Goal: Task Accomplishment & Management: Manage account settings

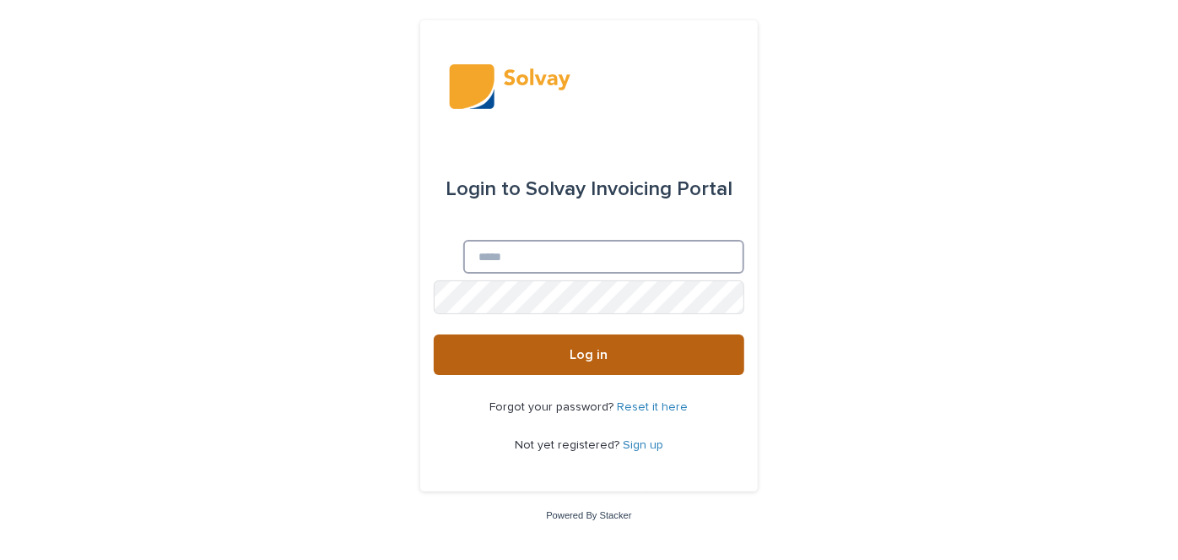
type input "**********"
click at [552, 357] on button "Log in" at bounding box center [589, 354] width 311 height 41
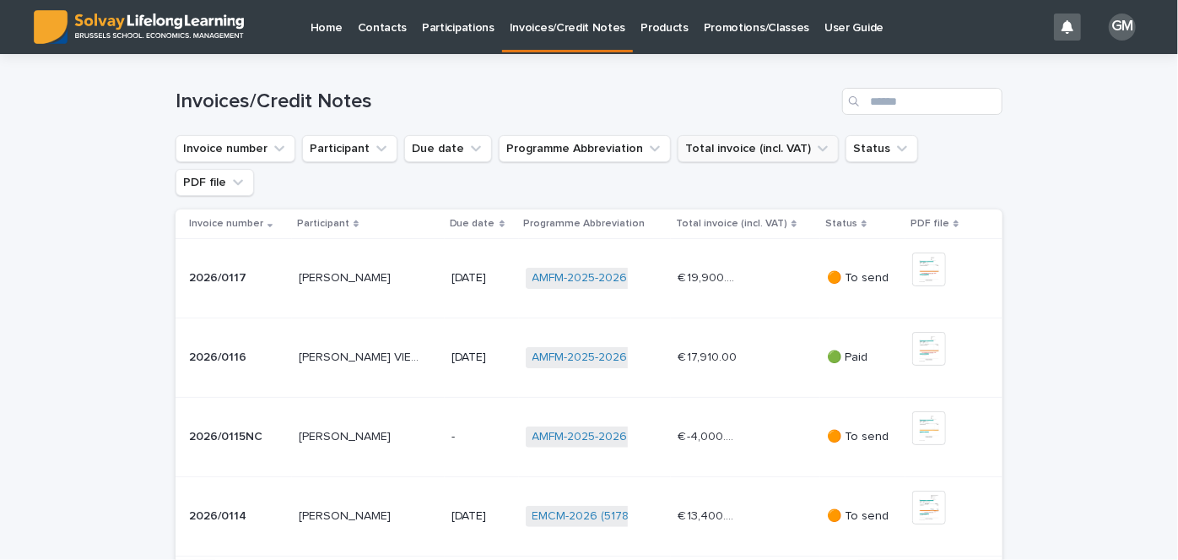
click at [737, 147] on button "Total invoice (incl. VAT)" at bounding box center [758, 148] width 161 height 27
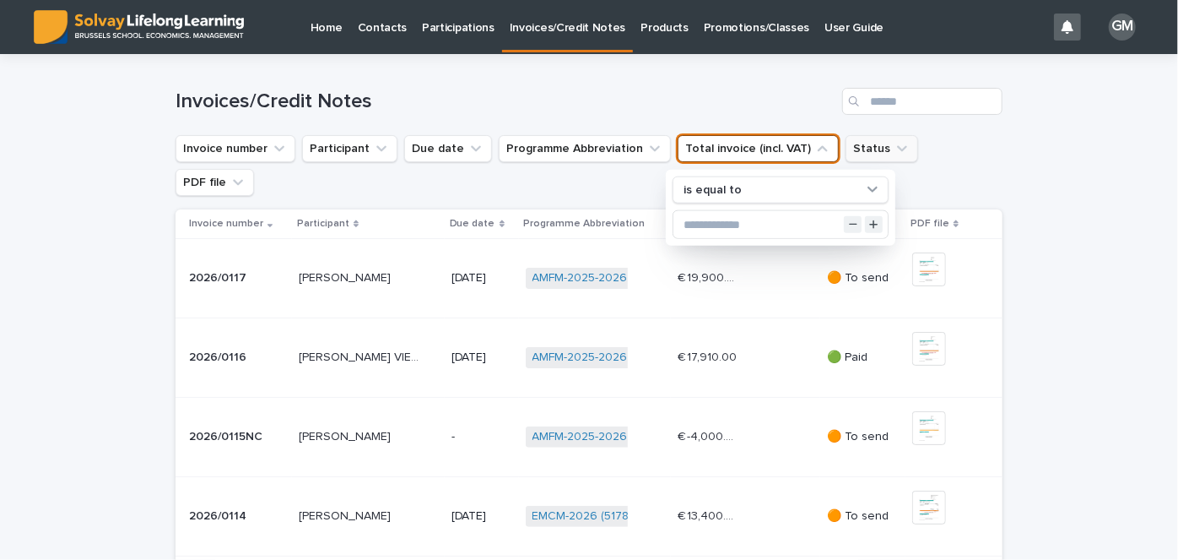
click at [853, 149] on button "Status" at bounding box center [882, 148] width 73 height 27
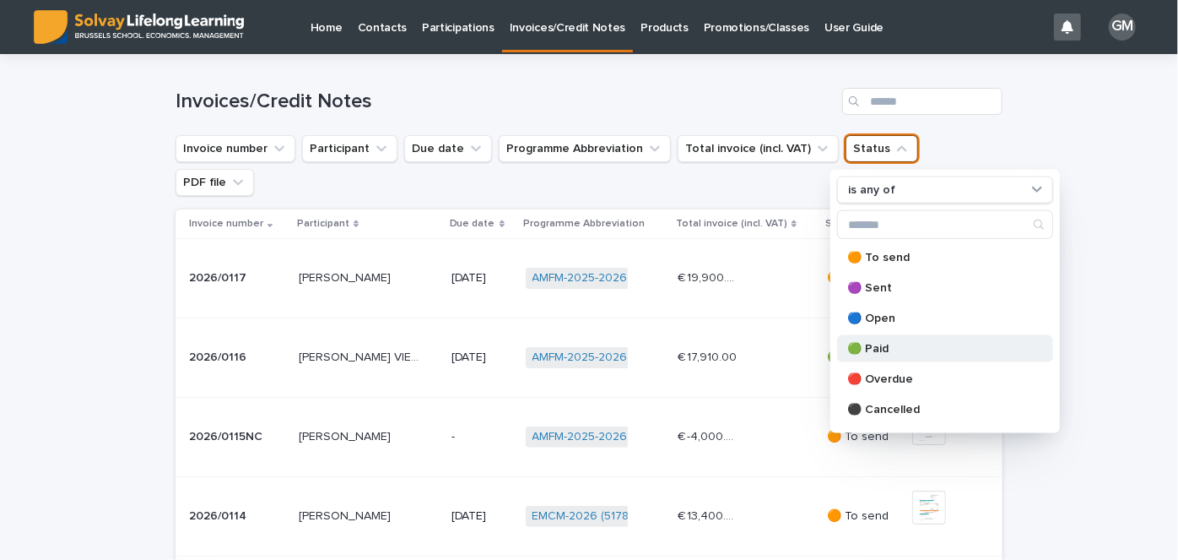
click at [885, 349] on p "🟢 Paid" at bounding box center [937, 349] width 179 height 12
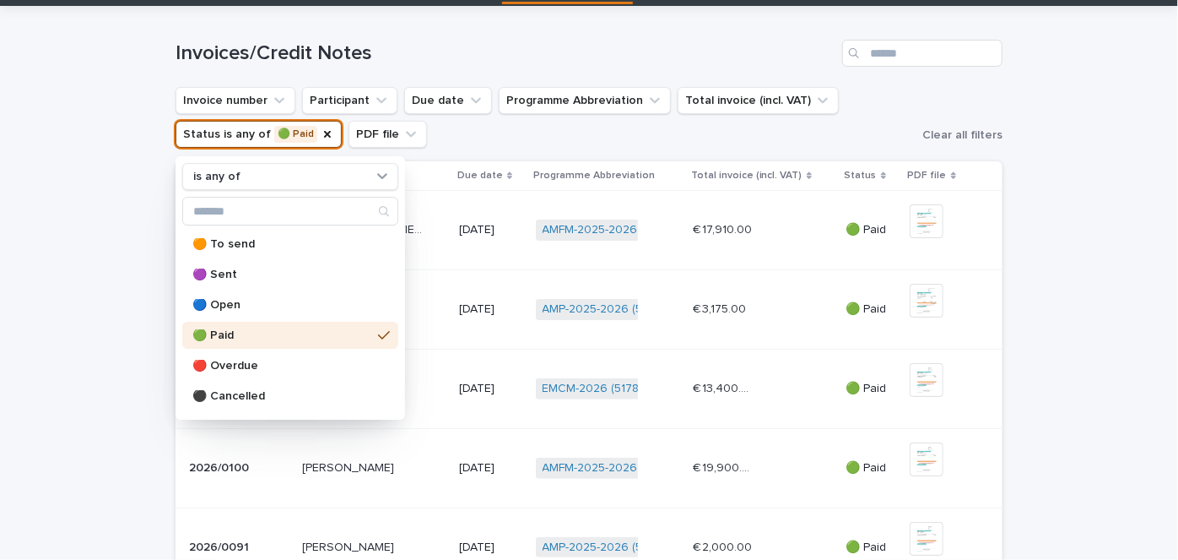
scroll to position [49, 0]
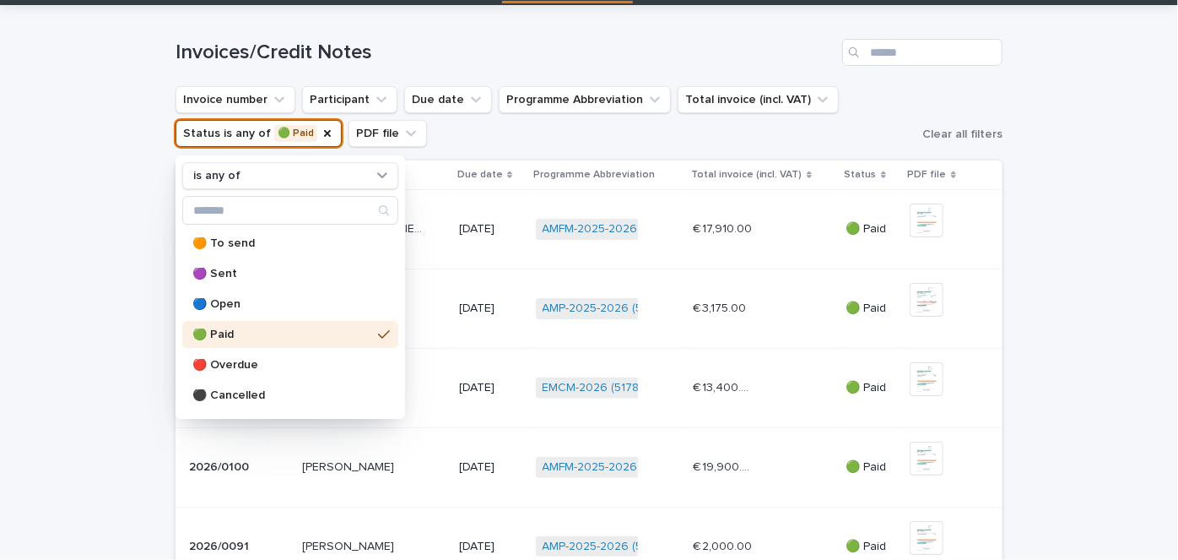
click at [1067, 288] on div "Loading... Saving… Loading... Saving… Invoices/Credit Notes Invoice number Part…" at bounding box center [589, 565] width 1178 height 1120
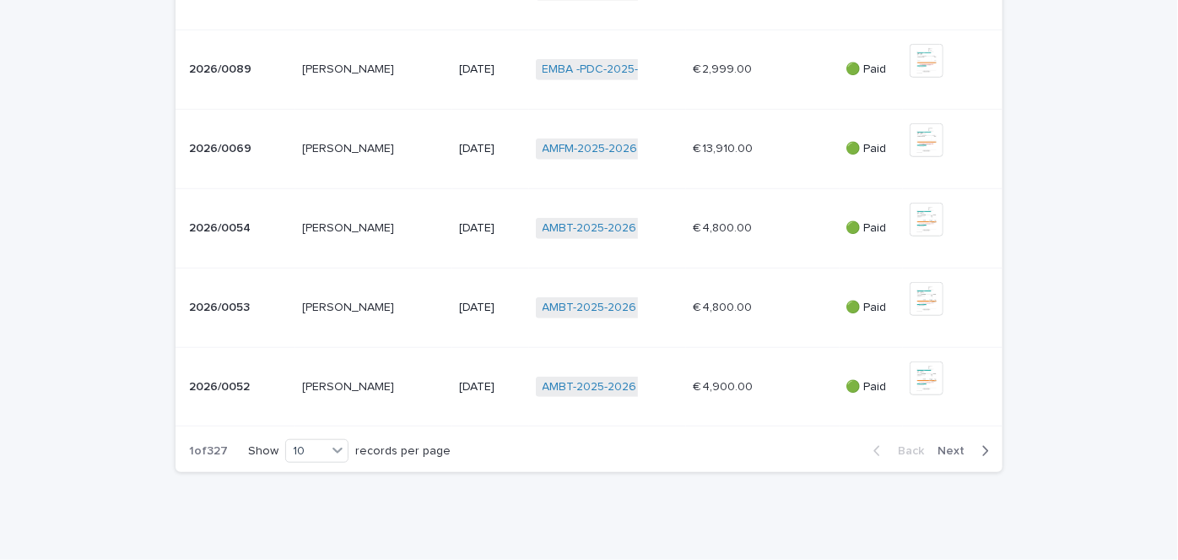
scroll to position [605, 0]
click at [961, 447] on span "Next" at bounding box center [956, 450] width 37 height 12
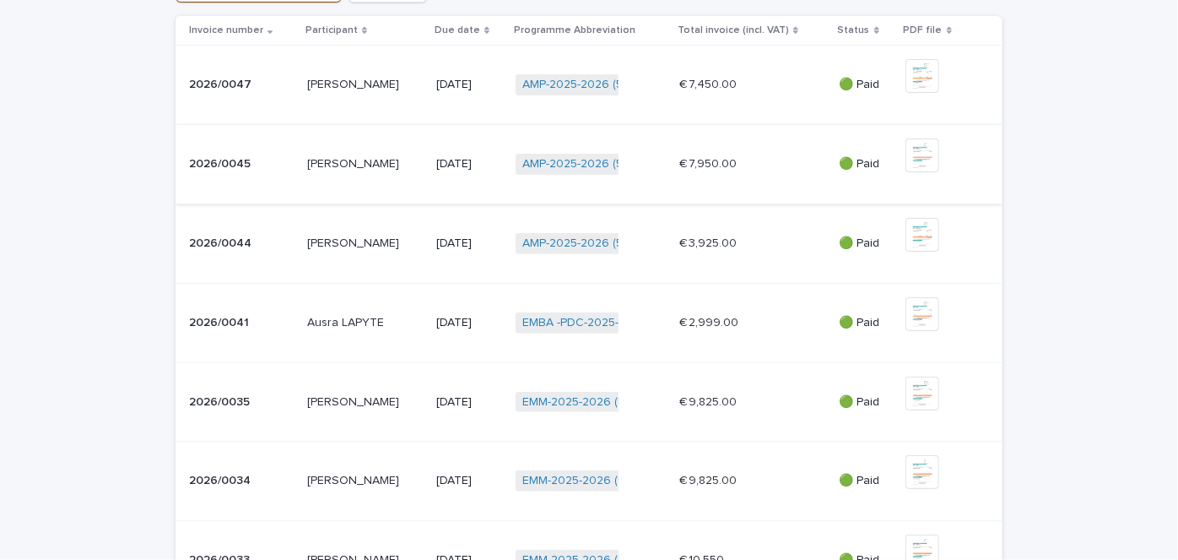
scroll to position [144, 0]
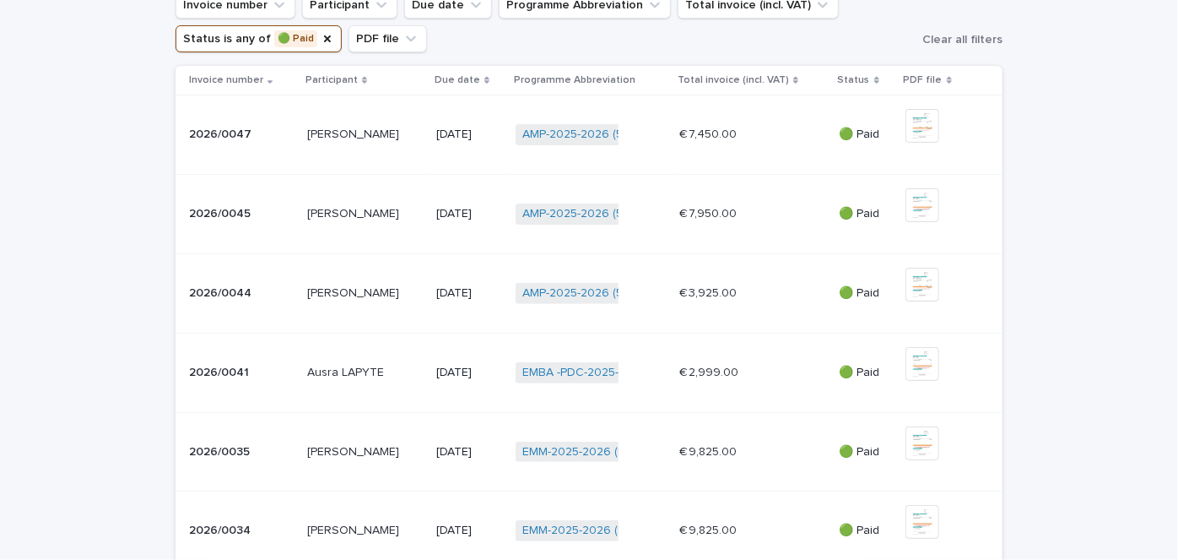
click at [382, 203] on p "[PERSON_NAME]" at bounding box center [354, 212] width 95 height 18
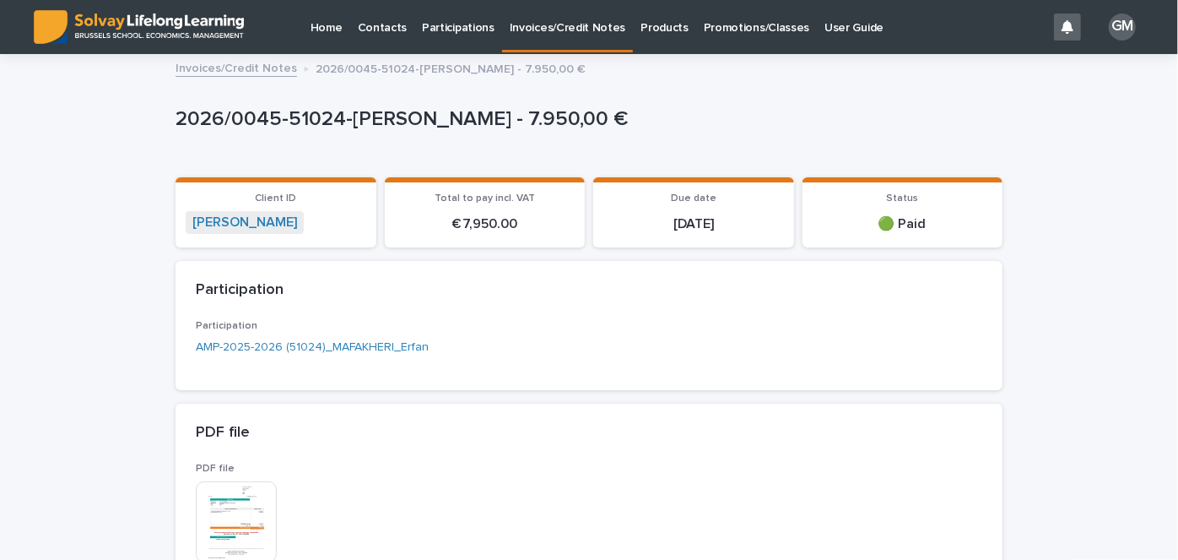
click at [728, 30] on p "Promotions/Classes" at bounding box center [757, 17] width 106 height 35
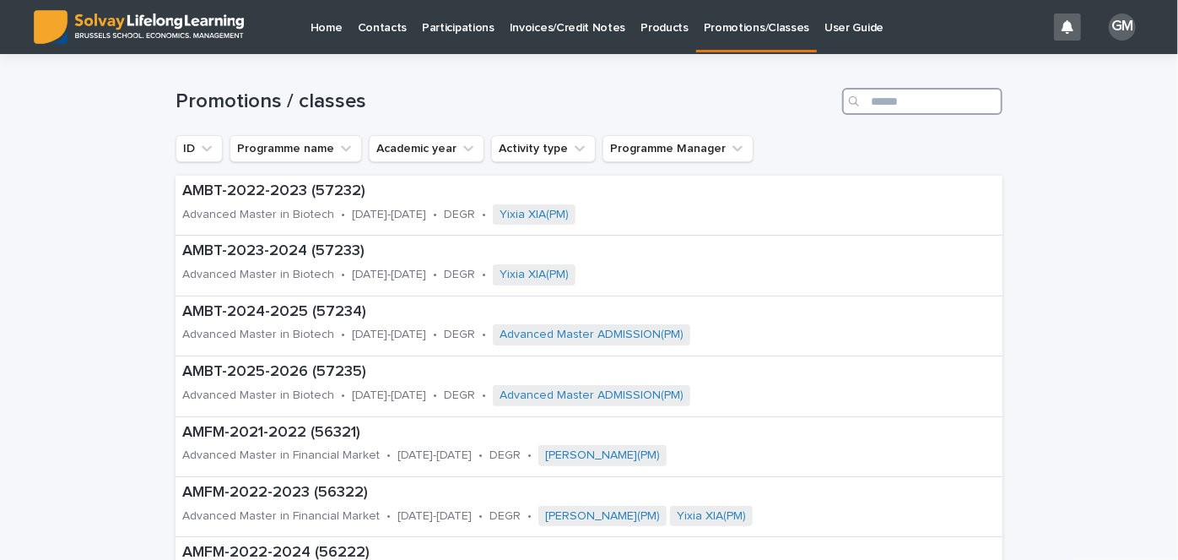
click at [893, 101] on input "Search" at bounding box center [923, 101] width 160 height 27
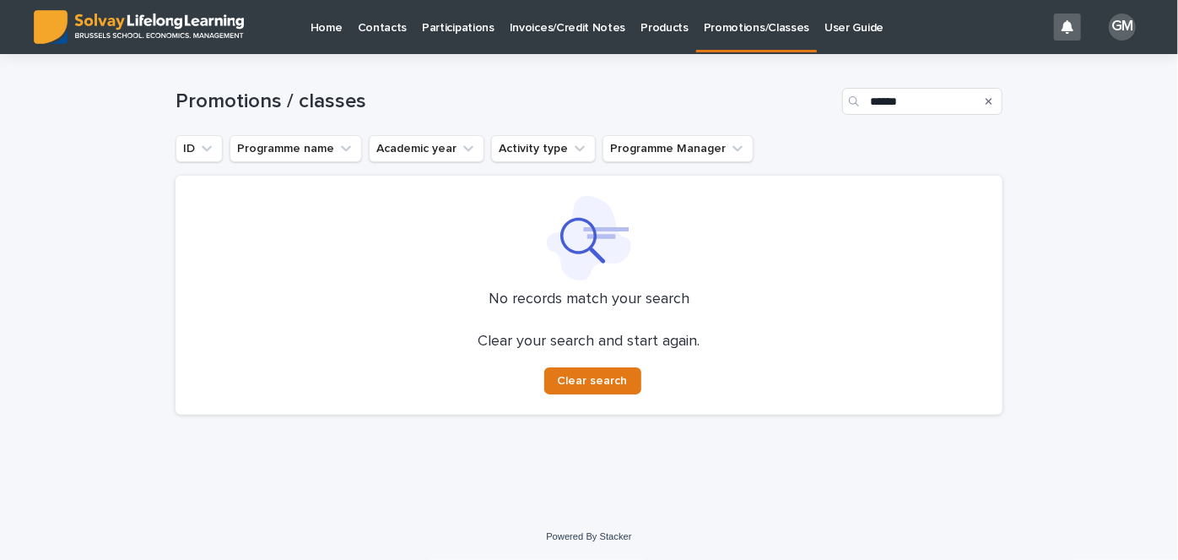
click at [454, 246] on div at bounding box center [589, 238] width 787 height 84
click at [918, 99] on input "******" at bounding box center [923, 101] width 160 height 27
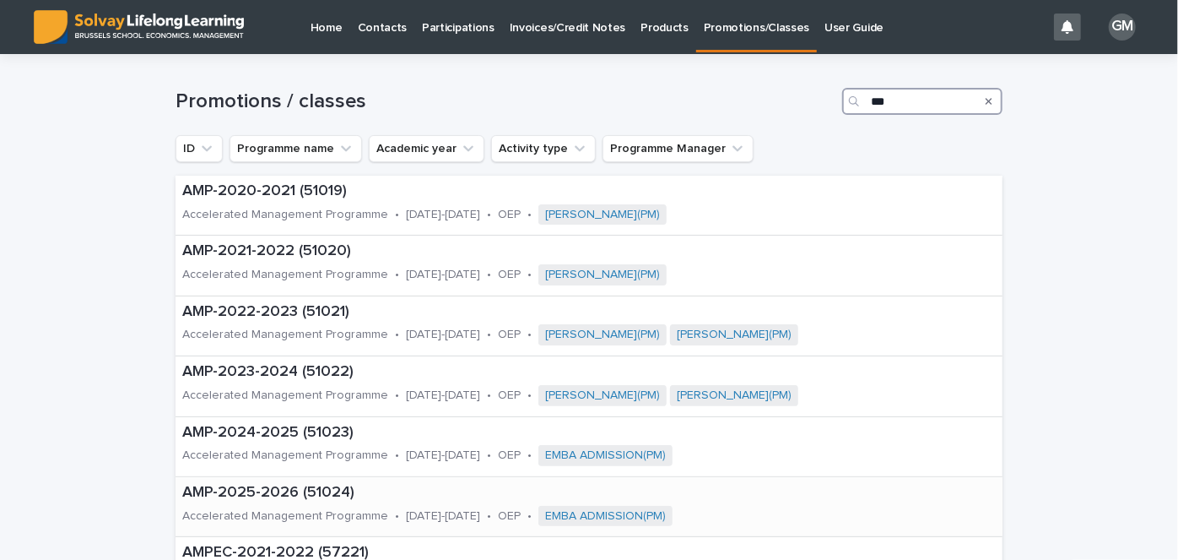
type input "***"
click at [319, 499] on p "AMP-2025-2026 (51024)" at bounding box center [515, 493] width 666 height 19
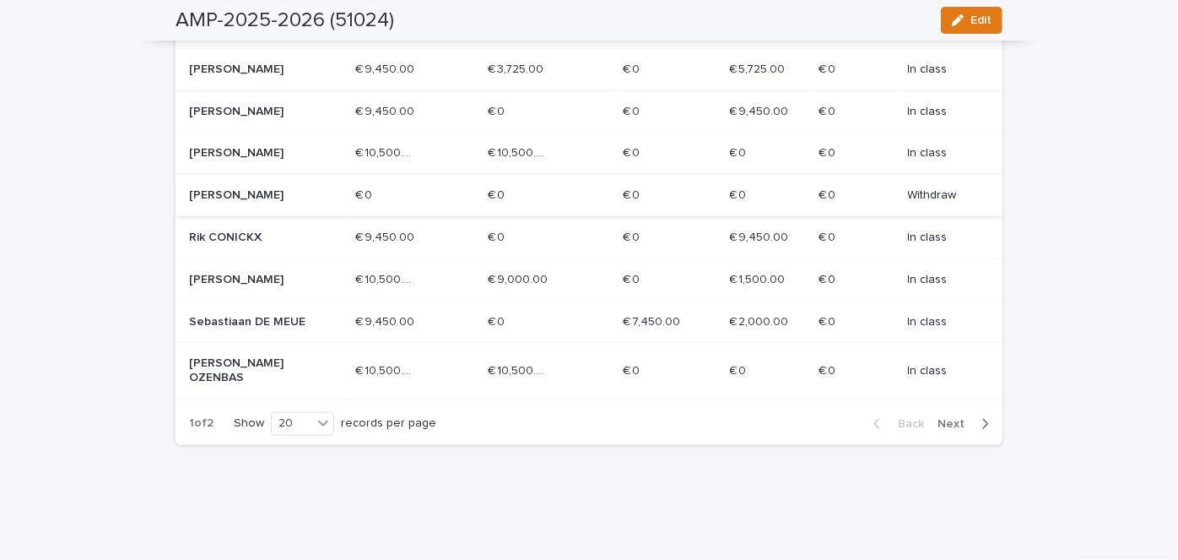
scroll to position [853, 0]
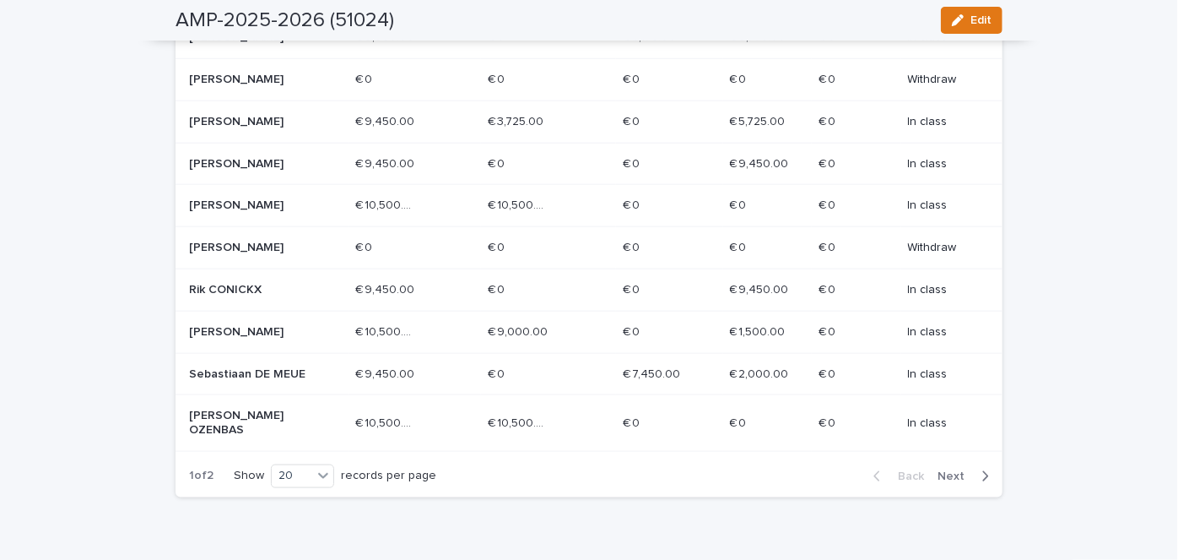
click at [950, 482] on span "Next" at bounding box center [956, 476] width 37 height 12
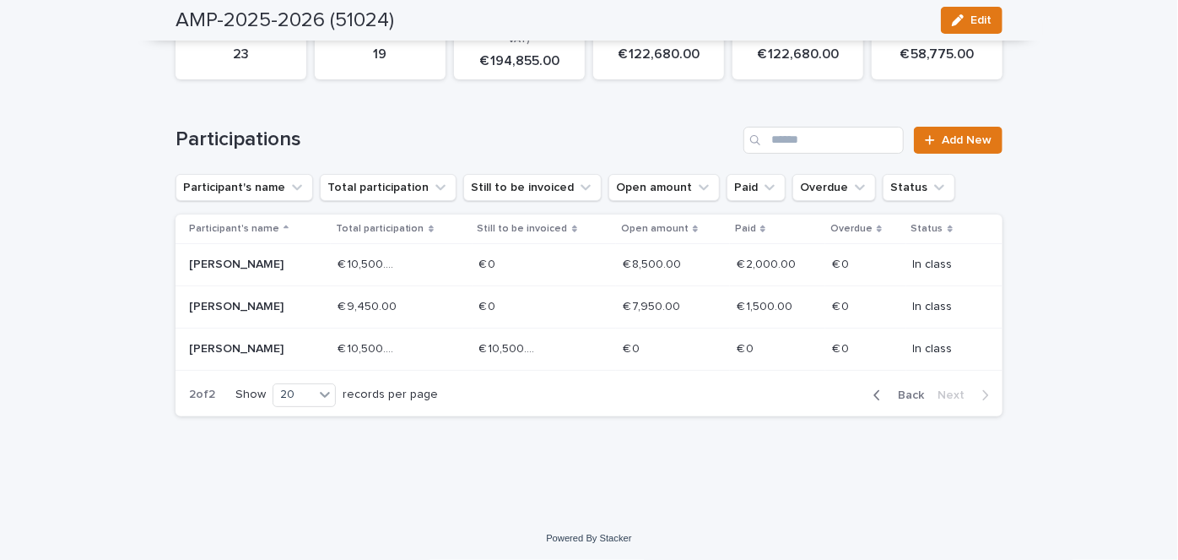
click at [888, 393] on span "Back" at bounding box center [906, 395] width 36 height 12
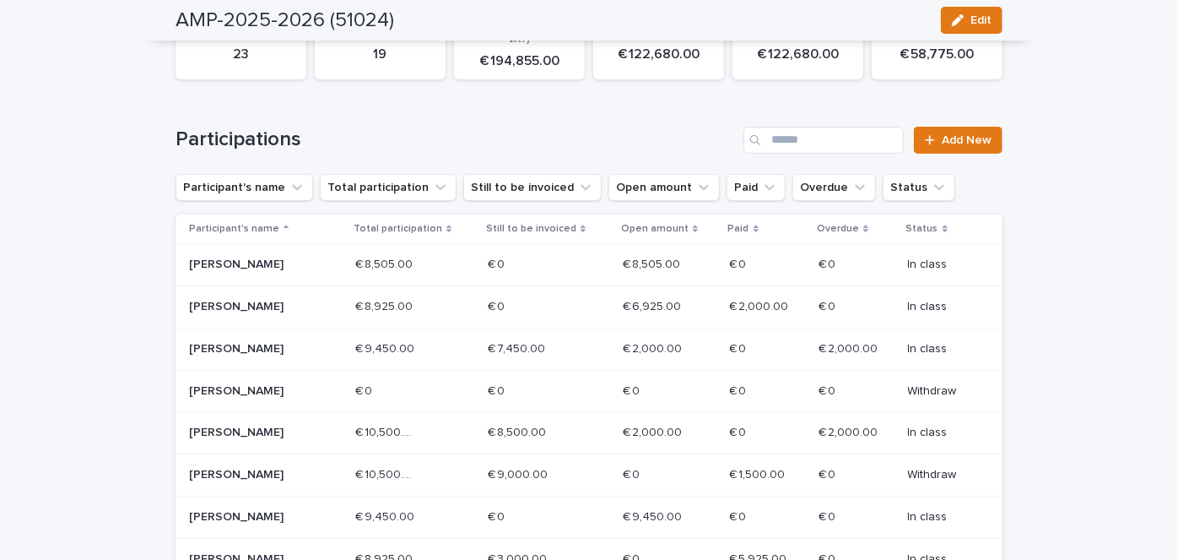
scroll to position [582, 0]
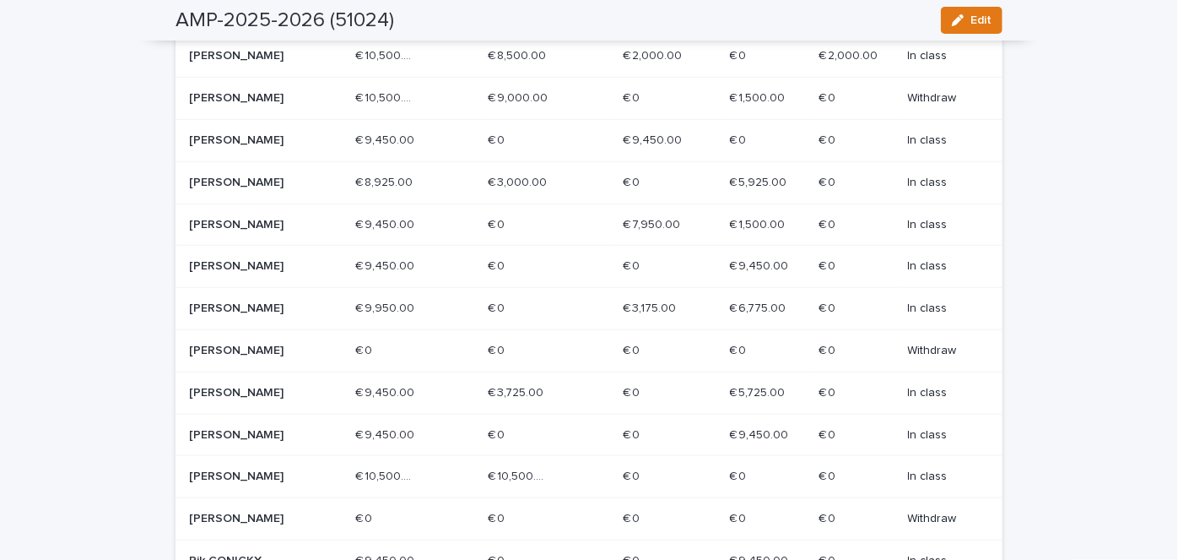
click at [201, 484] on p "[PERSON_NAME]" at bounding box center [249, 476] width 121 height 14
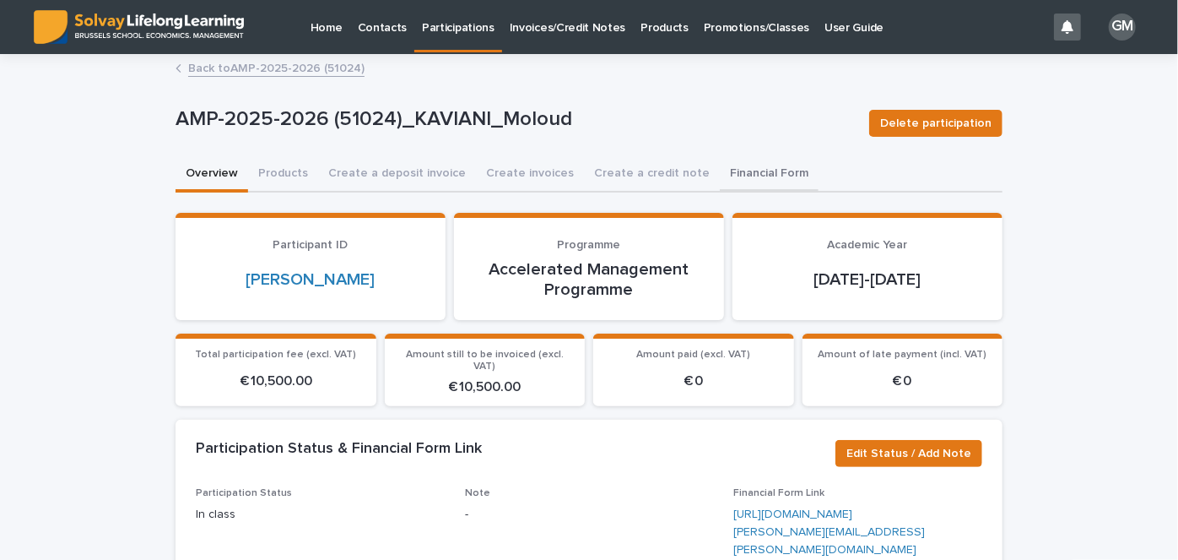
click at [738, 167] on button "Financial Form" at bounding box center [769, 174] width 99 height 35
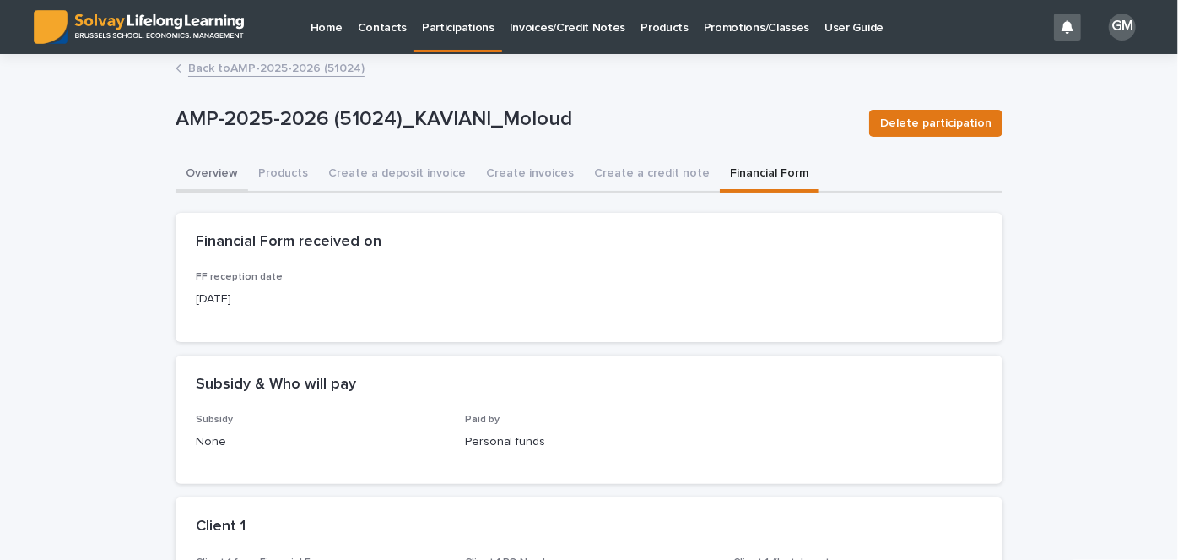
click at [204, 168] on button "Overview" at bounding box center [212, 174] width 73 height 35
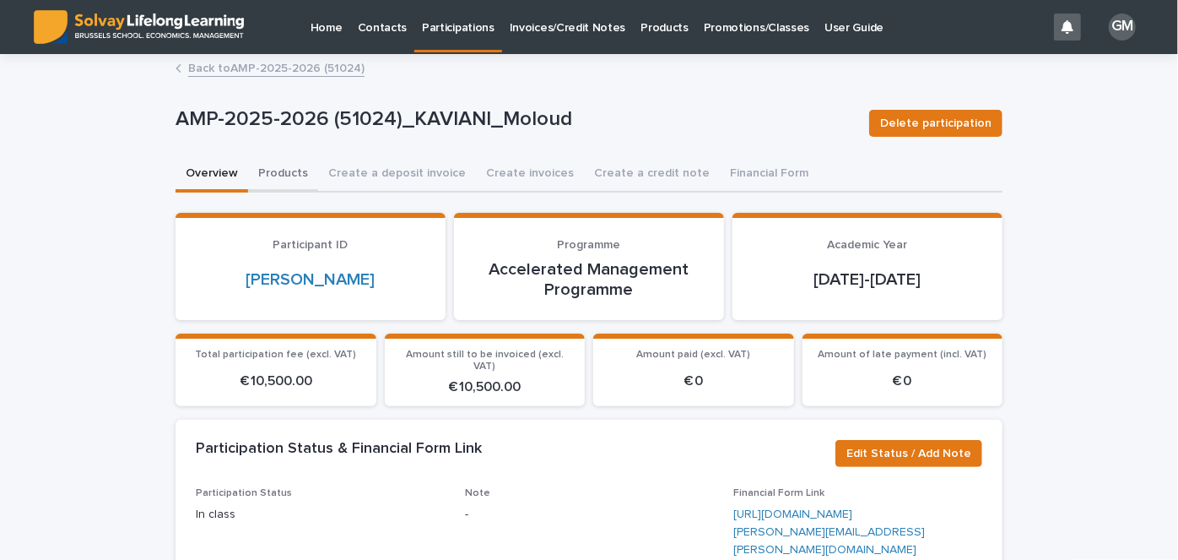
click at [282, 177] on button "Products" at bounding box center [283, 174] width 70 height 35
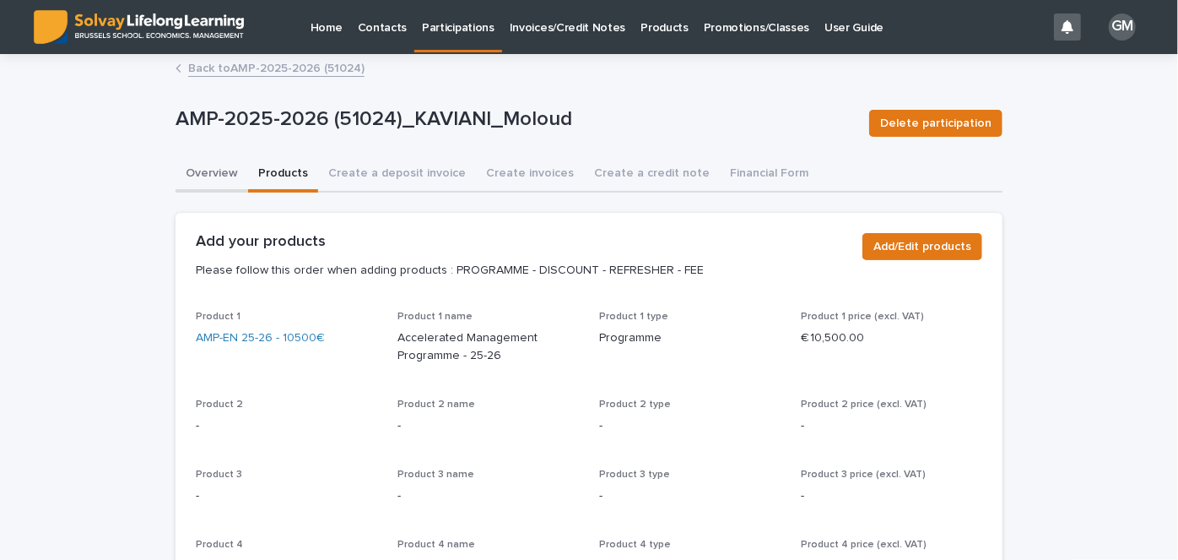
click at [215, 173] on button "Overview" at bounding box center [212, 174] width 73 height 35
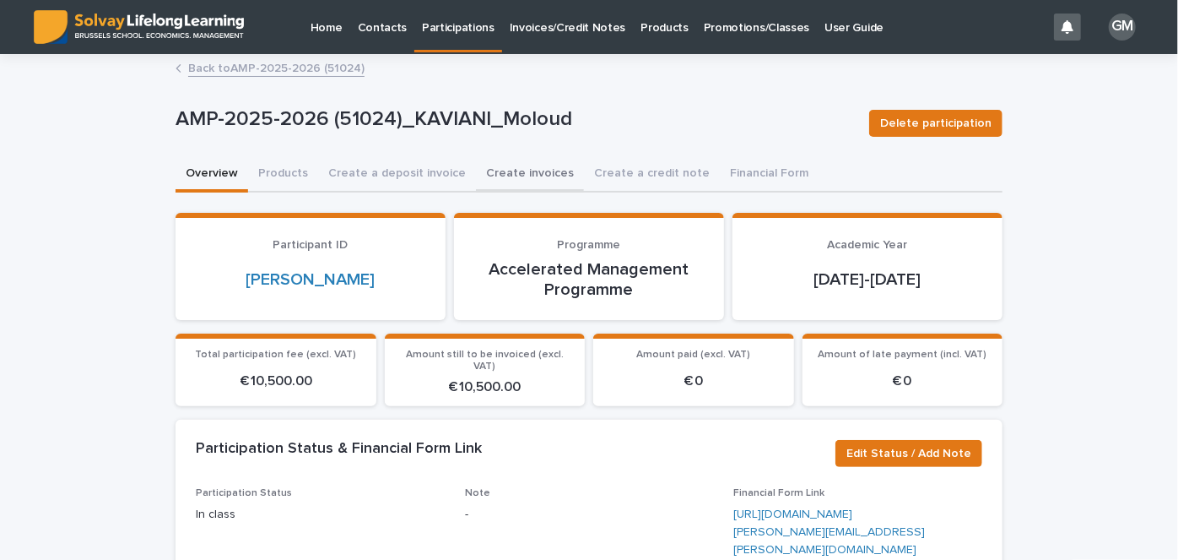
click at [496, 178] on button "Create invoices" at bounding box center [530, 174] width 108 height 35
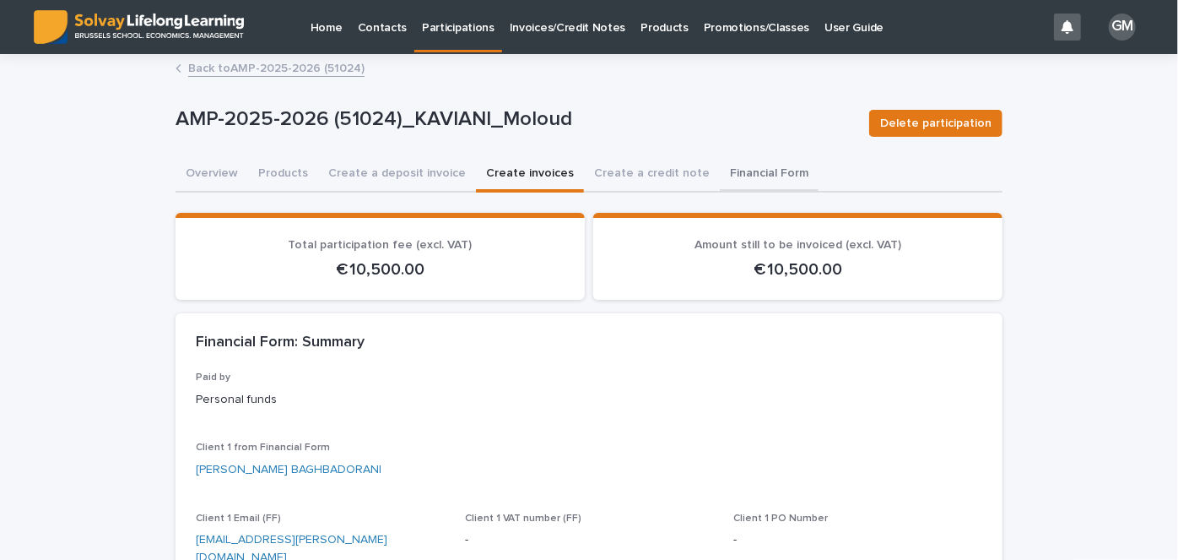
click at [726, 174] on button "Financial Form" at bounding box center [769, 174] width 99 height 35
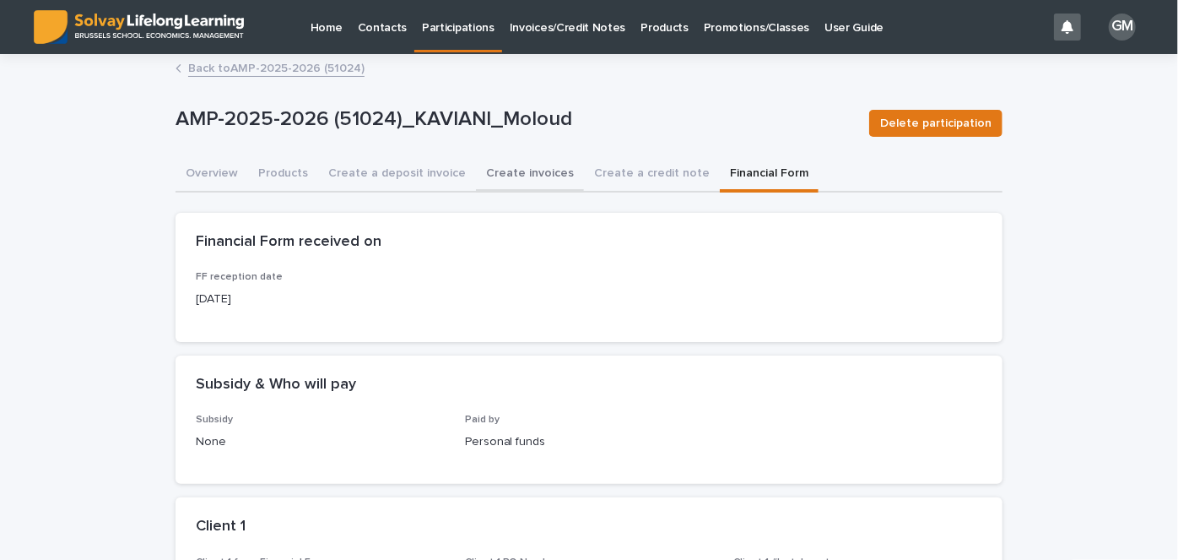
drag, startPoint x: 507, startPoint y: 182, endPoint x: 523, endPoint y: 162, distance: 26.4
click at [507, 182] on button "Create invoices" at bounding box center [530, 174] width 108 height 35
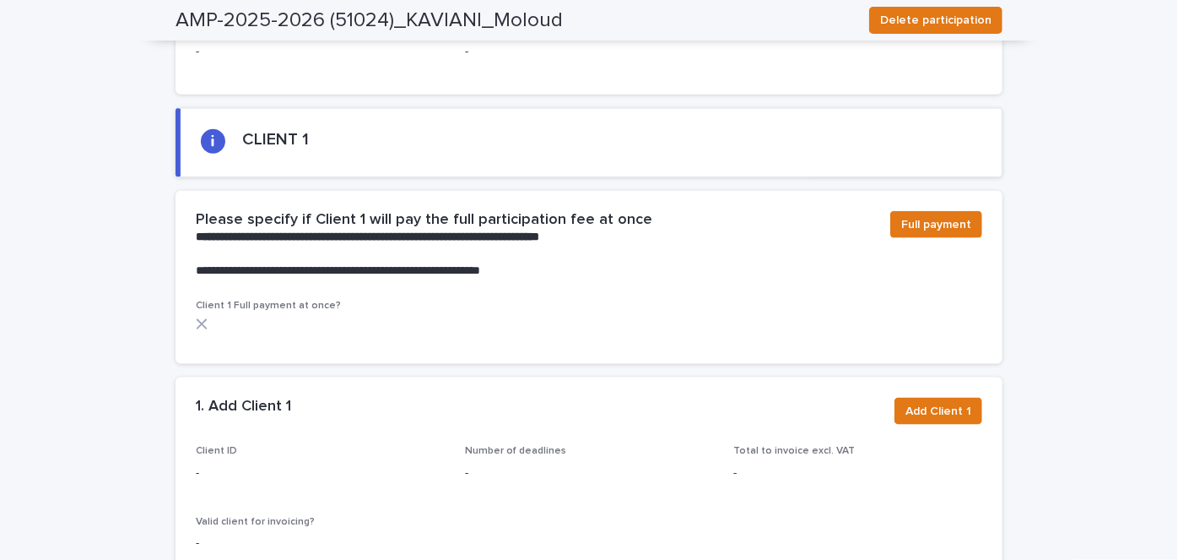
scroll to position [1004, 0]
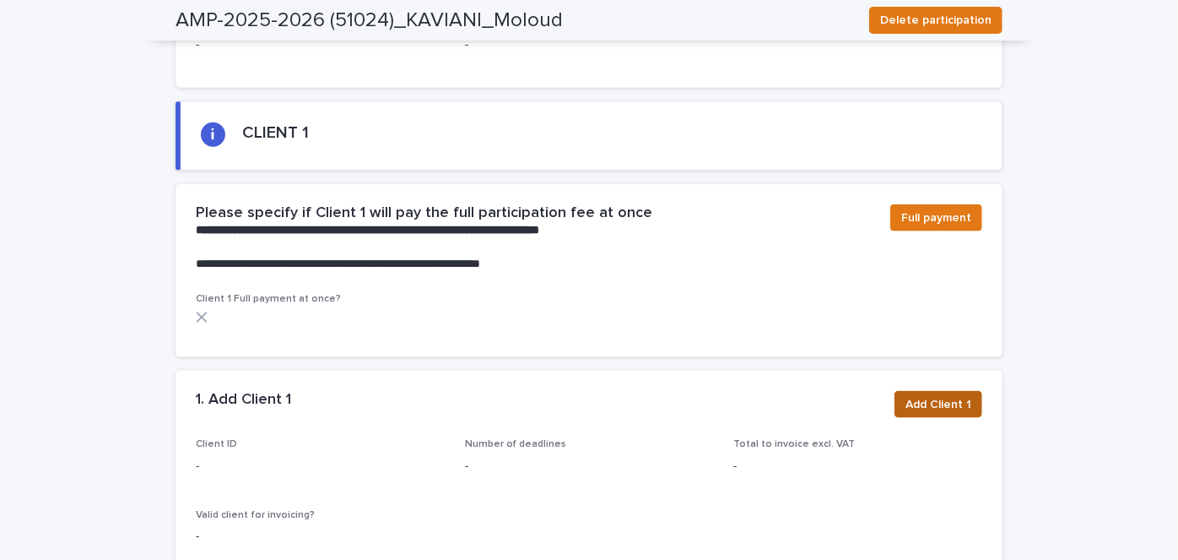
click at [926, 396] on span "Add Client 1" at bounding box center [939, 404] width 66 height 17
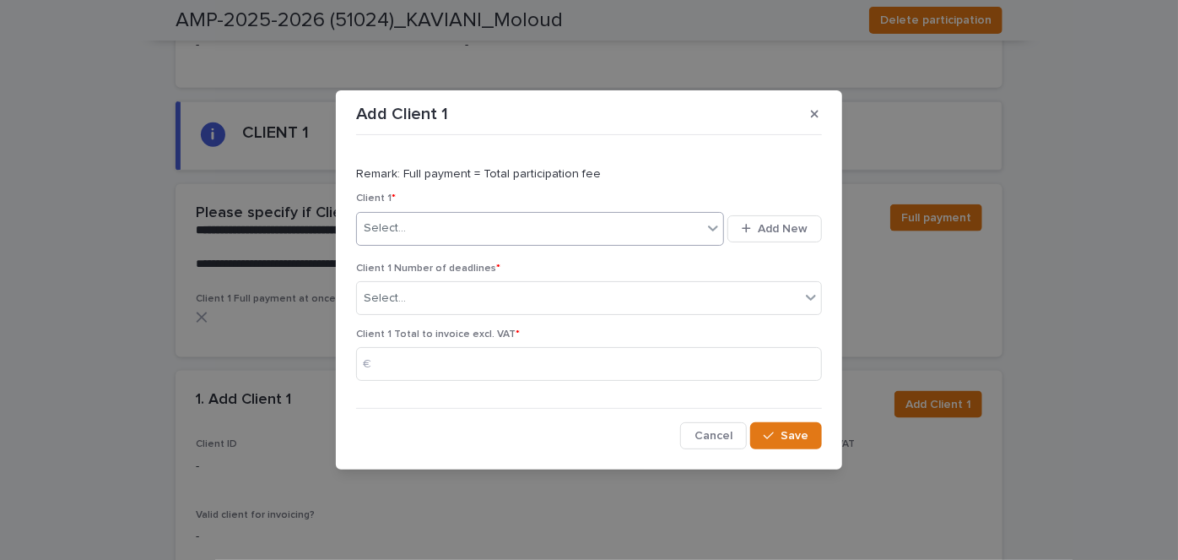
click at [570, 235] on div "Select..." at bounding box center [529, 228] width 345 height 28
type input "******"
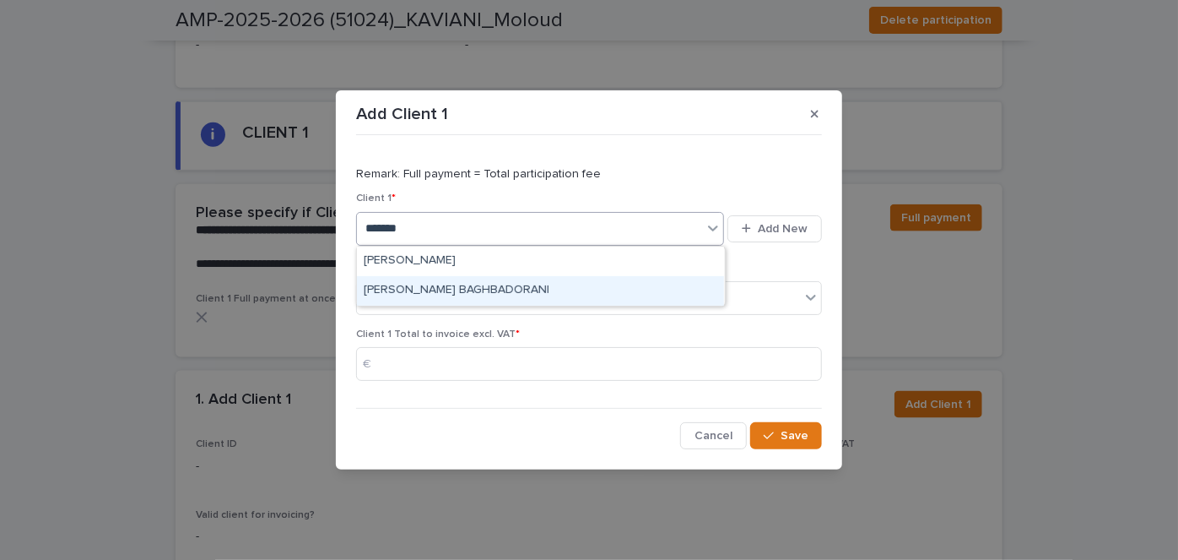
click at [513, 290] on div "[PERSON_NAME] BAGHBADORANI" at bounding box center [540, 291] width 367 height 30
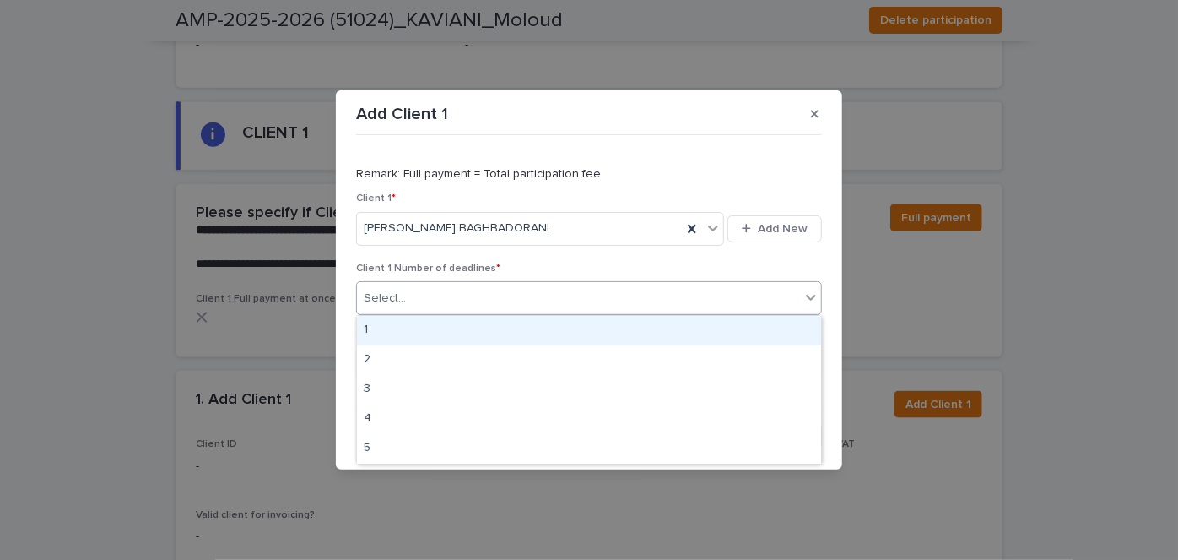
click at [434, 306] on div "Select..." at bounding box center [578, 298] width 443 height 28
click at [400, 331] on div "1" at bounding box center [589, 331] width 464 height 30
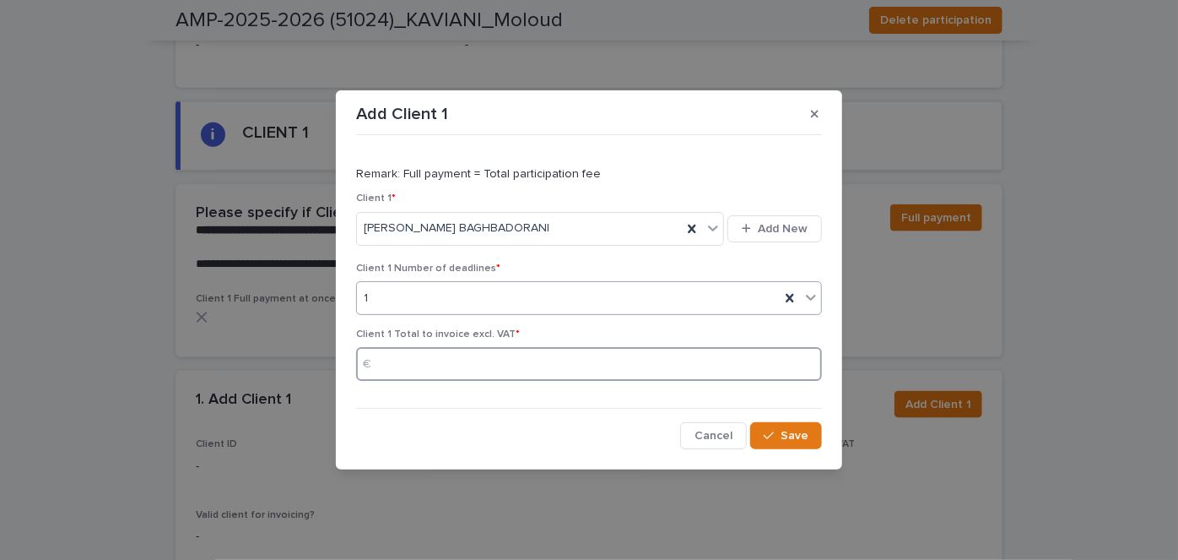
click at [444, 366] on input at bounding box center [589, 364] width 466 height 34
type input "****"
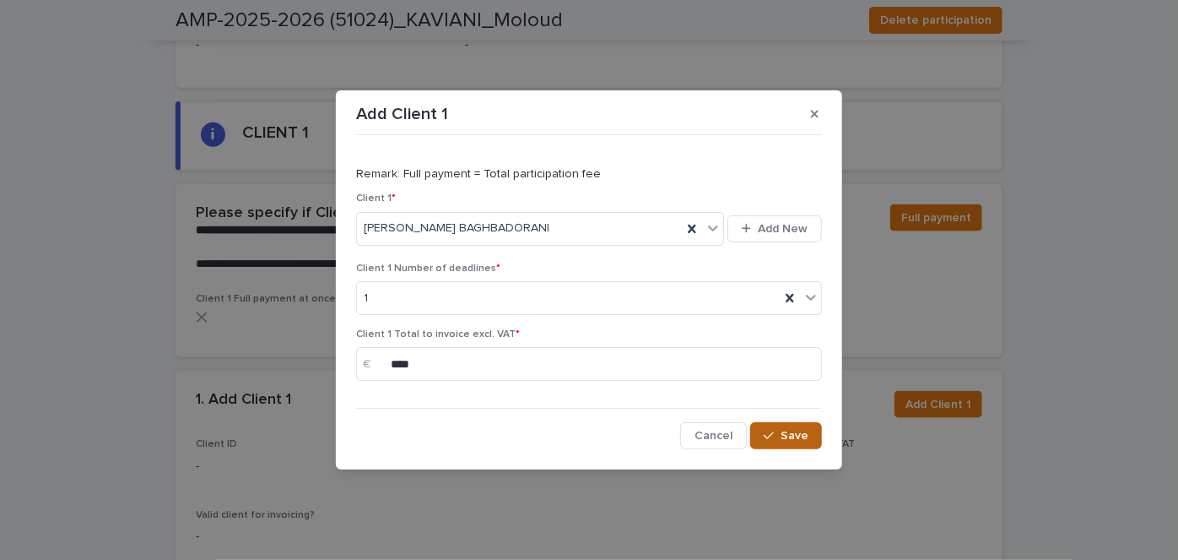
click at [790, 434] on span "Save" at bounding box center [795, 436] width 28 height 12
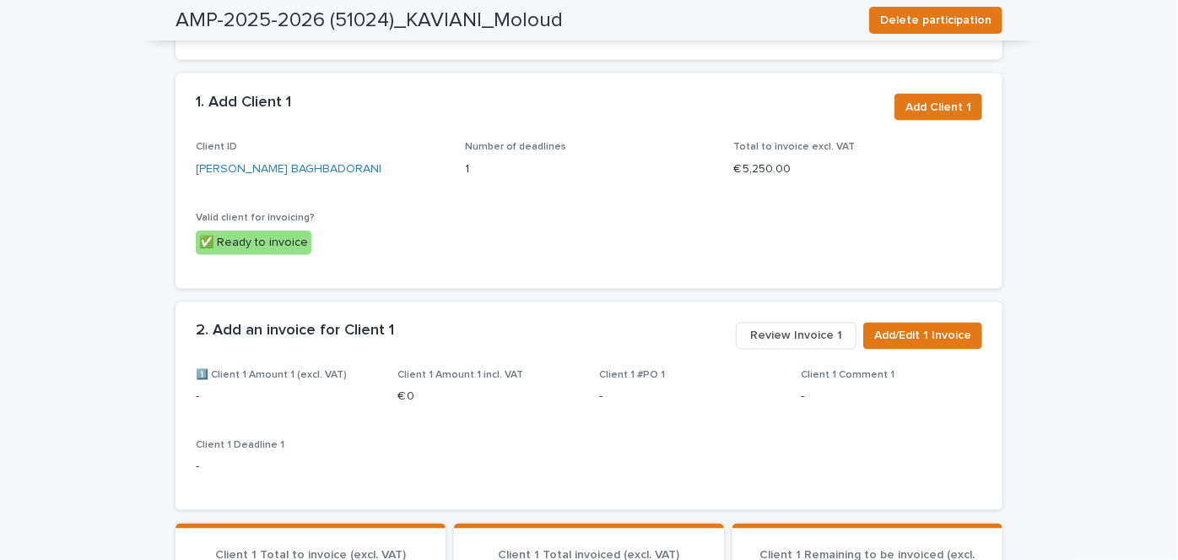
scroll to position [1301, 0]
click at [939, 328] on span "Add/Edit 1 Invoice" at bounding box center [923, 336] width 97 height 17
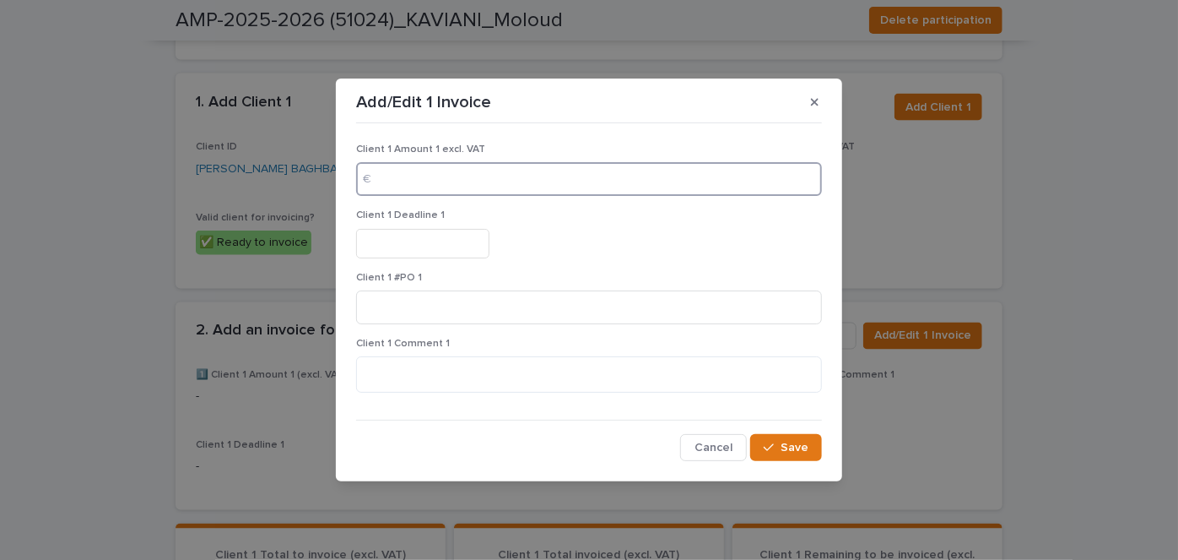
click at [507, 181] on input at bounding box center [589, 179] width 466 height 34
type input "****"
click at [434, 237] on input "text" at bounding box center [422, 244] width 133 height 30
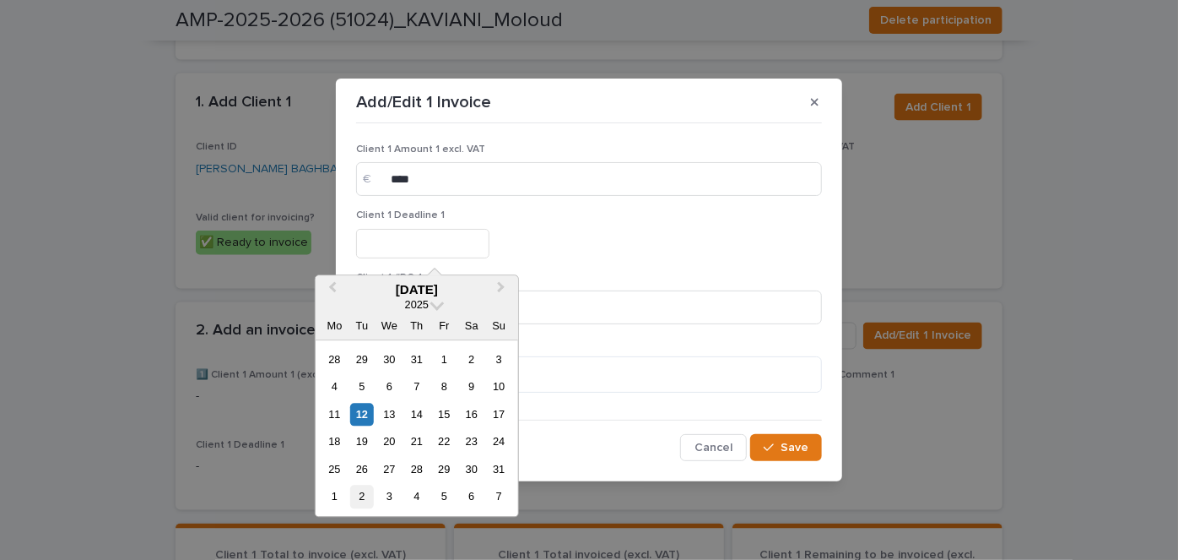
click at [365, 493] on div "2" at bounding box center [361, 496] width 23 height 23
type input "********"
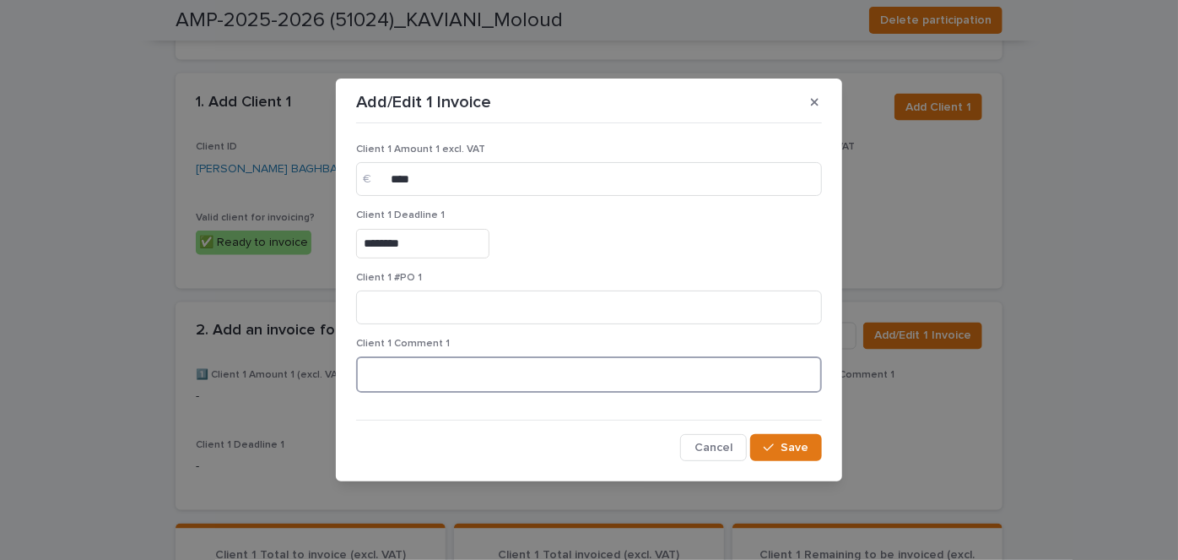
click at [444, 387] on textarea at bounding box center [589, 373] width 466 height 35
type textarea "**********"
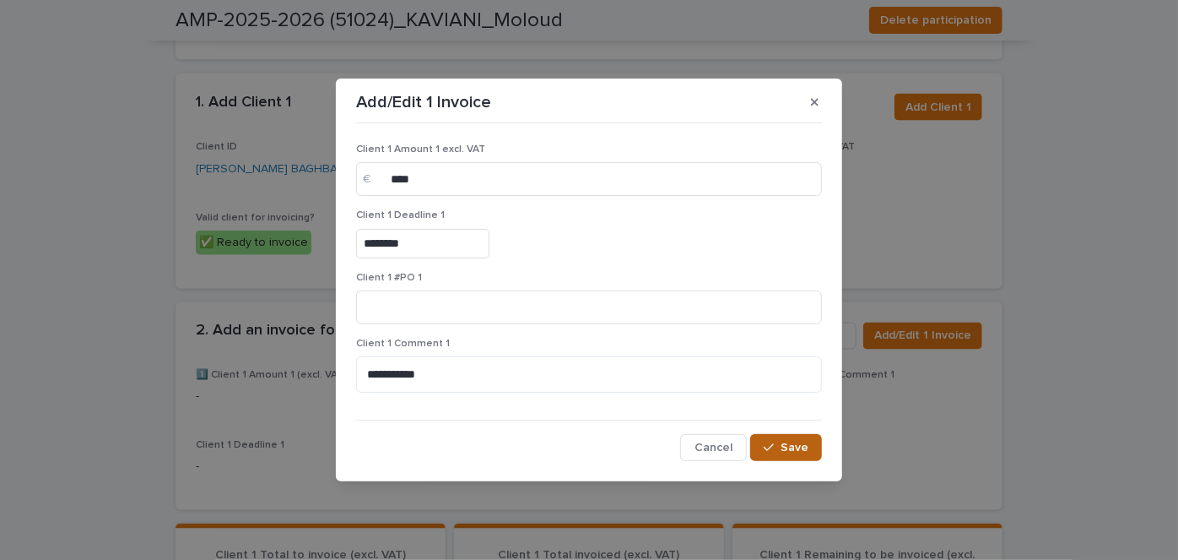
click at [797, 439] on button "Save" at bounding box center [786, 447] width 72 height 27
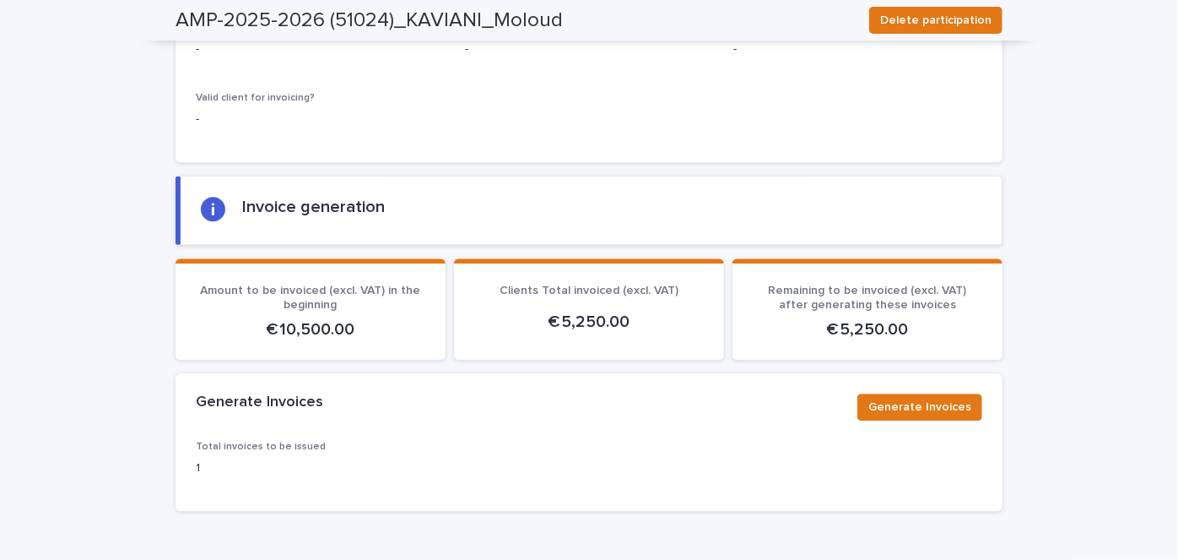
scroll to position [2098, 0]
click at [946, 398] on span "Generate Invoices" at bounding box center [920, 406] width 103 height 17
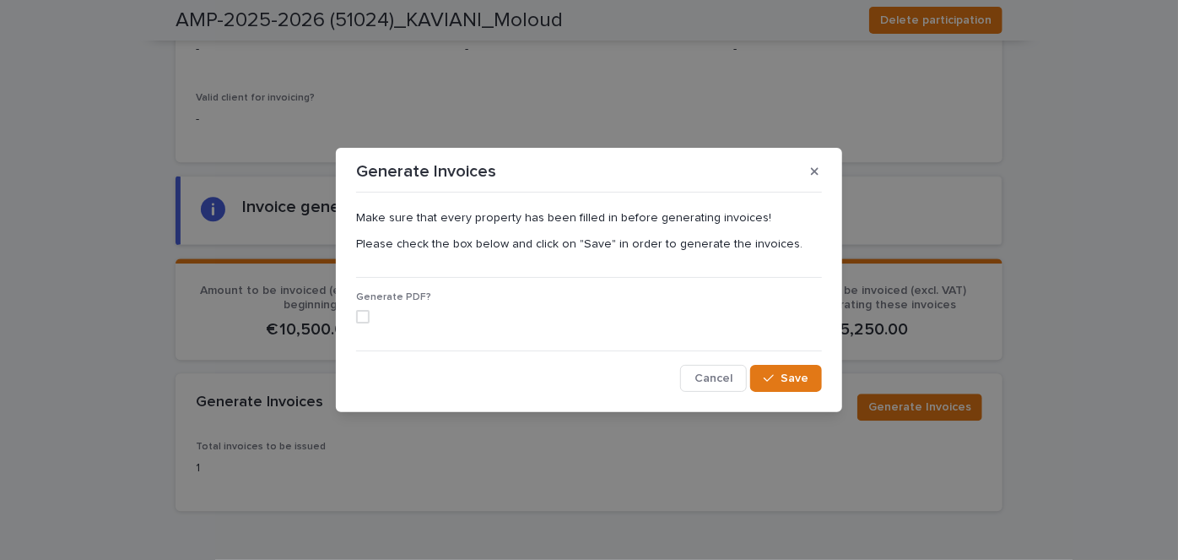
click at [365, 313] on span at bounding box center [363, 317] width 14 height 14
click at [792, 378] on span "Save" at bounding box center [795, 378] width 28 height 12
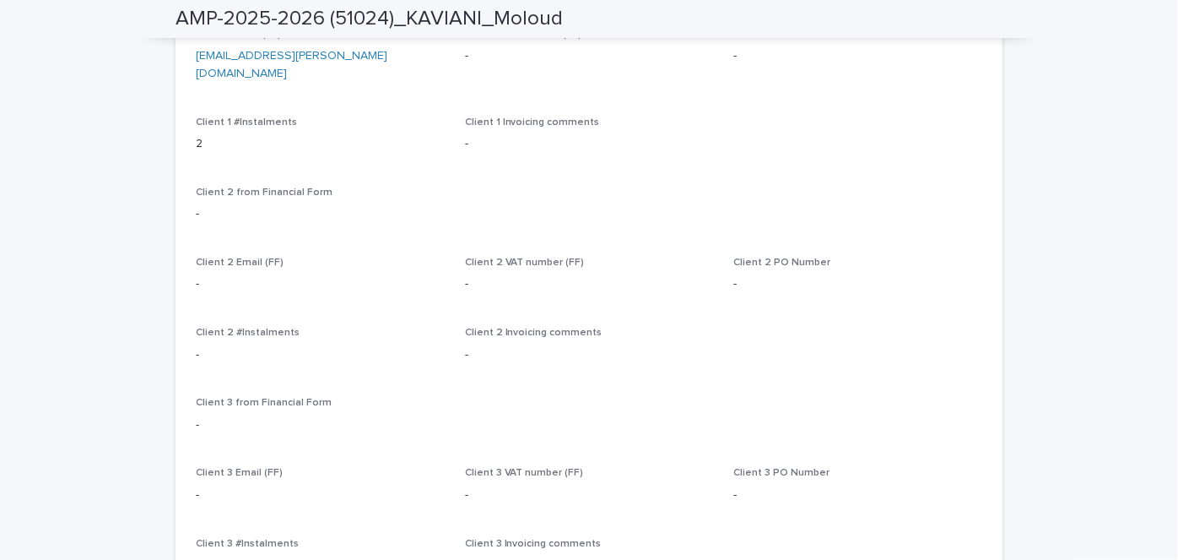
scroll to position [0, 0]
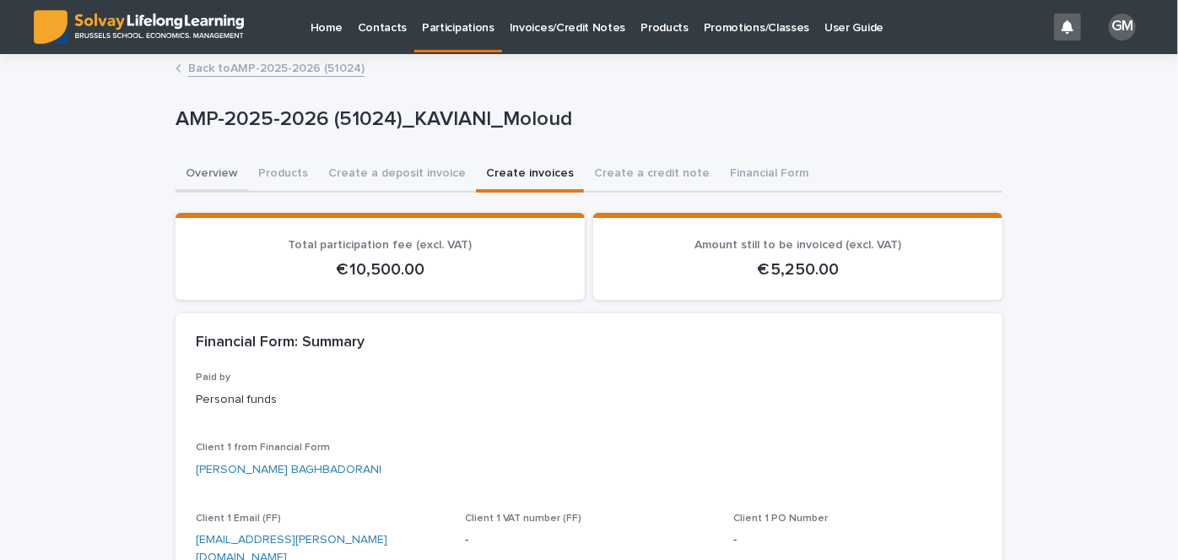
click at [211, 178] on button "Overview" at bounding box center [212, 174] width 73 height 35
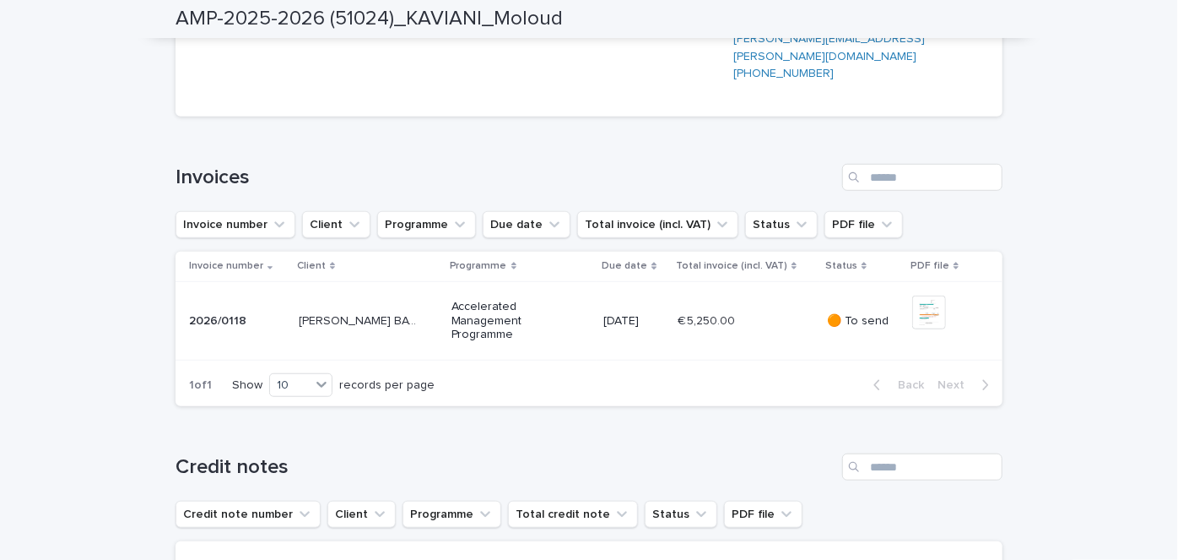
scroll to position [494, 0]
click at [756, 334] on div "€ 5,250.00 € 5,250.00" at bounding box center [746, 320] width 136 height 28
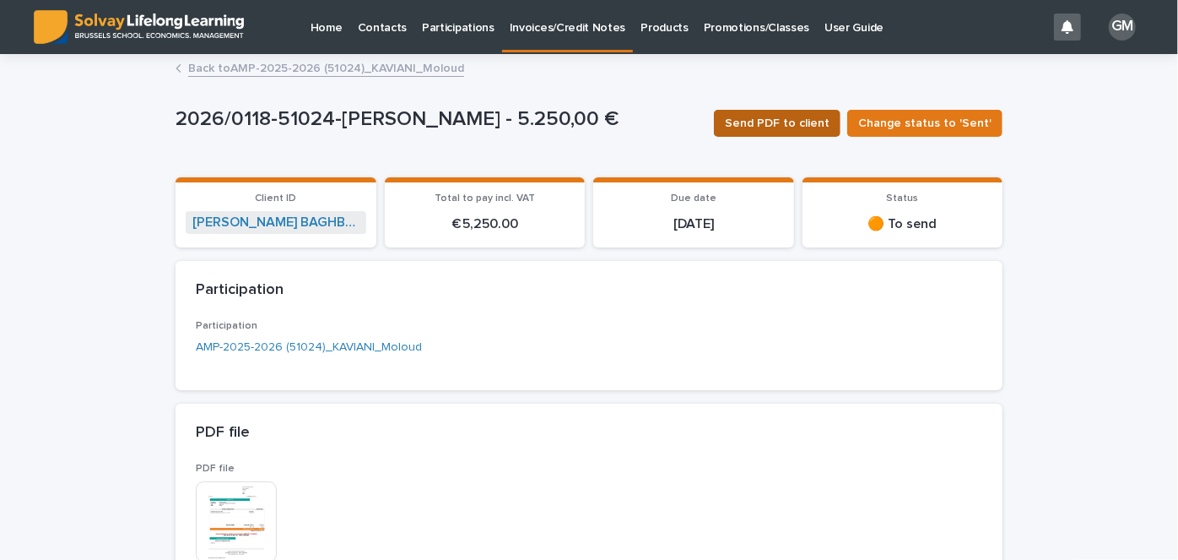
click at [777, 133] on button "Send PDF to client" at bounding box center [777, 123] width 127 height 27
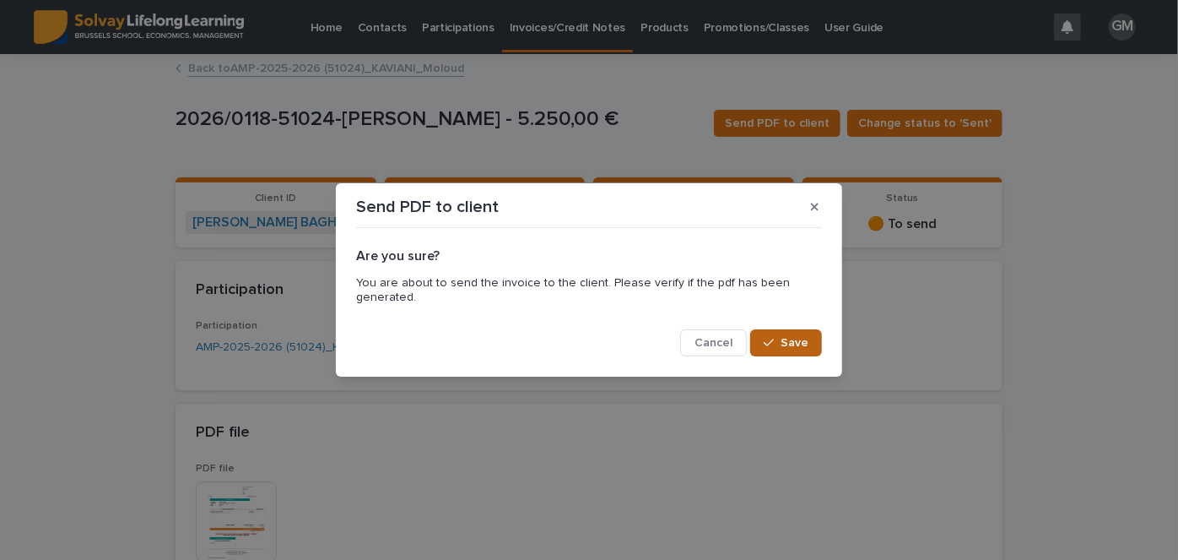
click at [800, 339] on span "Save" at bounding box center [795, 343] width 28 height 12
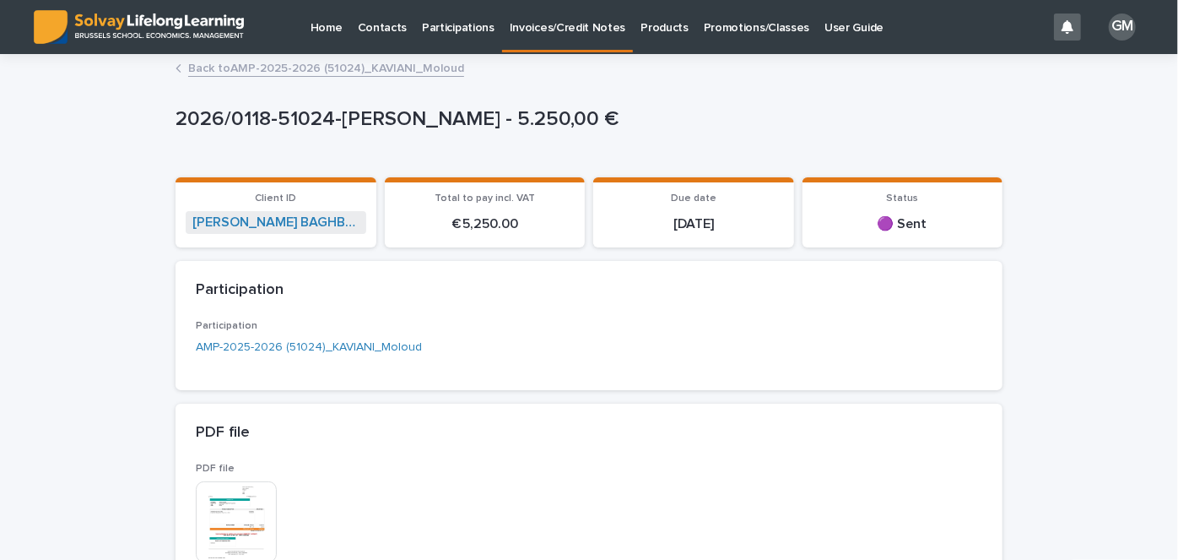
click at [407, 63] on link "Back to AMP-2025-2026 (51024)_KAVIANI_Moloud" at bounding box center [326, 66] width 276 height 19
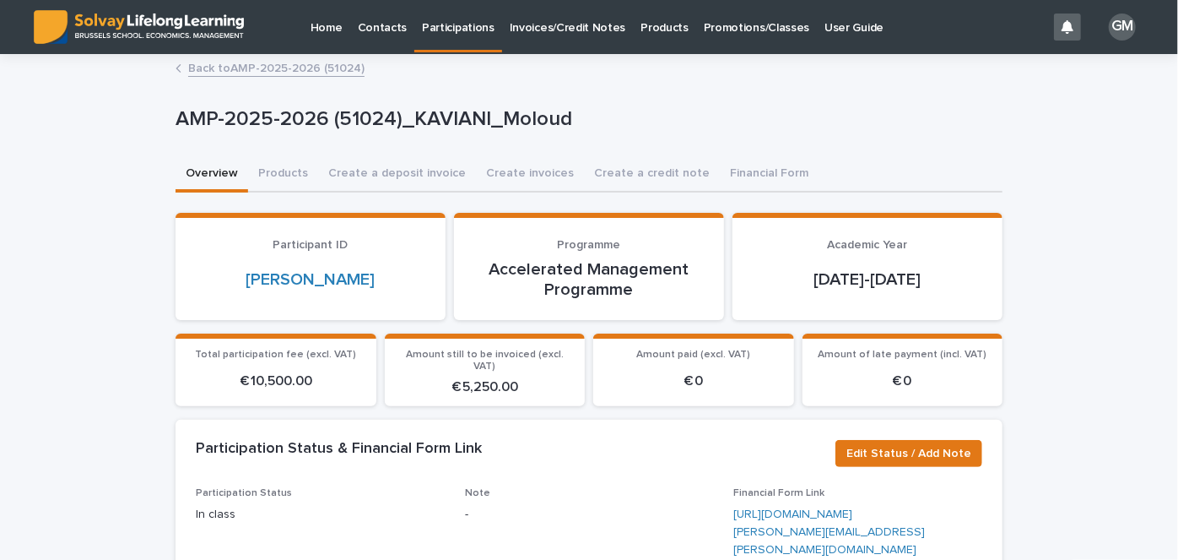
click at [284, 69] on link "Back to AMP-2025-2026 (51024)" at bounding box center [276, 66] width 176 height 19
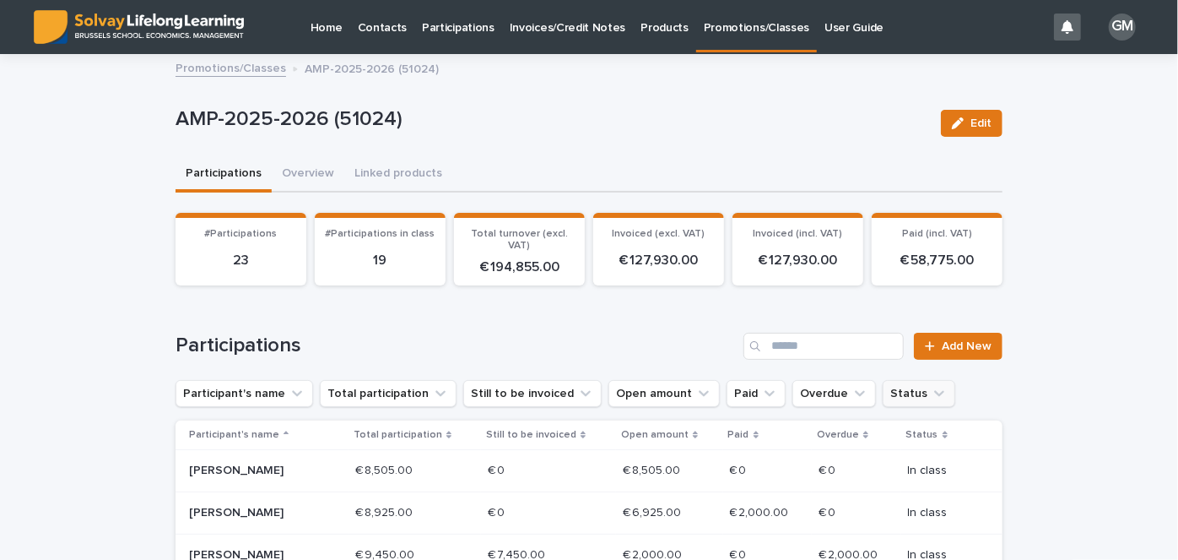
click at [890, 382] on button "Status" at bounding box center [919, 393] width 73 height 27
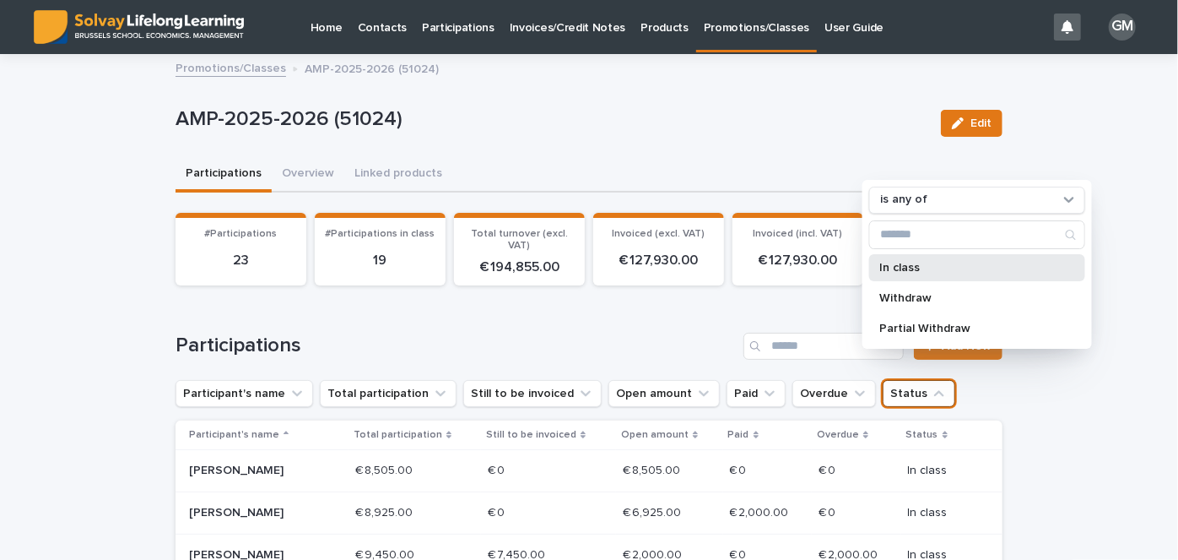
click at [905, 274] on p "In class" at bounding box center [969, 268] width 179 height 12
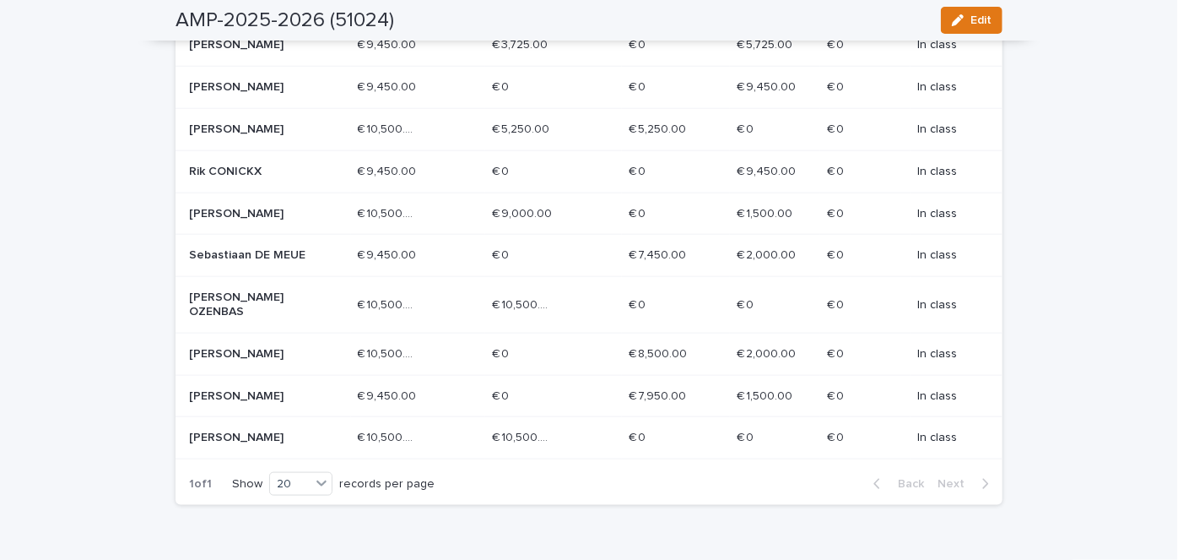
scroll to position [867, 0]
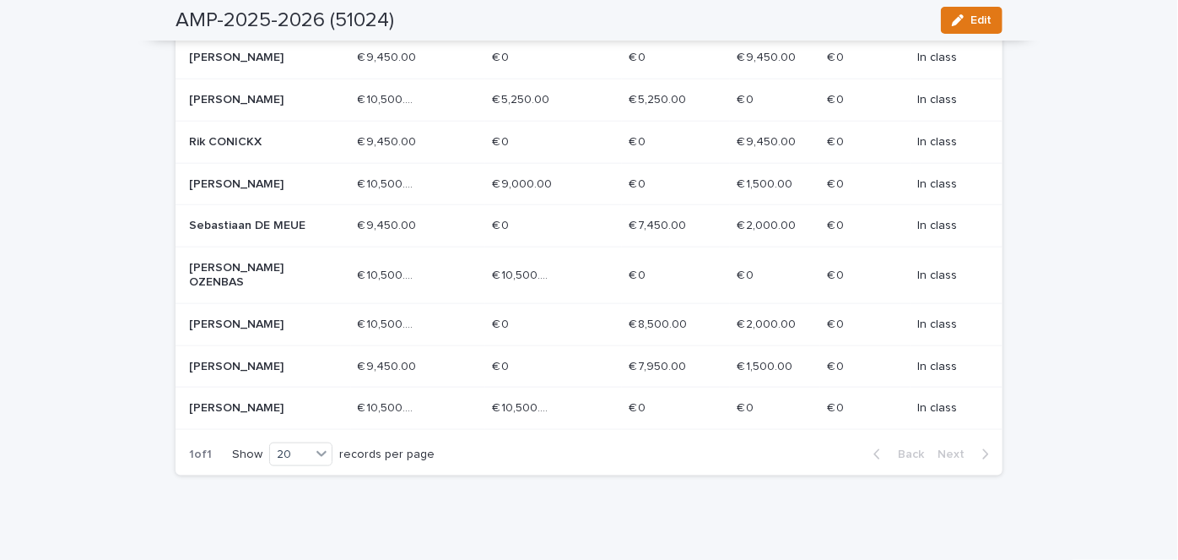
click at [279, 285] on p "[PERSON_NAME] OZENBAS" at bounding box center [249, 275] width 121 height 29
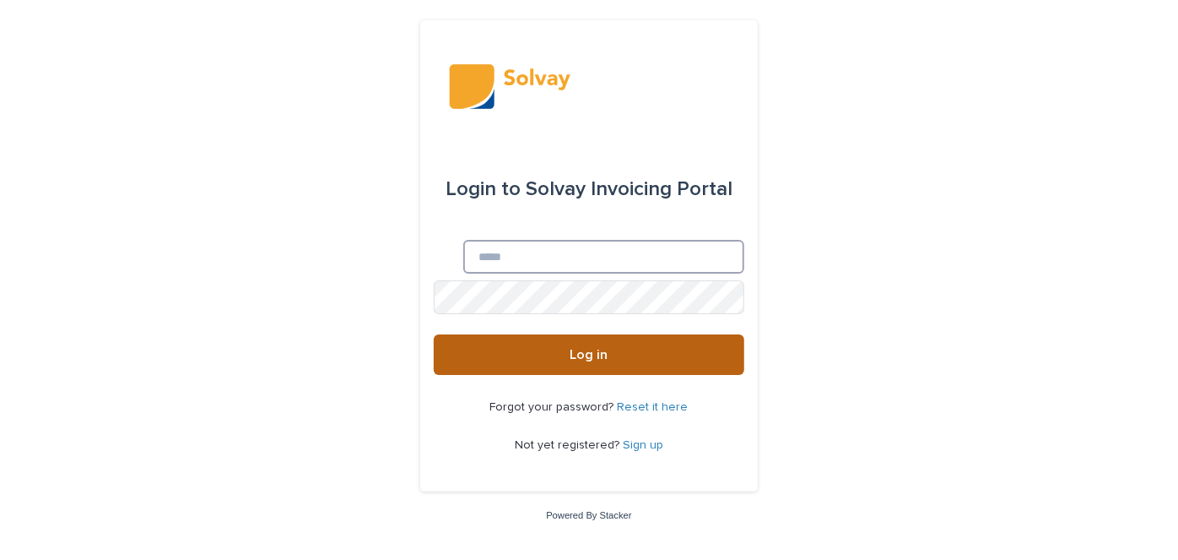
type input "**********"
click at [649, 356] on button "Log in" at bounding box center [589, 354] width 311 height 41
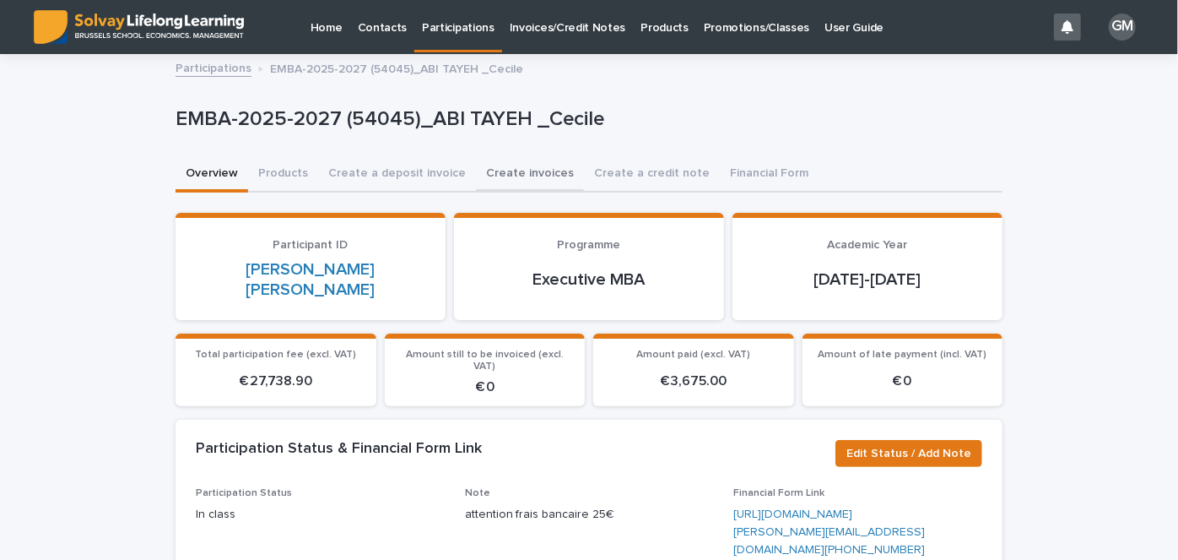
click at [495, 171] on button "Create invoices" at bounding box center [530, 174] width 108 height 35
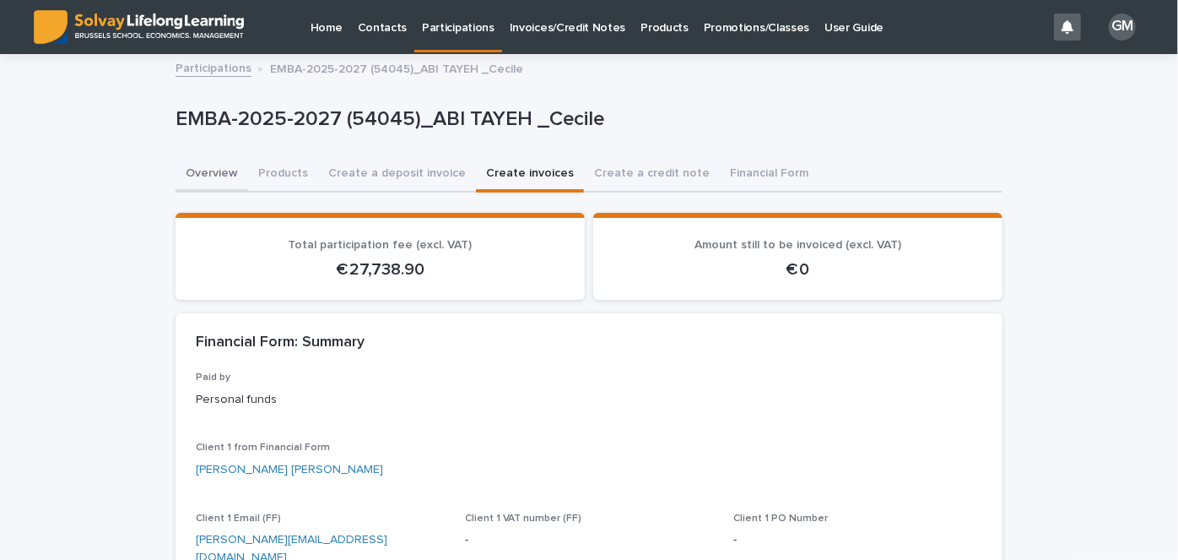
click at [209, 185] on button "Overview" at bounding box center [212, 174] width 73 height 35
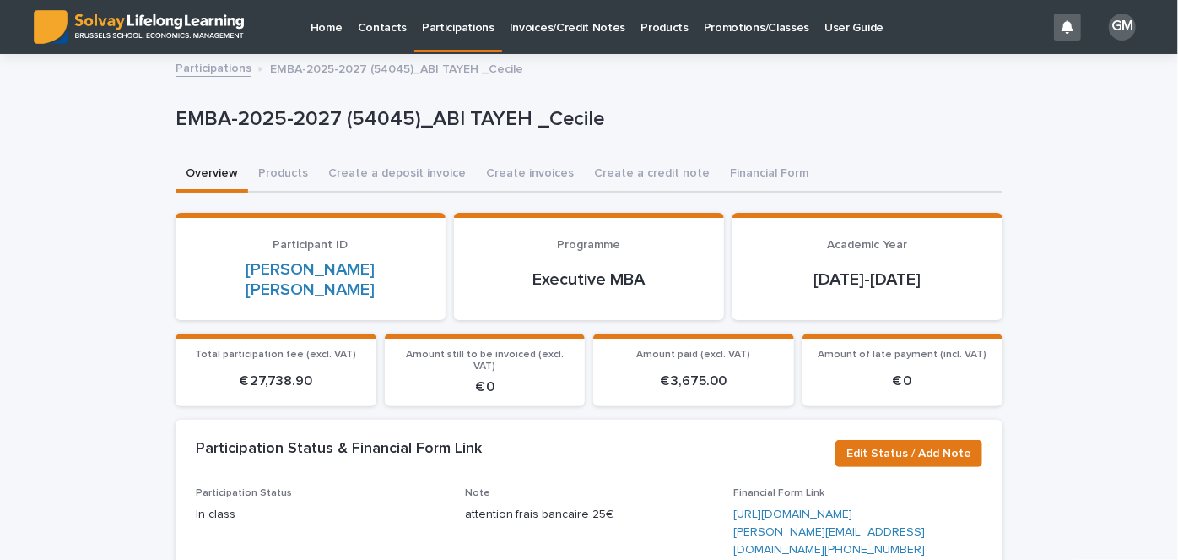
click at [708, 29] on p "Promotions/Classes" at bounding box center [757, 17] width 106 height 35
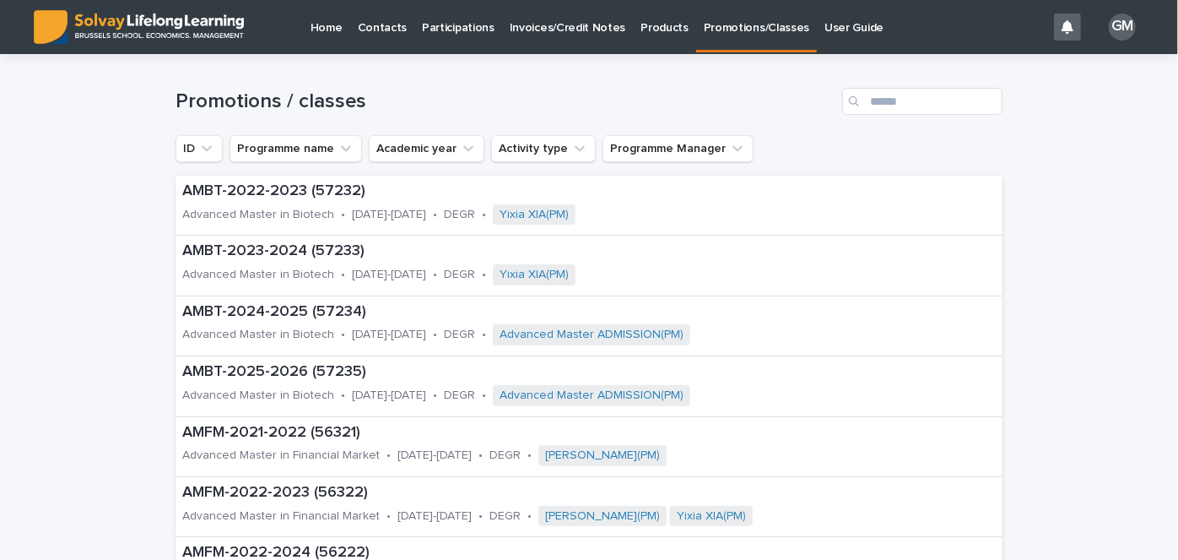
click at [422, 30] on p "Participations" at bounding box center [458, 17] width 73 height 35
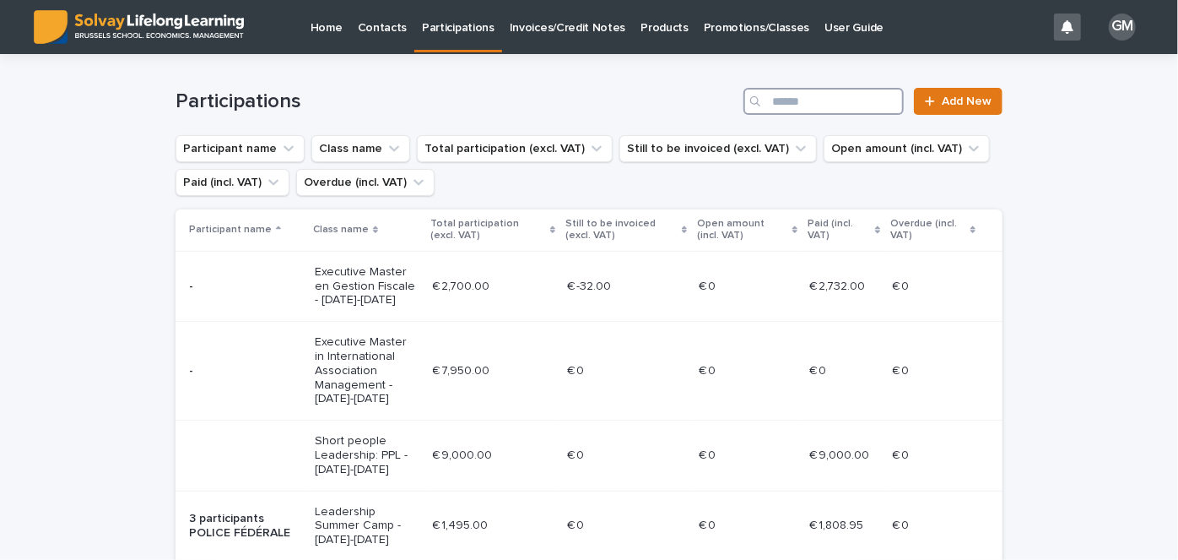
click at [853, 106] on input "Search" at bounding box center [824, 101] width 160 height 27
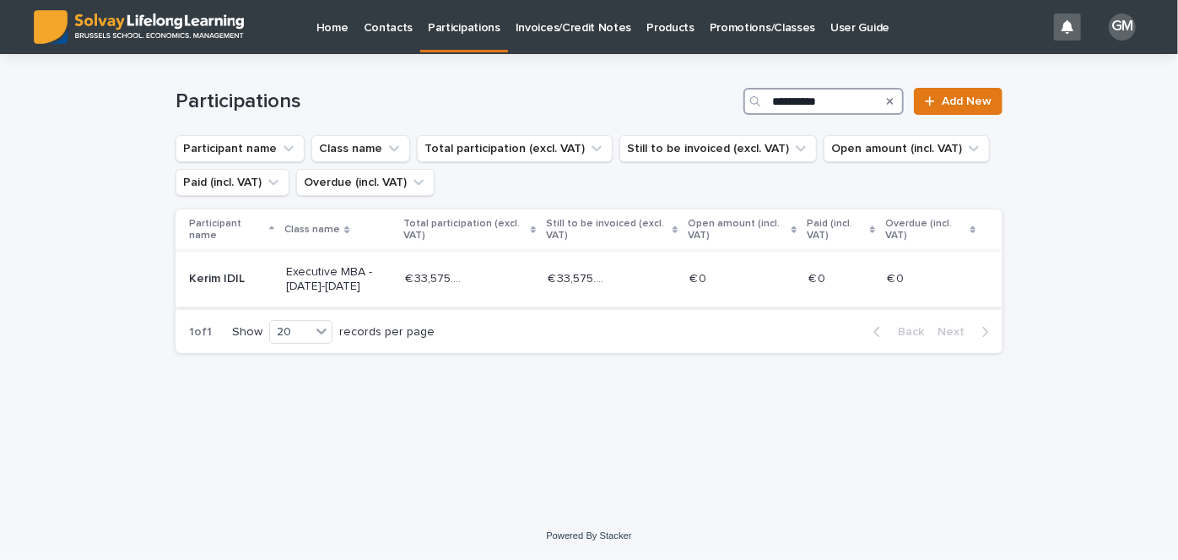
type input "**********"
click at [198, 273] on p "Kerim IDIL" at bounding box center [231, 279] width 84 height 14
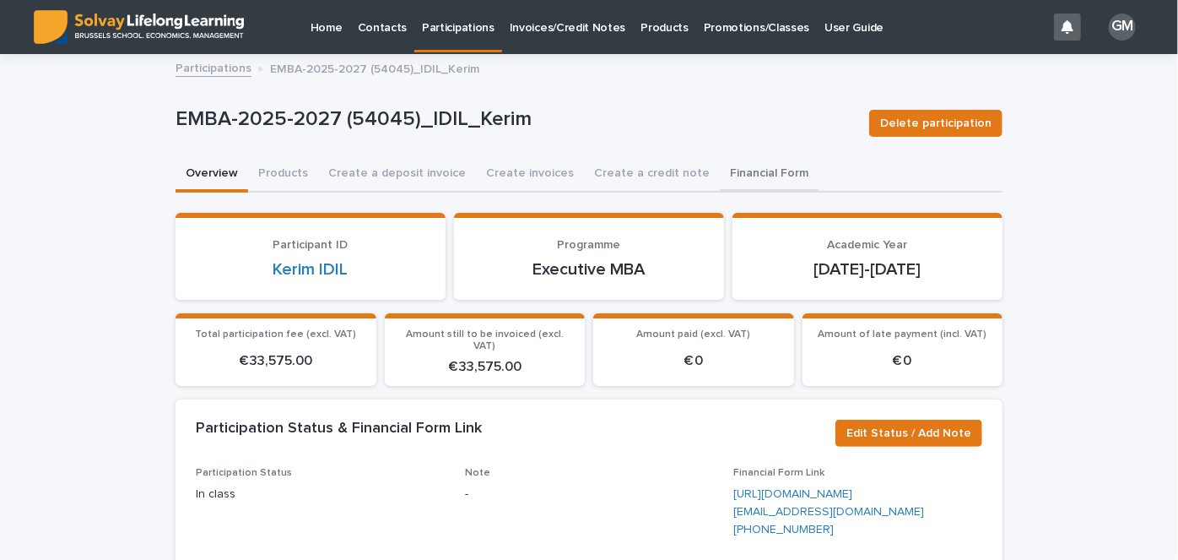
click at [745, 158] on button "Financial Form" at bounding box center [769, 174] width 99 height 35
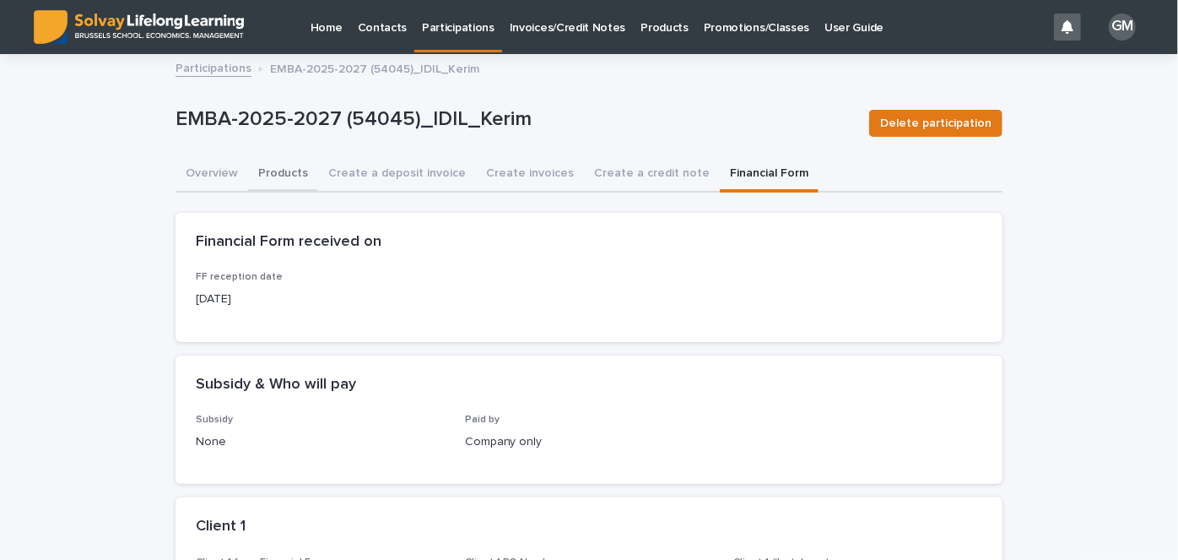
click at [271, 176] on button "Products" at bounding box center [283, 174] width 70 height 35
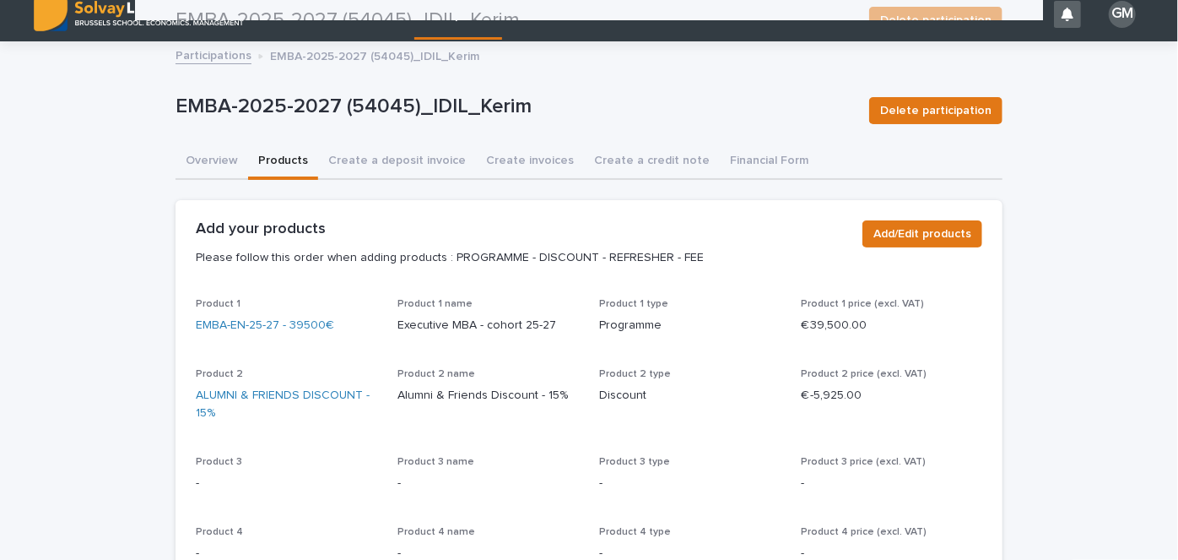
scroll to position [12, 0]
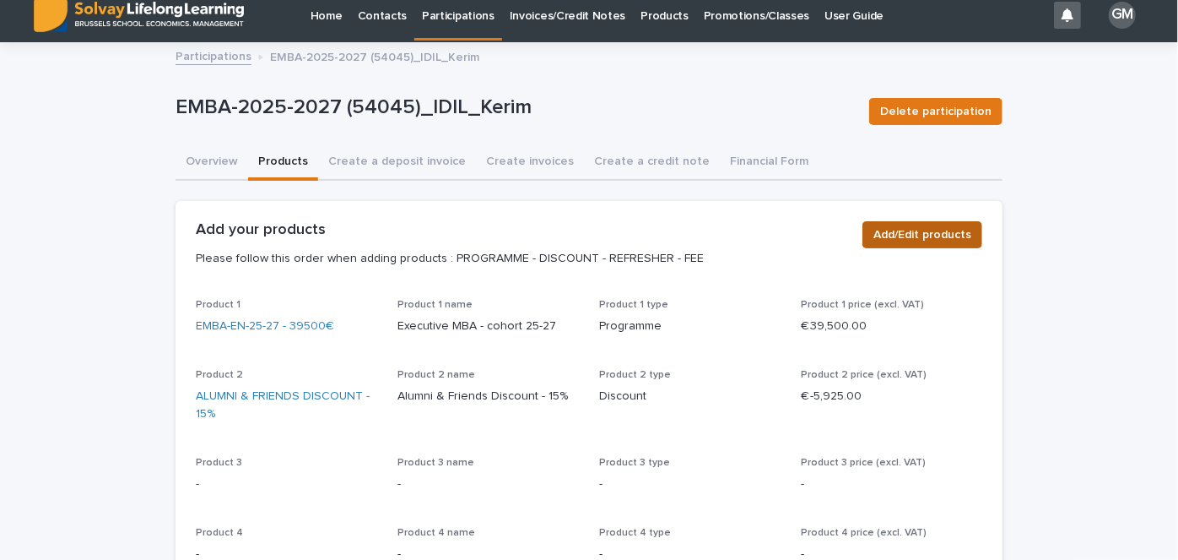
click at [888, 240] on span "Add/Edit products" at bounding box center [923, 234] width 98 height 17
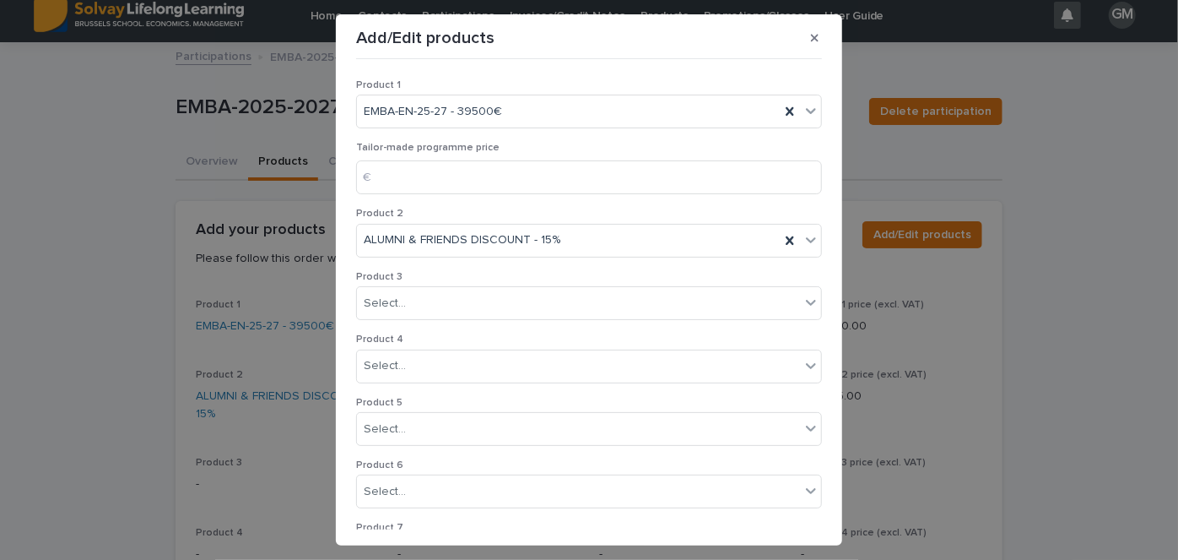
click at [431, 319] on div "Product 3 Select..." at bounding box center [589, 302] width 466 height 62
click at [398, 304] on div "Select..." at bounding box center [578, 304] width 443 height 28
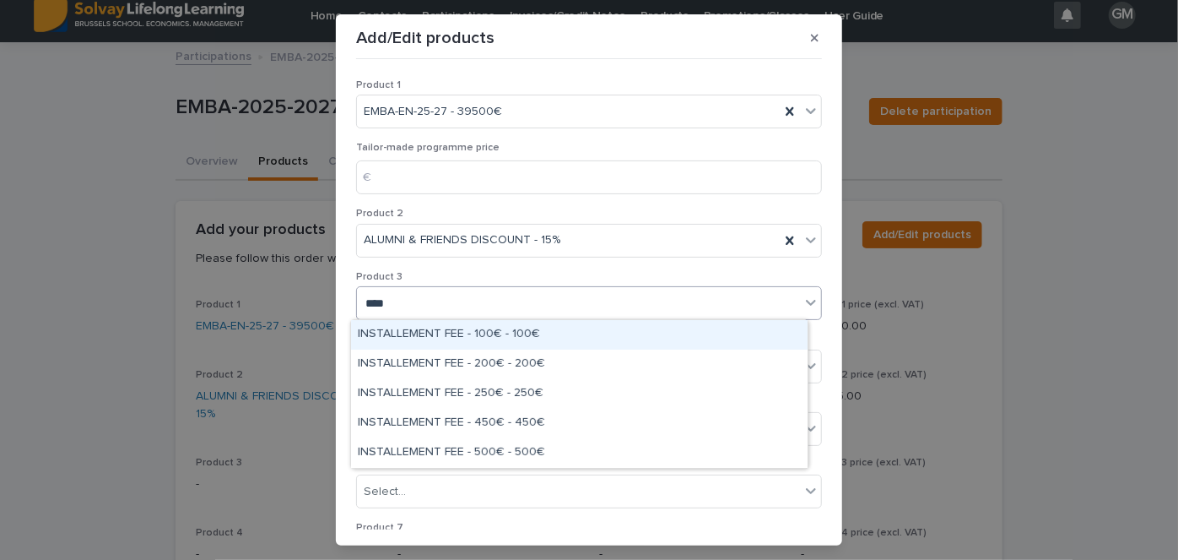
type input "*****"
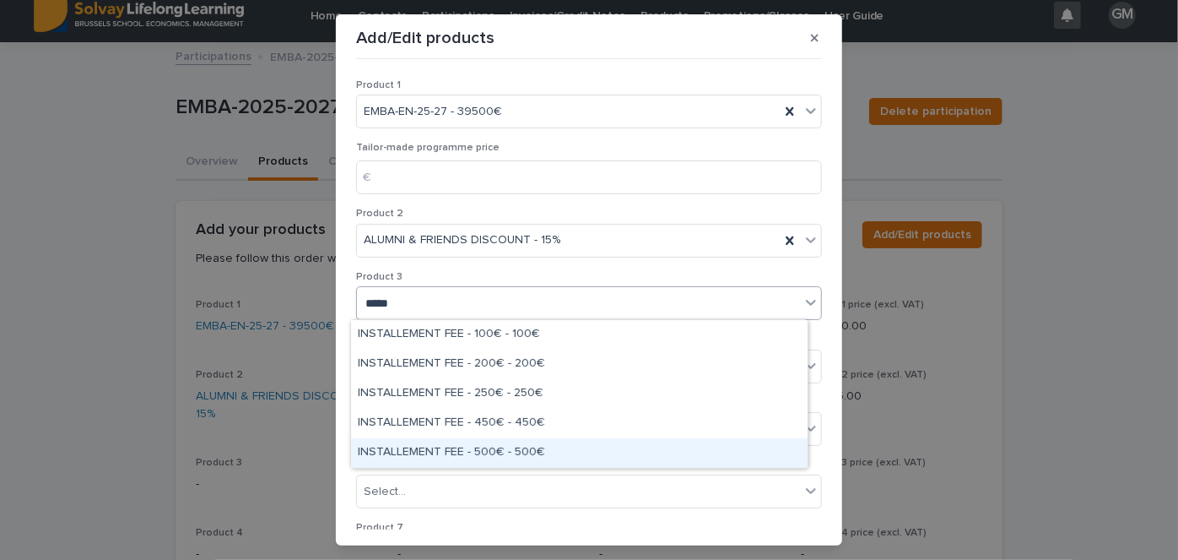
click at [522, 446] on div "INSTALLEMENT FEE - 500€ - 500€" at bounding box center [579, 453] width 457 height 30
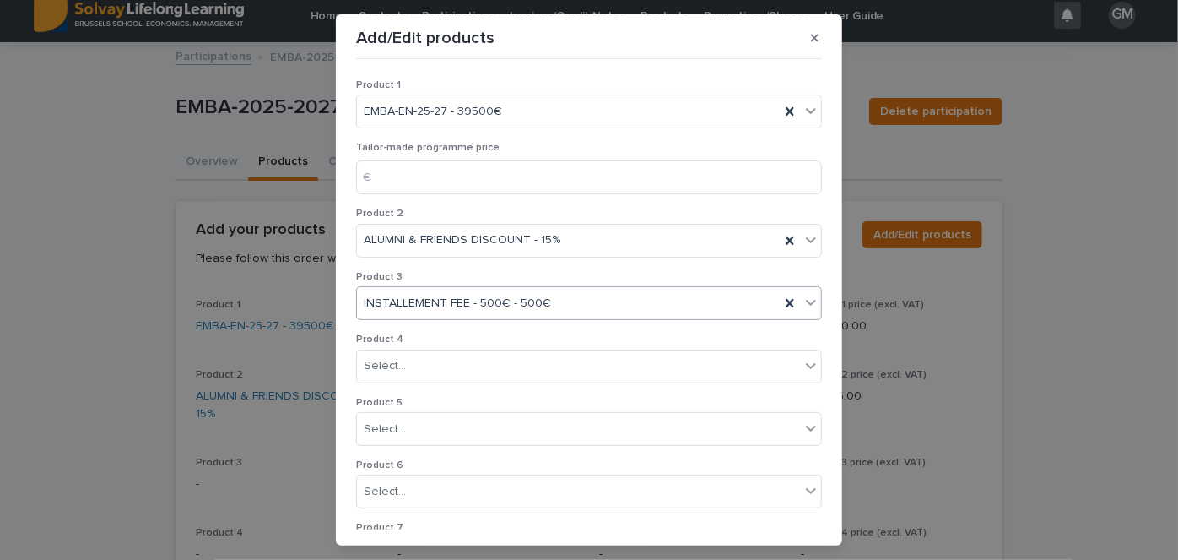
scroll to position [360, 0]
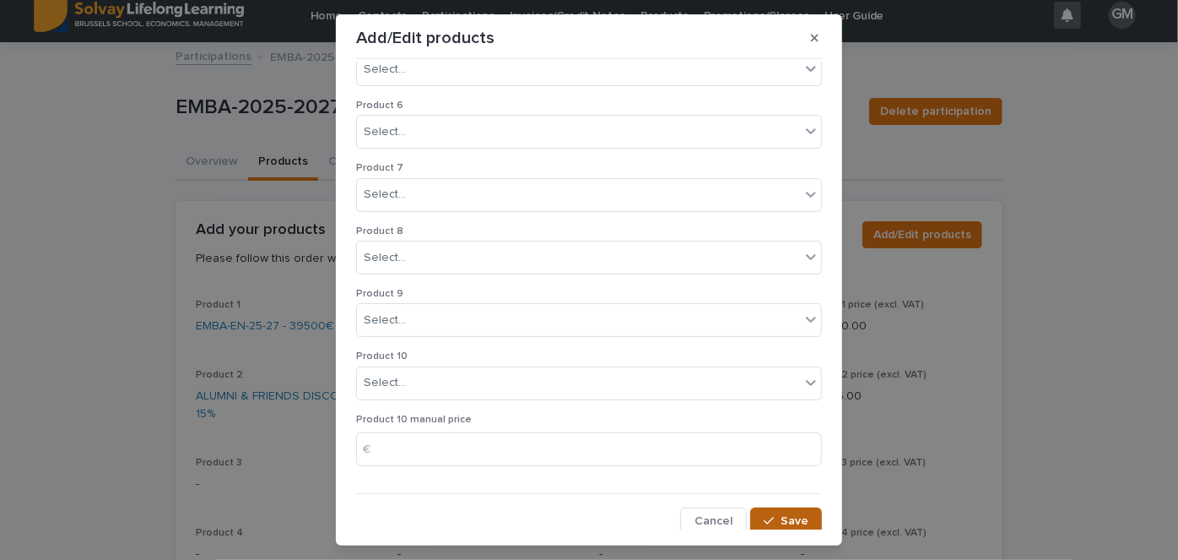
click at [782, 516] on span "Save" at bounding box center [795, 521] width 28 height 12
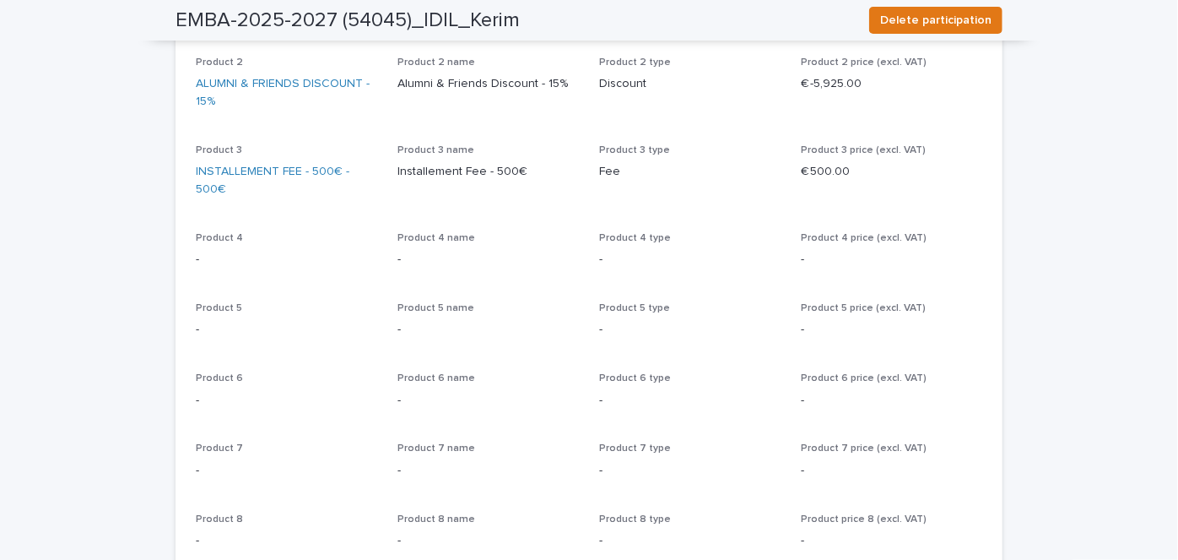
scroll to position [0, 0]
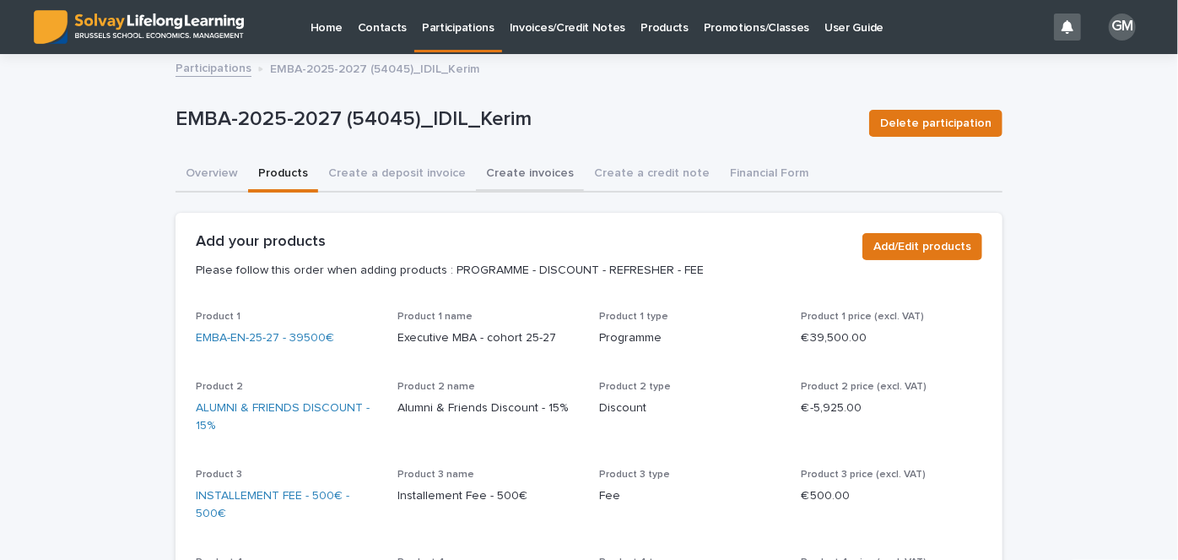
click at [530, 170] on button "Create invoices" at bounding box center [530, 174] width 108 height 35
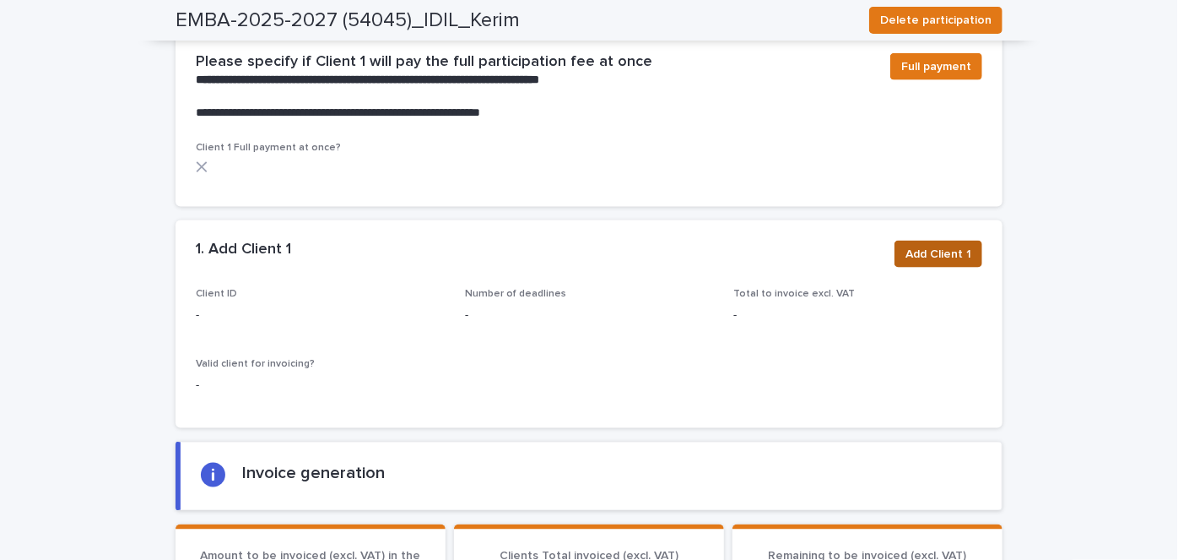
scroll to position [1147, 0]
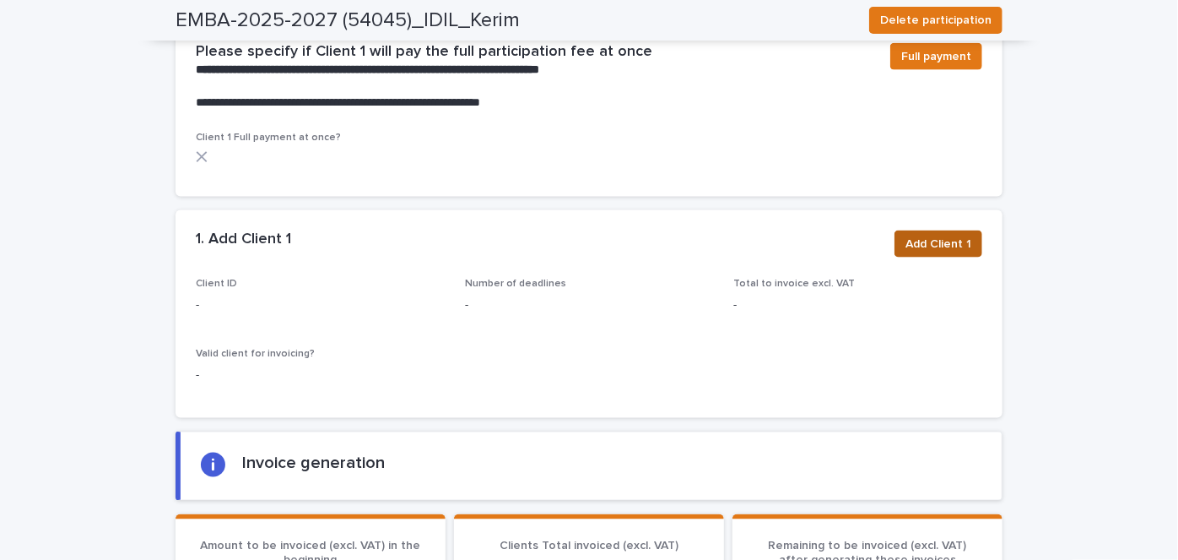
click at [936, 242] on span "Add Client 1" at bounding box center [939, 244] width 66 height 17
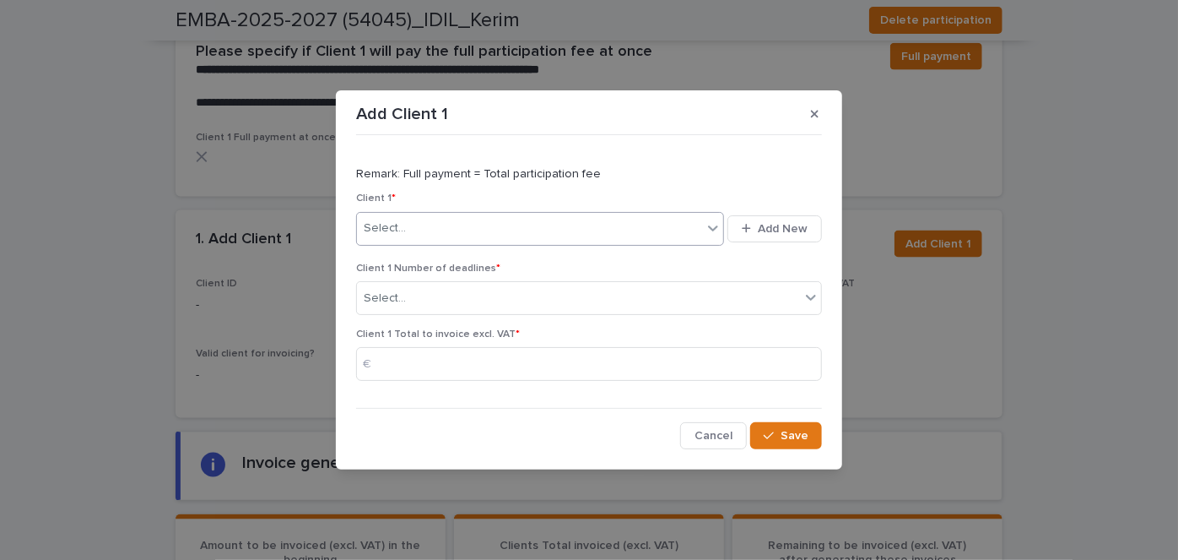
click at [559, 241] on div "Select..." at bounding box center [529, 228] width 345 height 28
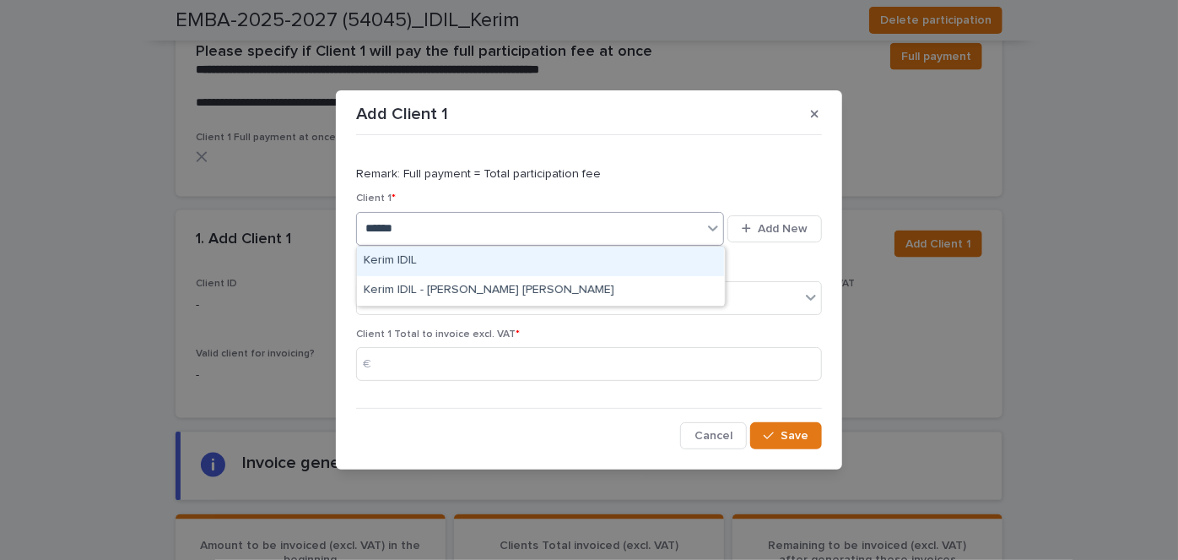
type input "*******"
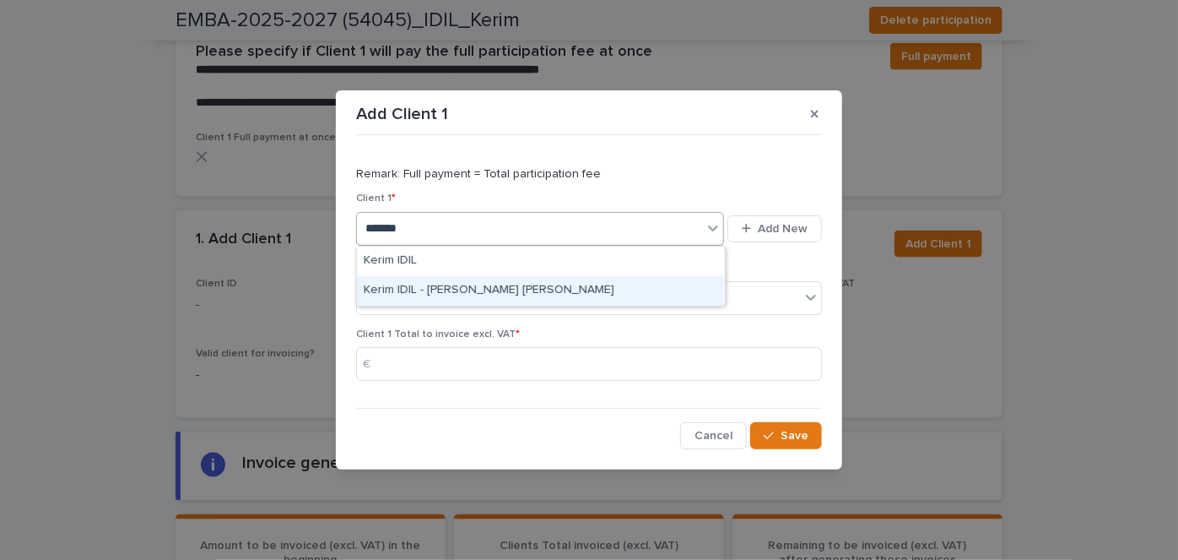
click at [446, 295] on div "Kerim IDIL - Kerim Enver Jonathan IDIL" at bounding box center [540, 291] width 367 height 30
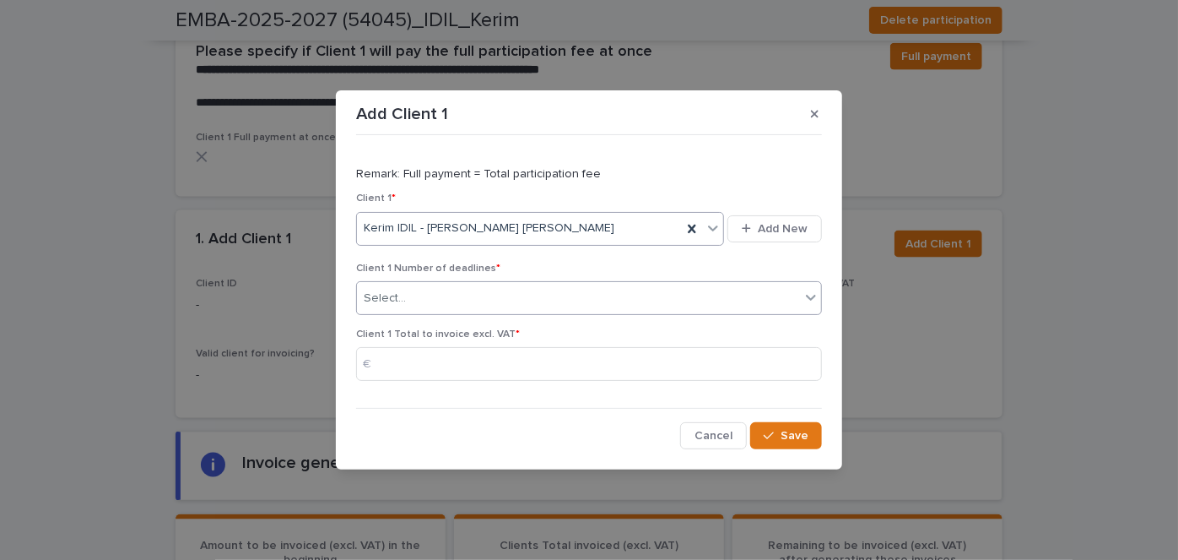
click at [400, 295] on div "Select..." at bounding box center [385, 299] width 42 height 18
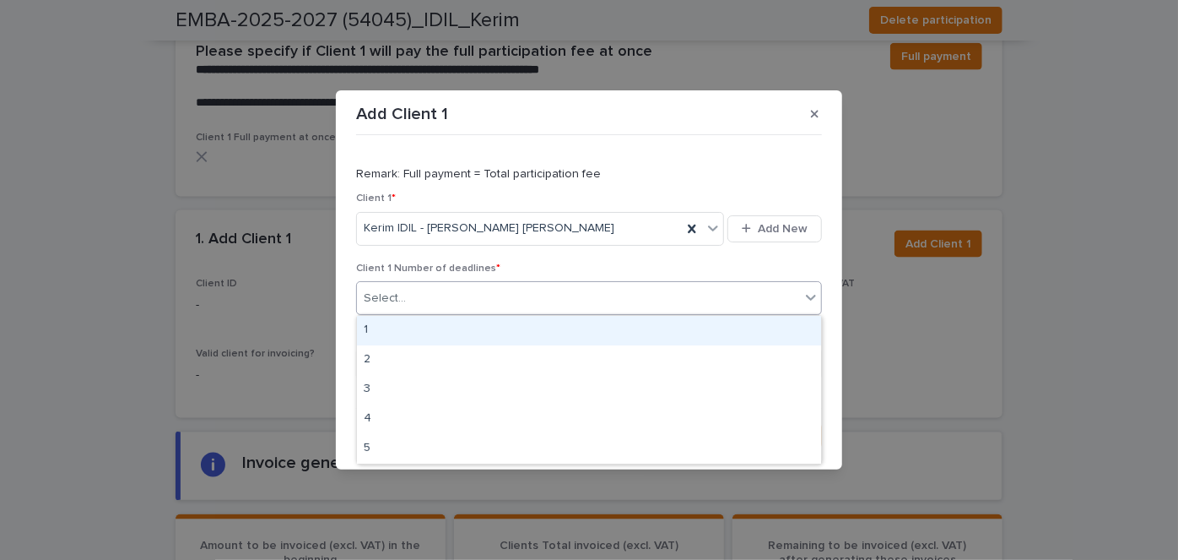
click at [389, 331] on div "1" at bounding box center [589, 331] width 464 height 30
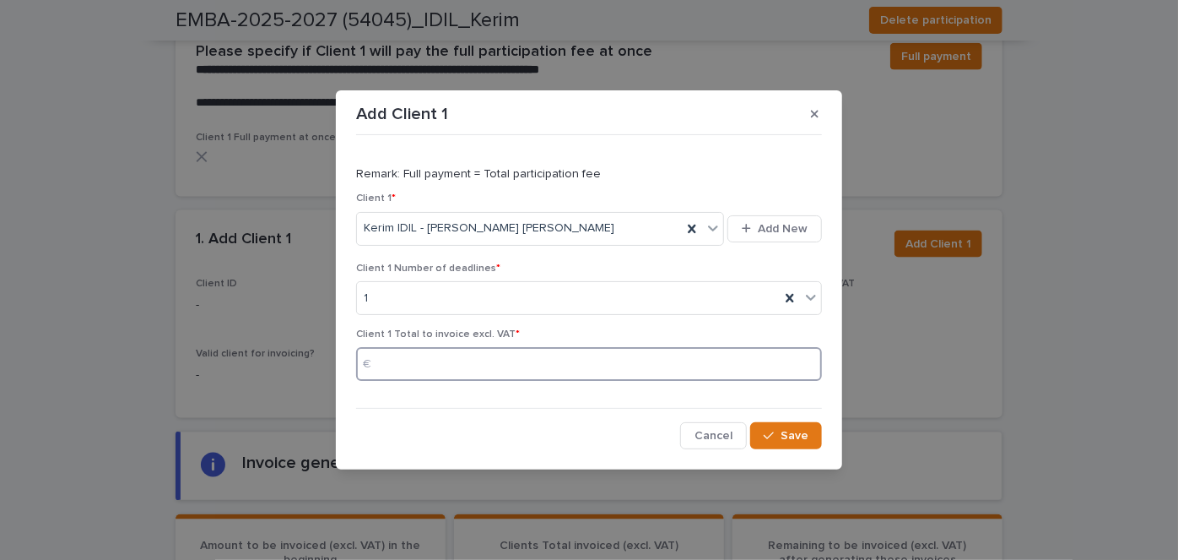
click at [522, 367] on input at bounding box center [589, 364] width 466 height 34
click at [420, 359] on input "*******" at bounding box center [589, 364] width 466 height 34
type input "********"
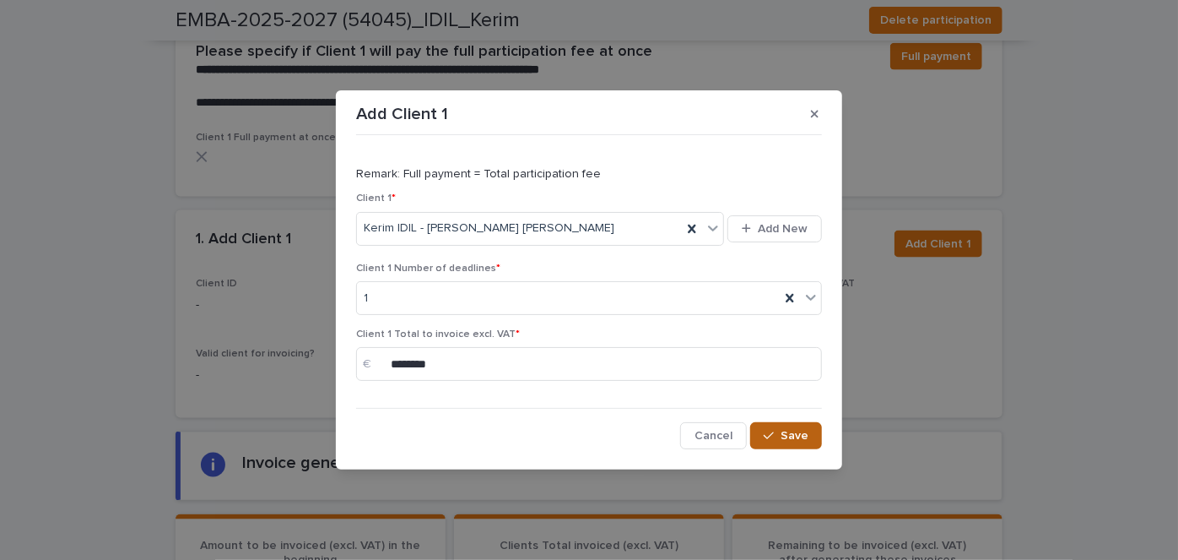
click at [798, 432] on span "Save" at bounding box center [795, 436] width 28 height 12
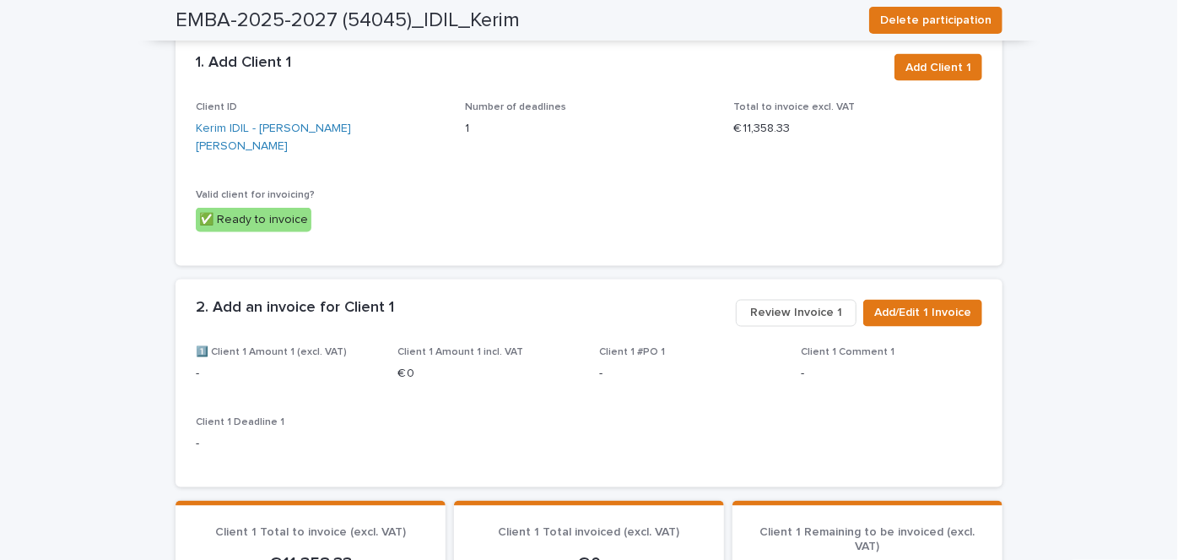
scroll to position [1325, 0]
click at [935, 304] on span "Add/Edit 1 Invoice" at bounding box center [923, 312] width 97 height 17
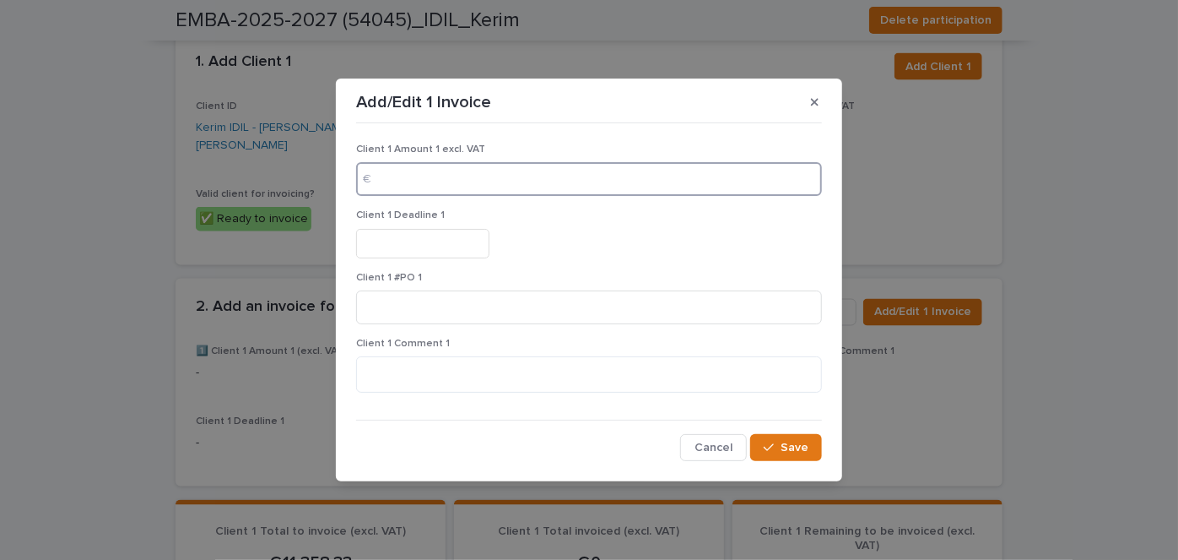
click at [486, 184] on input at bounding box center [589, 179] width 466 height 34
type input "********"
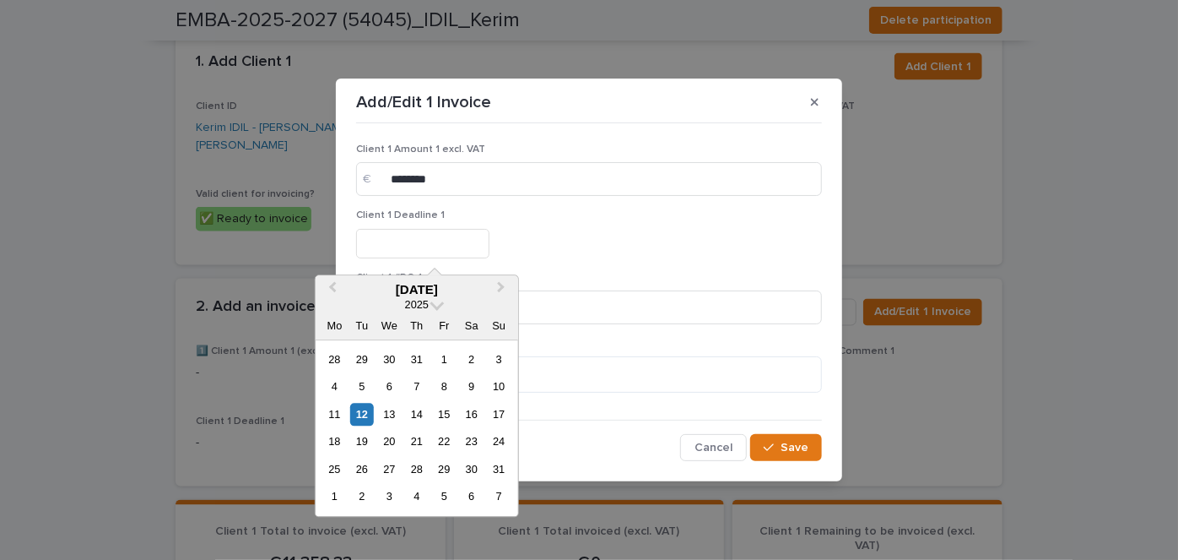
click at [415, 243] on input "text" at bounding box center [422, 244] width 133 height 30
click at [354, 490] on div "2" at bounding box center [361, 496] width 23 height 23
type input "********"
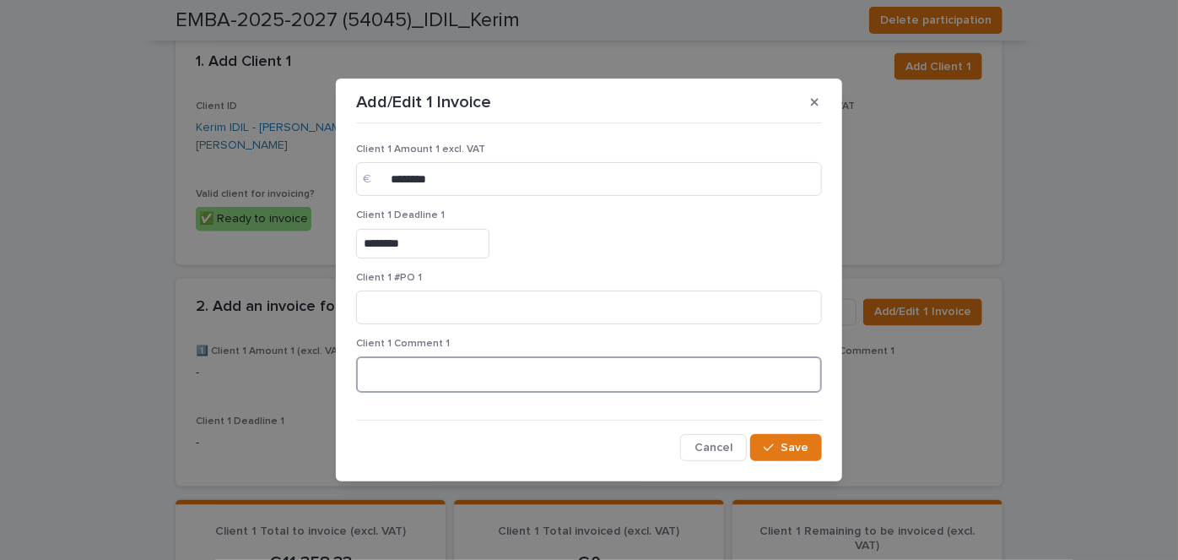
click at [417, 373] on textarea at bounding box center [589, 373] width 466 height 35
type textarea "*"
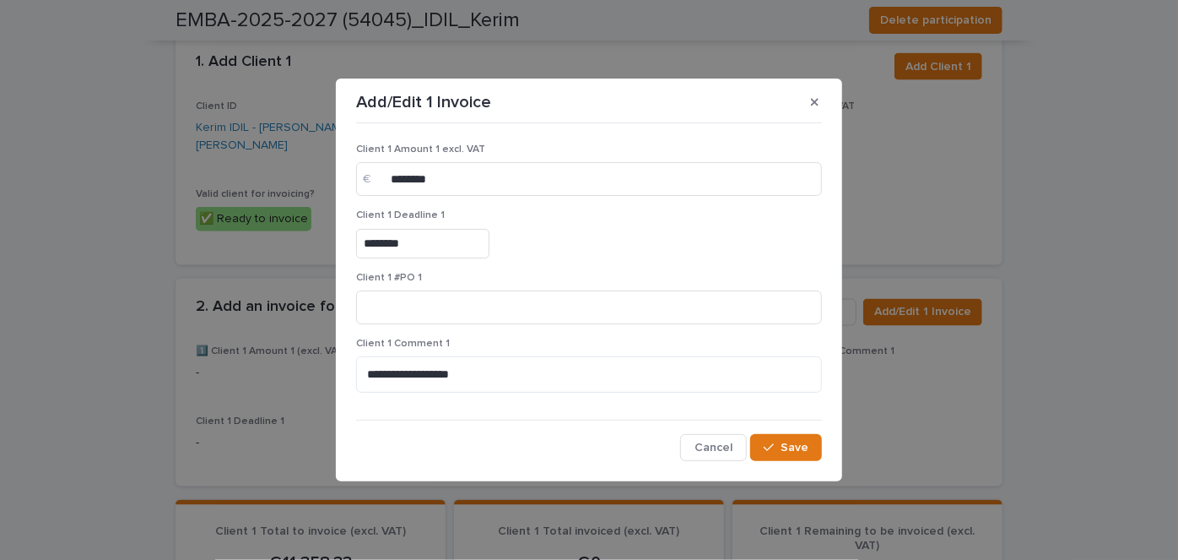
click at [491, 344] on p "Client 1 Comment 1" at bounding box center [589, 344] width 466 height 12
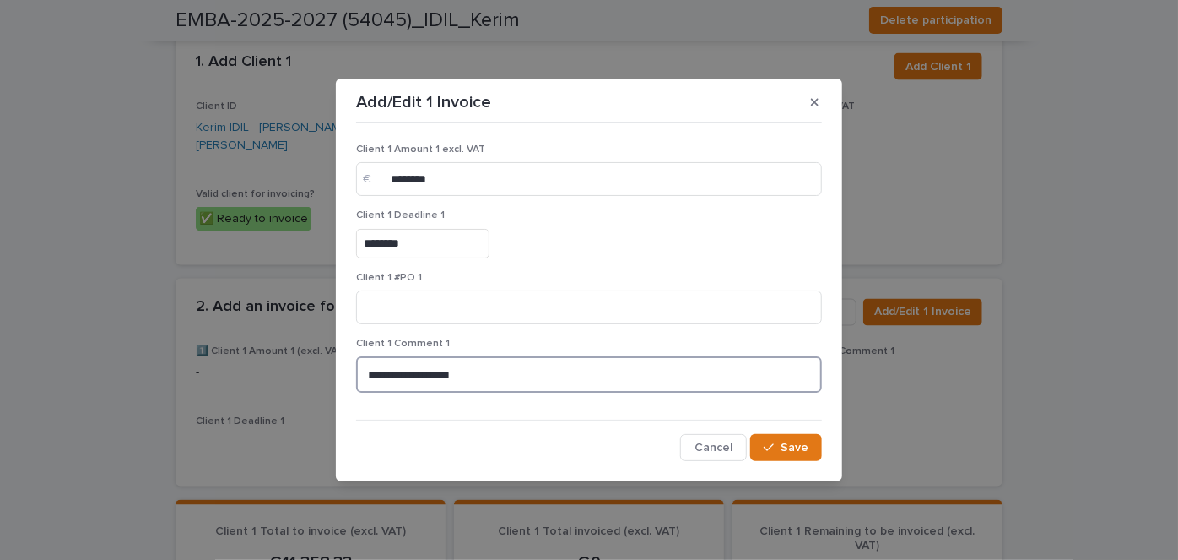
click at [485, 365] on textarea "**********" at bounding box center [589, 373] width 466 height 35
drag, startPoint x: 490, startPoint y: 391, endPoint x: 274, endPoint y: 377, distance: 216.5
click at [274, 377] on div "**********" at bounding box center [589, 280] width 1178 height 560
type textarea "**********"
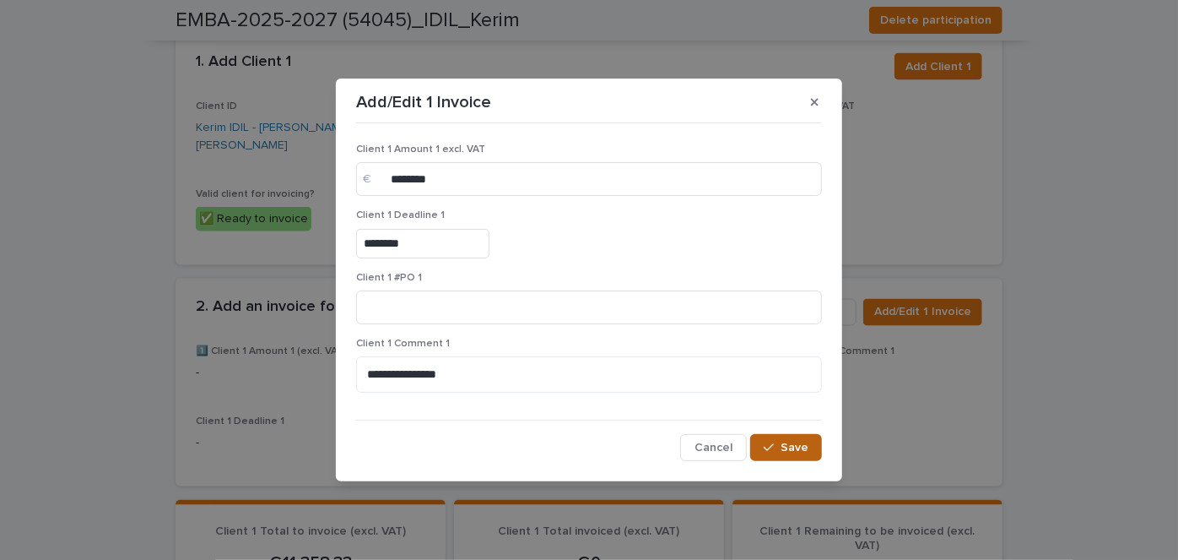
click at [788, 455] on button "Save" at bounding box center [786, 447] width 72 height 27
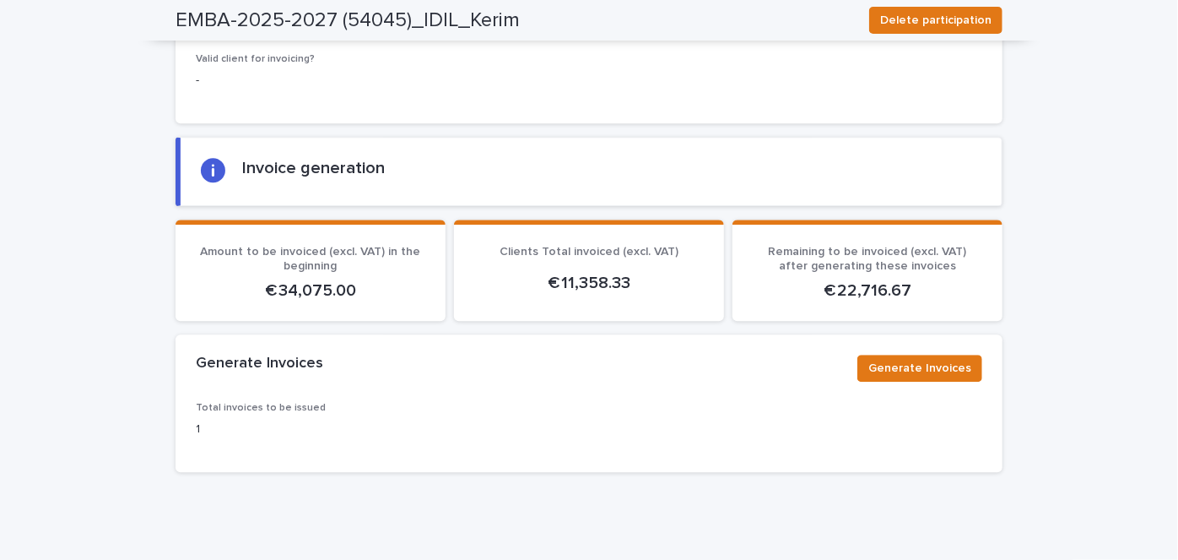
scroll to position [2174, 0]
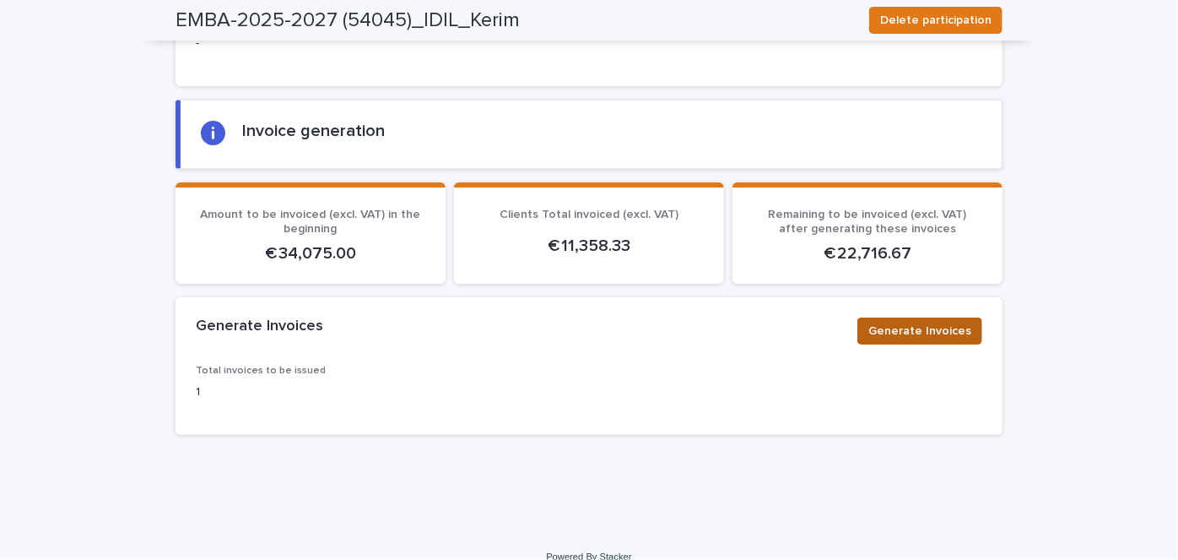
click at [928, 322] on span "Generate Invoices" at bounding box center [920, 330] width 103 height 17
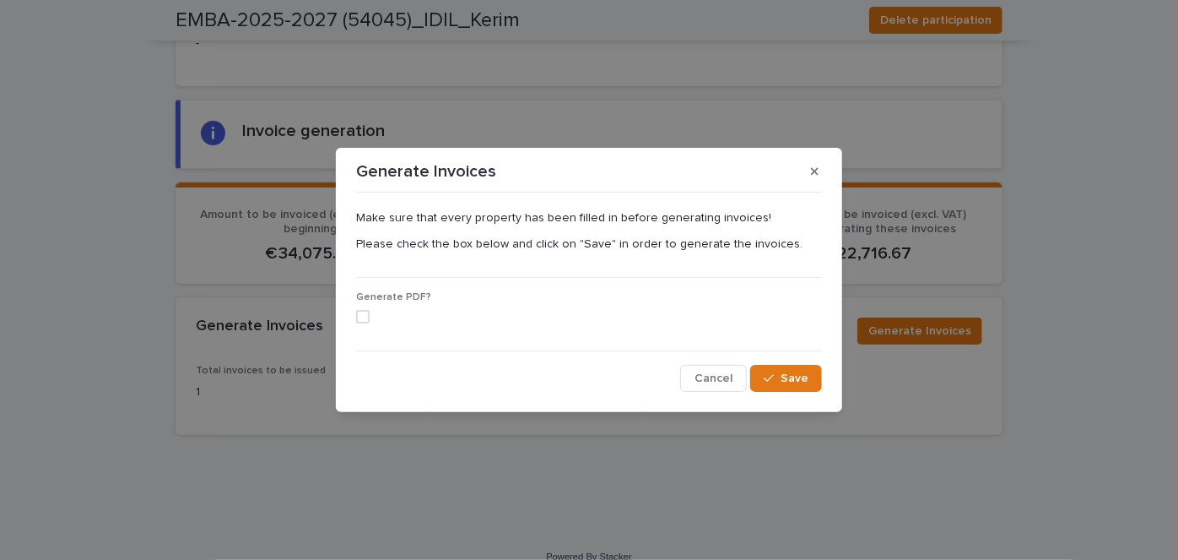
click at [365, 314] on span at bounding box center [363, 317] width 14 height 14
click at [785, 372] on span "Save" at bounding box center [795, 378] width 28 height 12
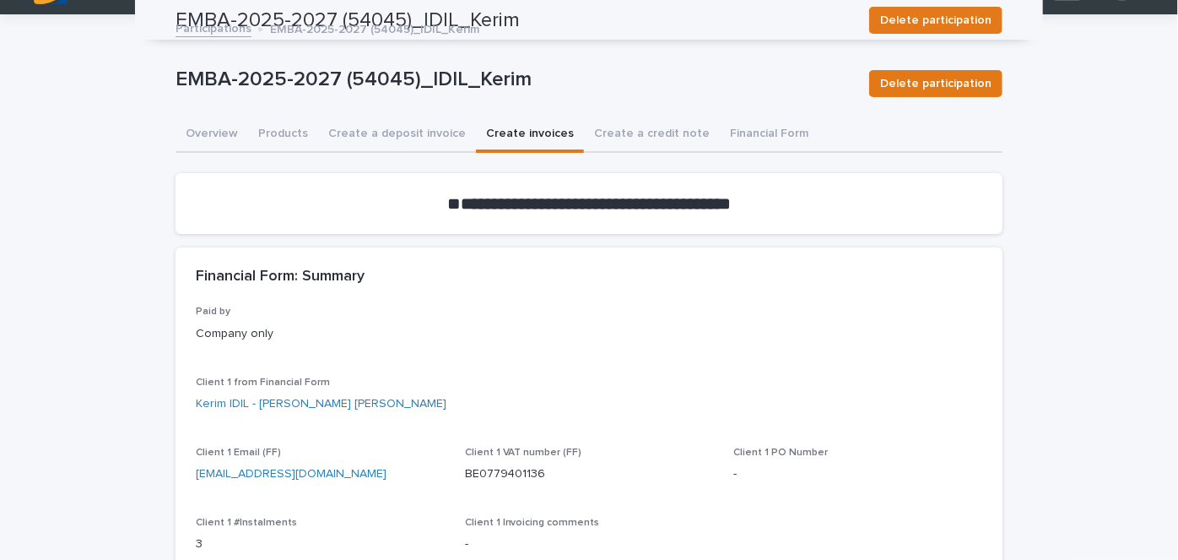
scroll to position [0, 0]
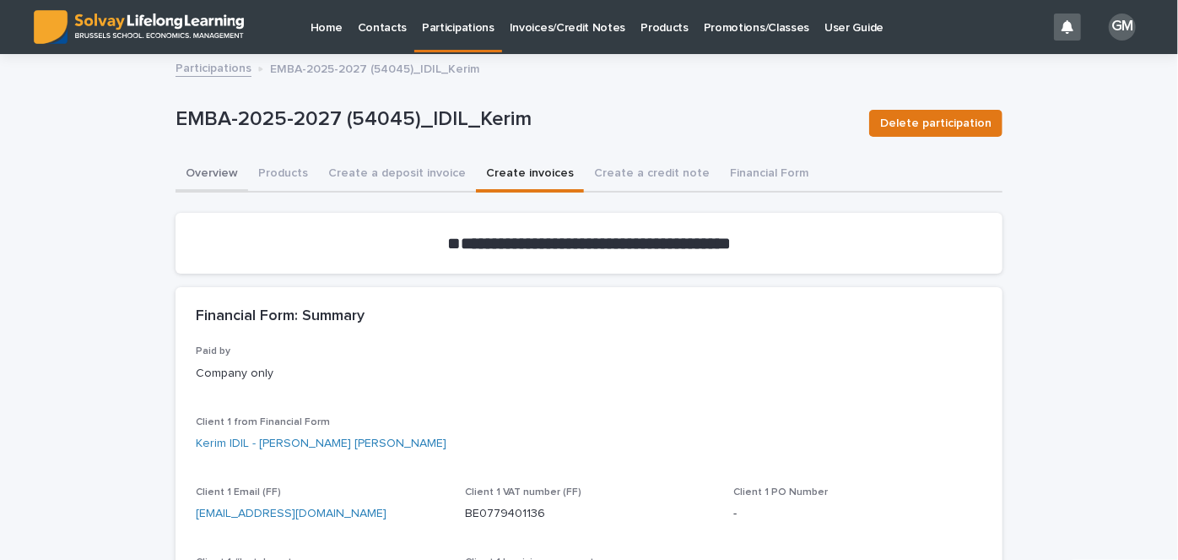
click at [199, 174] on button "Overview" at bounding box center [212, 174] width 73 height 35
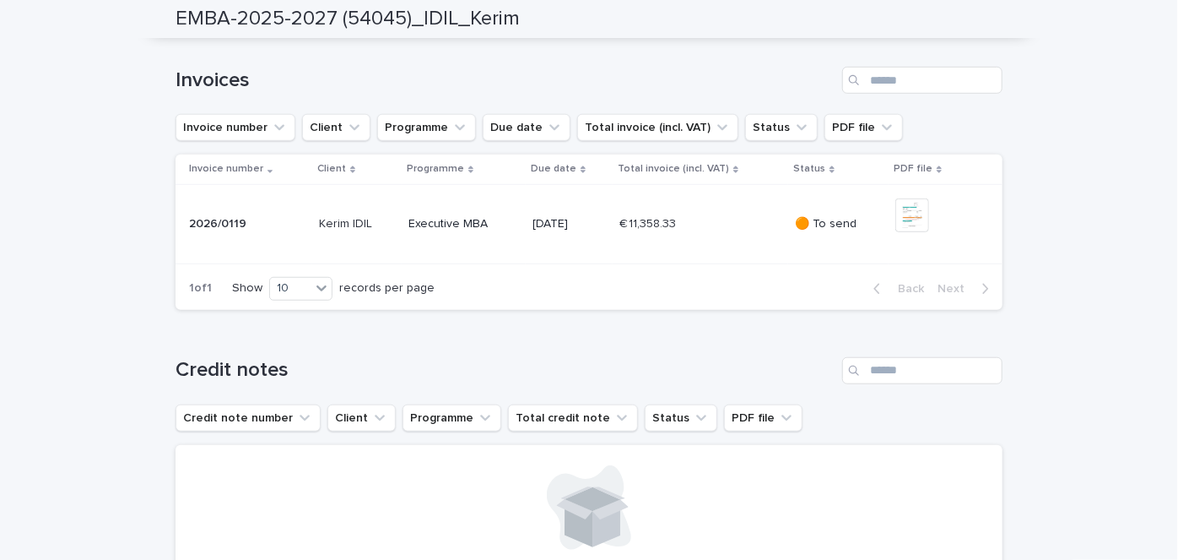
scroll to position [553, 0]
click at [713, 237] on div "€ 11,358.33 € 11,358.33" at bounding box center [701, 223] width 162 height 28
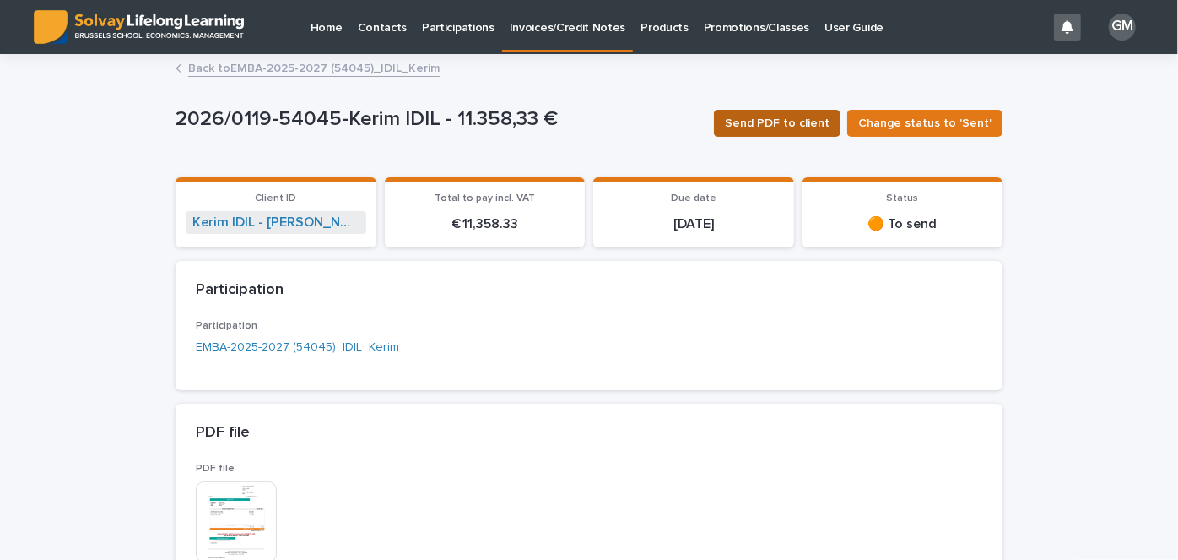
click at [779, 125] on span "Send PDF to client" at bounding box center [777, 123] width 105 height 17
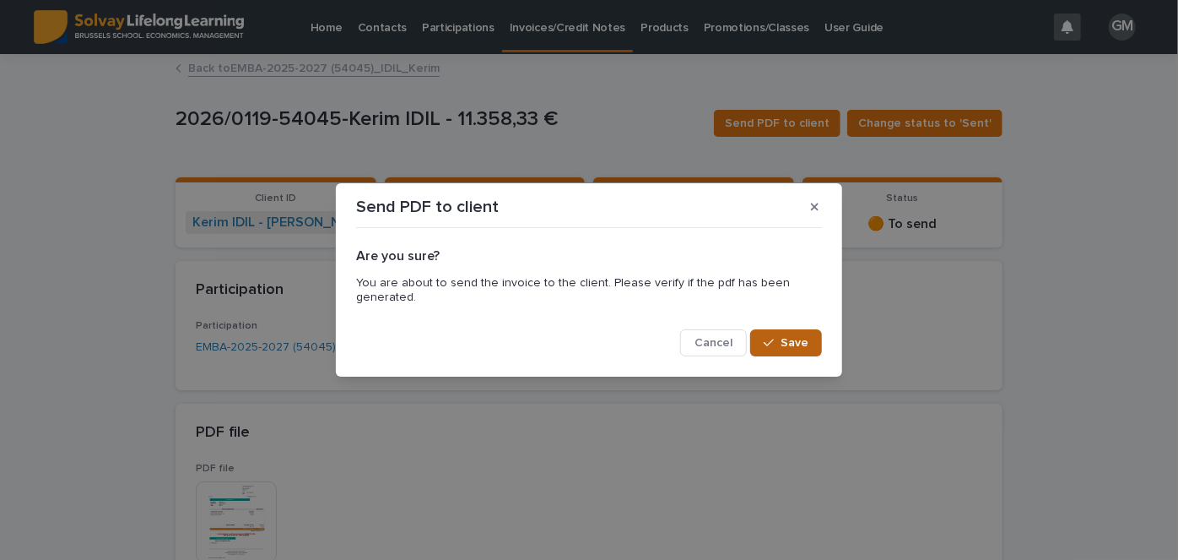
click at [790, 341] on span "Save" at bounding box center [795, 343] width 28 height 12
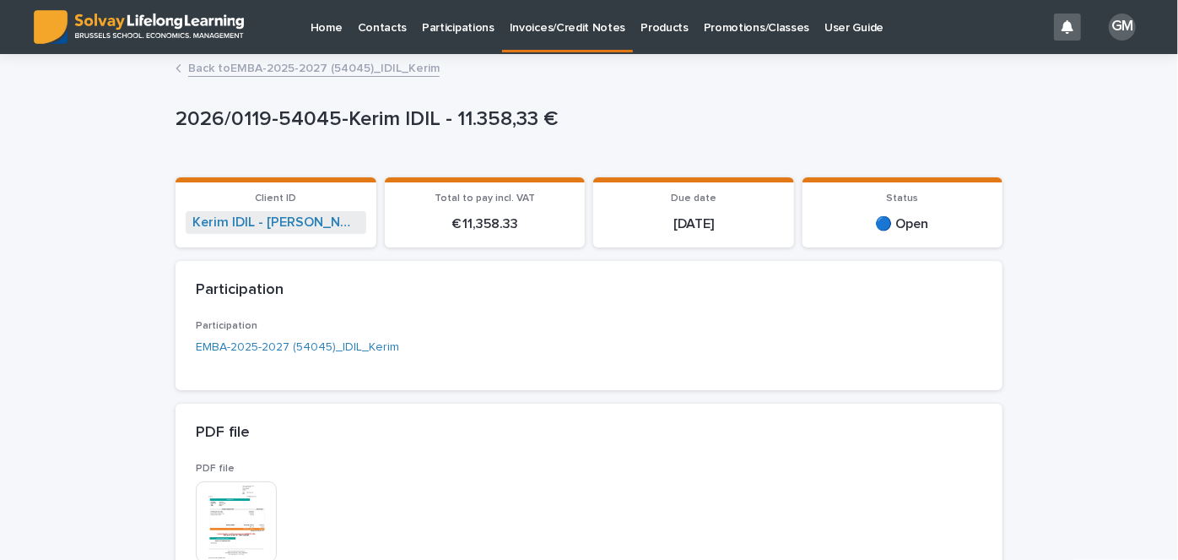
click at [306, 65] on link "Back to EMBA-2025-2027 (54045)_IDIL_Kerim" at bounding box center [314, 66] width 252 height 19
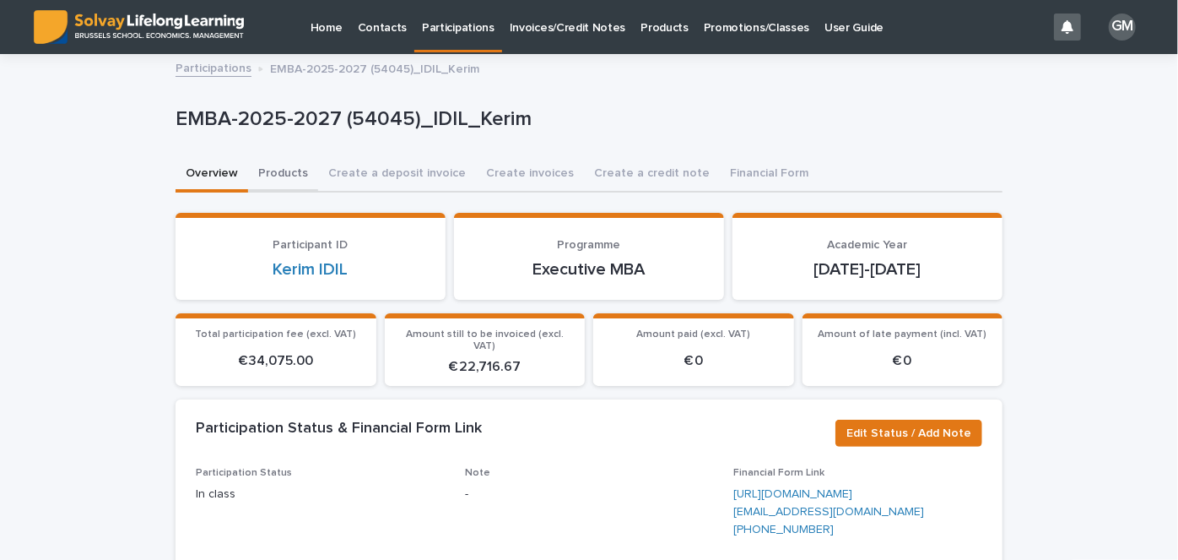
click at [272, 171] on button "Products" at bounding box center [283, 174] width 70 height 35
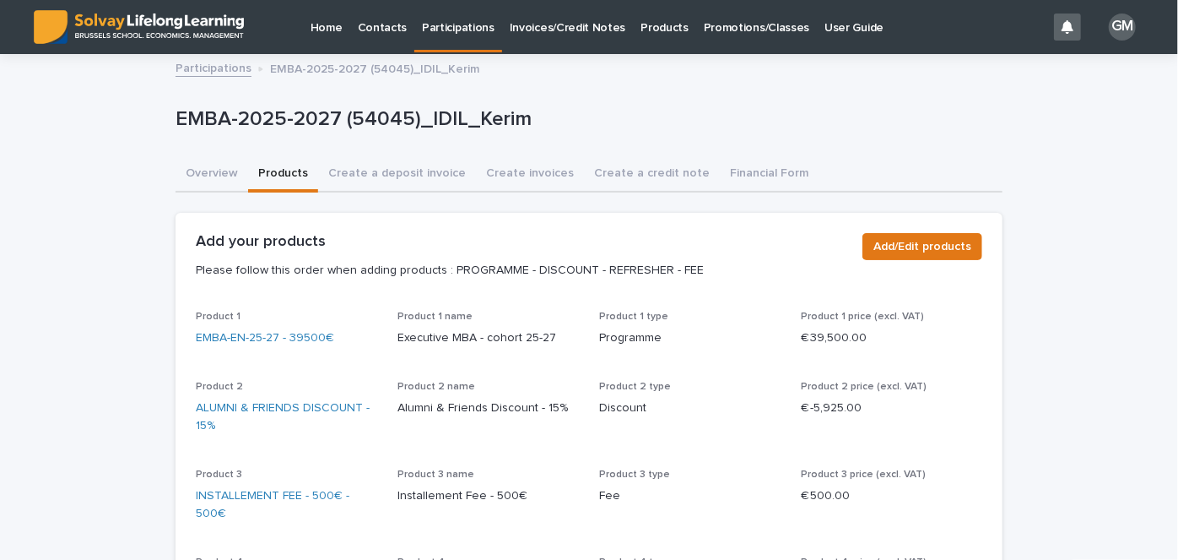
click at [740, 35] on p "Promotions/Classes" at bounding box center [757, 17] width 106 height 35
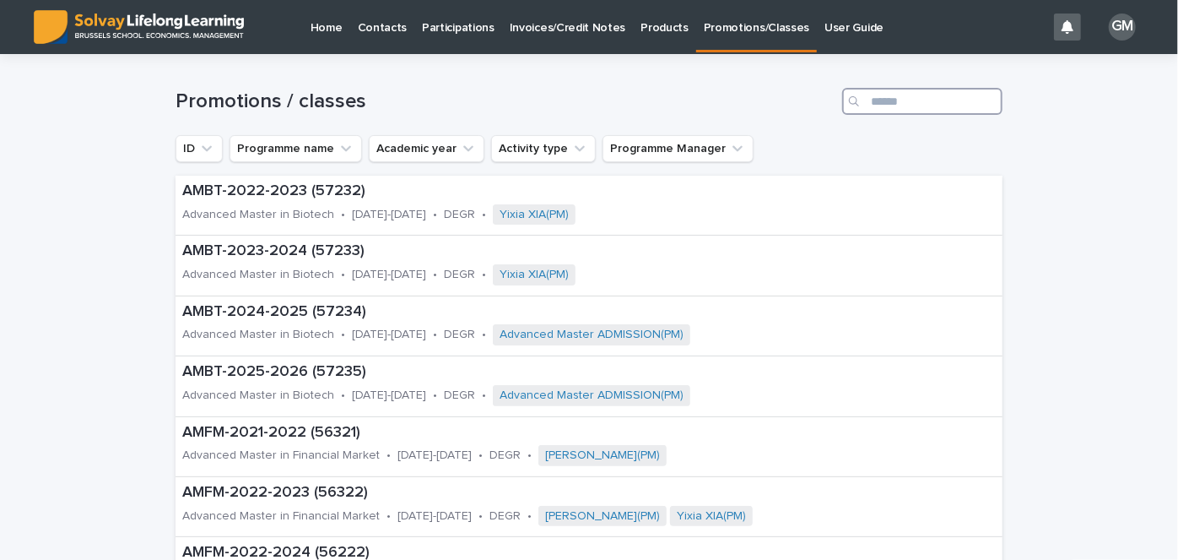
click at [892, 98] on input "Search" at bounding box center [923, 101] width 160 height 27
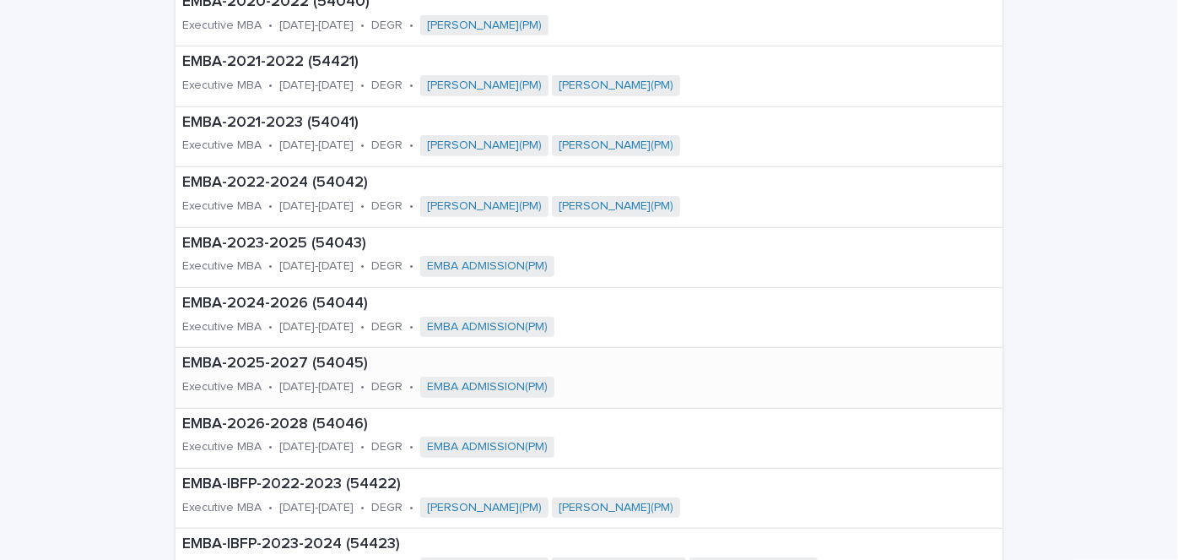
scroll to position [495, 0]
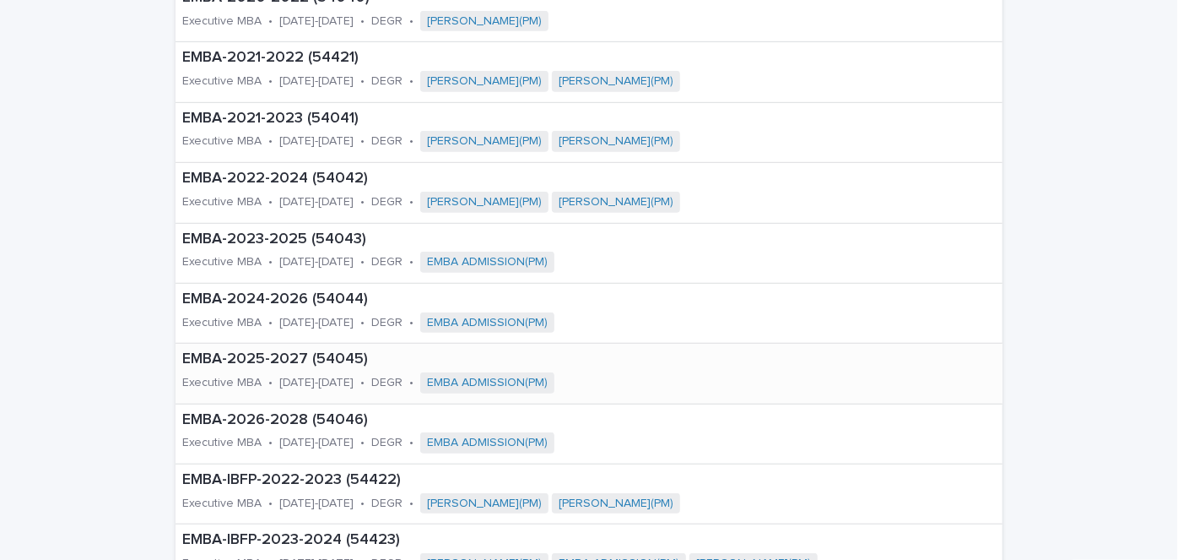
type input "****"
click at [263, 369] on div "EMBA-2025-2027 (54045) Executive MBA • 2025-2027 • DEGR • EMBA ADMISSION(PM)" at bounding box center [463, 373] width 575 height 59
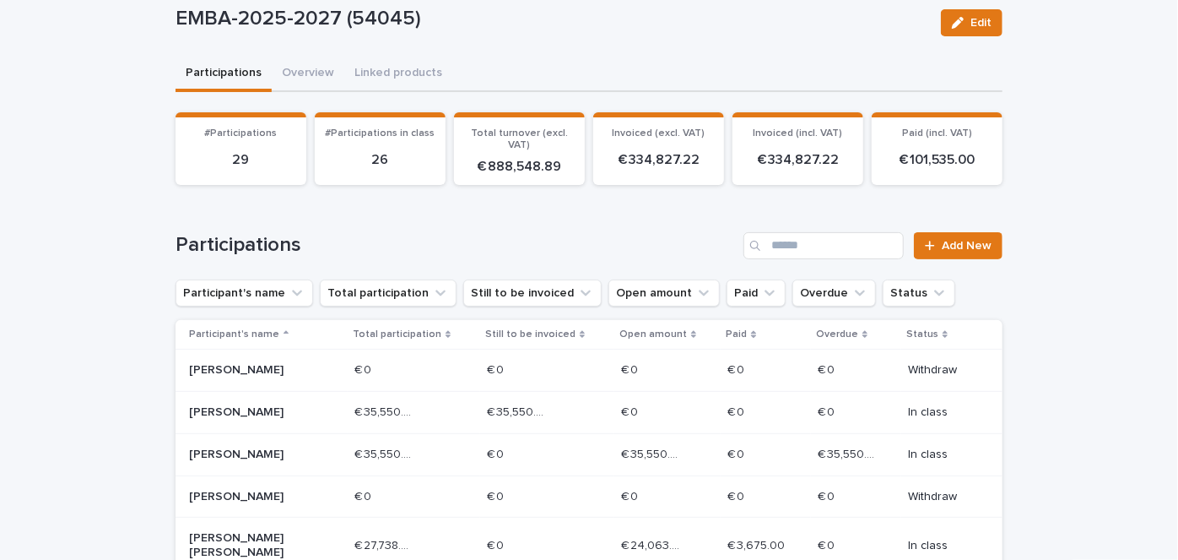
scroll to position [108, 0]
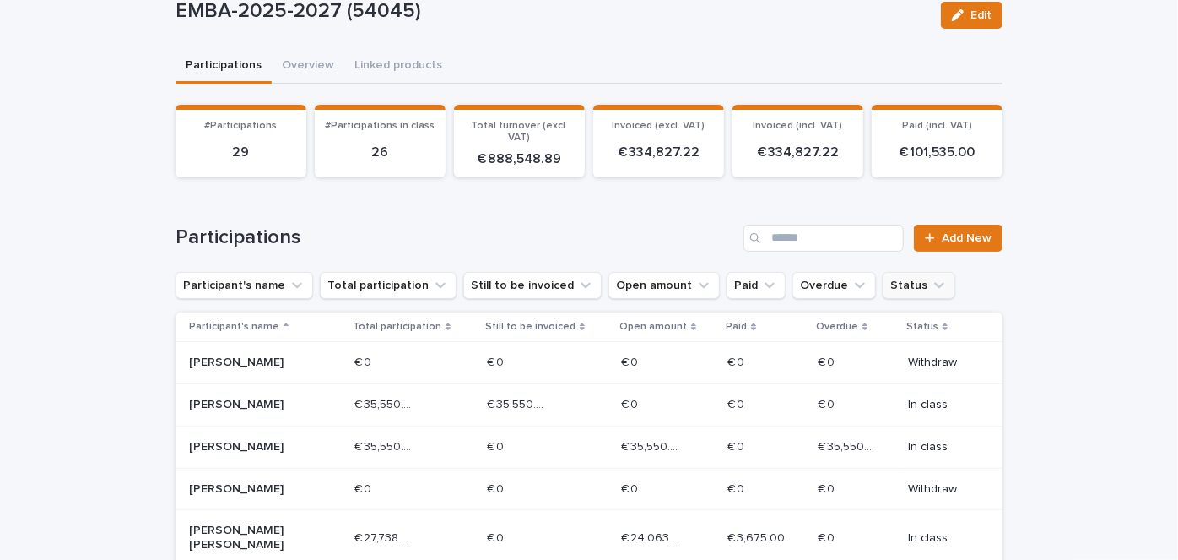
click at [883, 285] on button "Status" at bounding box center [919, 285] width 73 height 27
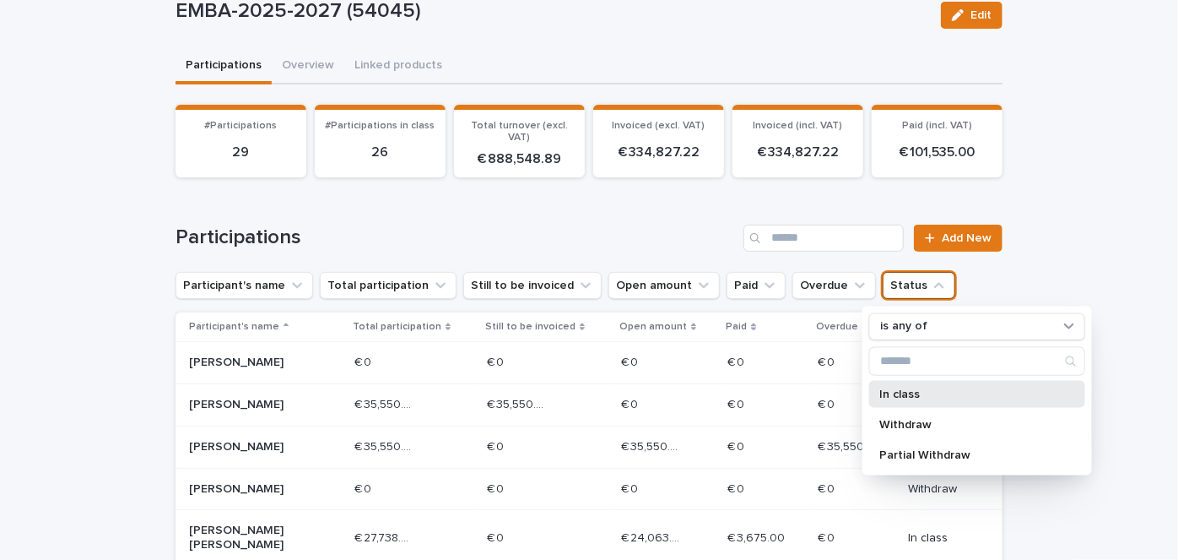
click at [919, 383] on div "In class" at bounding box center [978, 393] width 216 height 27
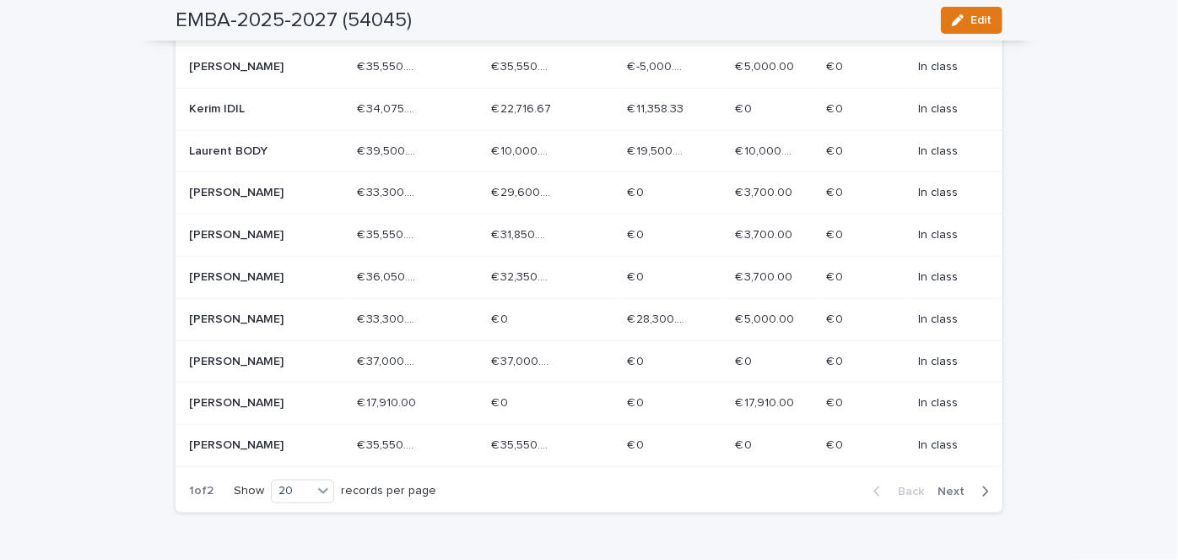
scroll to position [873, 0]
click at [975, 486] on div "button" at bounding box center [982, 490] width 14 height 15
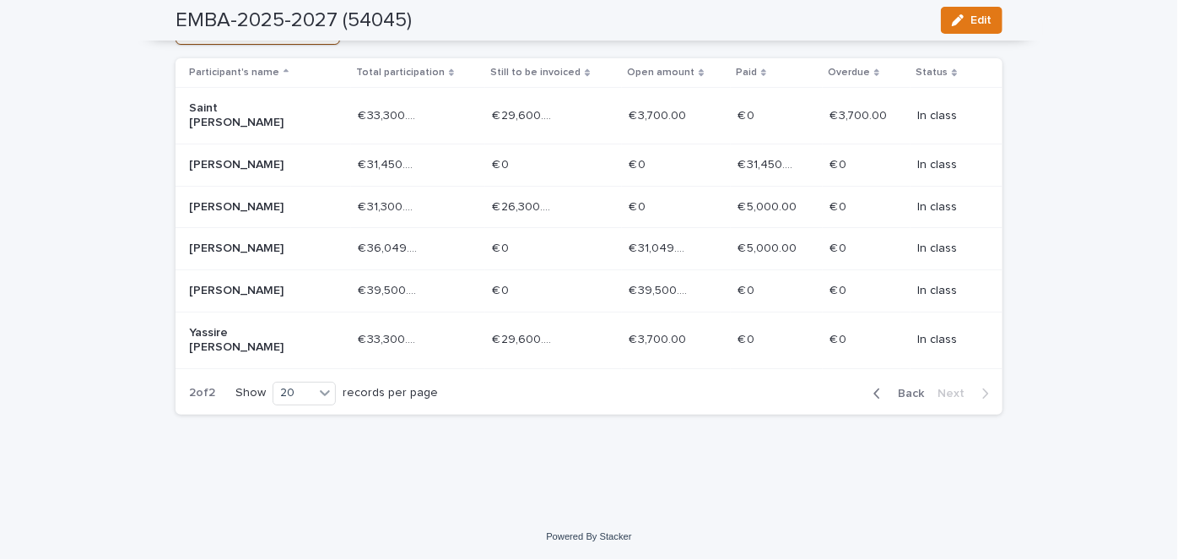
scroll to position [380, 0]
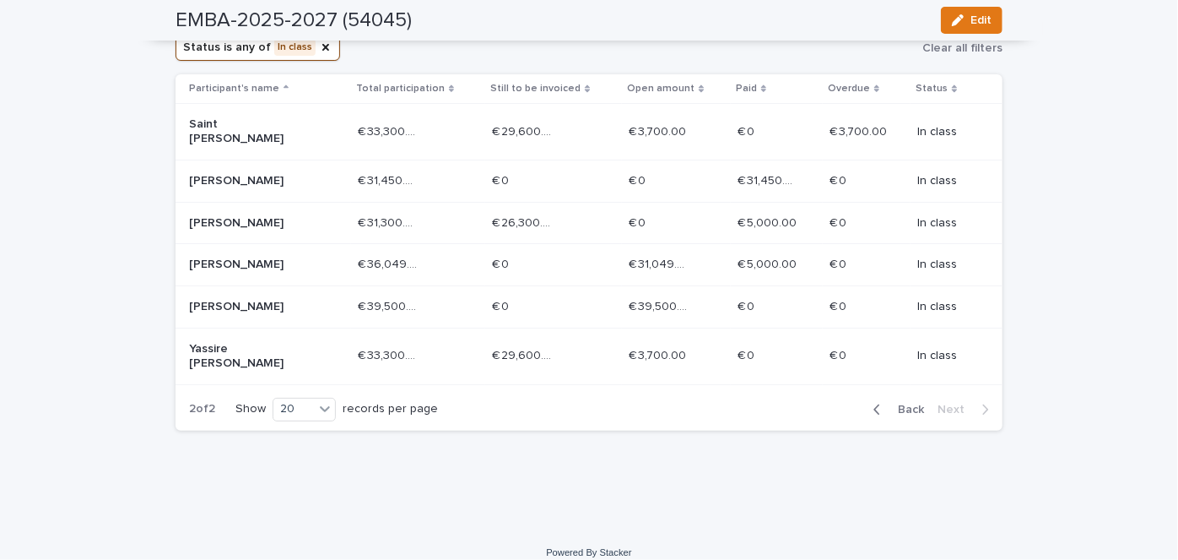
click at [747, 128] on p at bounding box center [768, 132] width 60 height 14
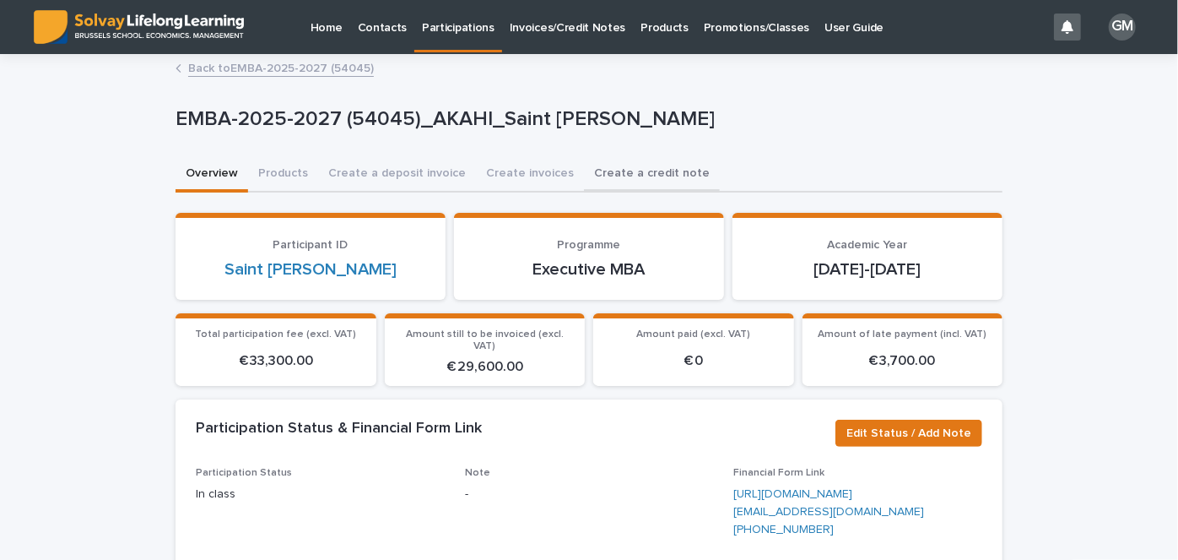
click at [614, 176] on button "Create a credit note" at bounding box center [652, 174] width 136 height 35
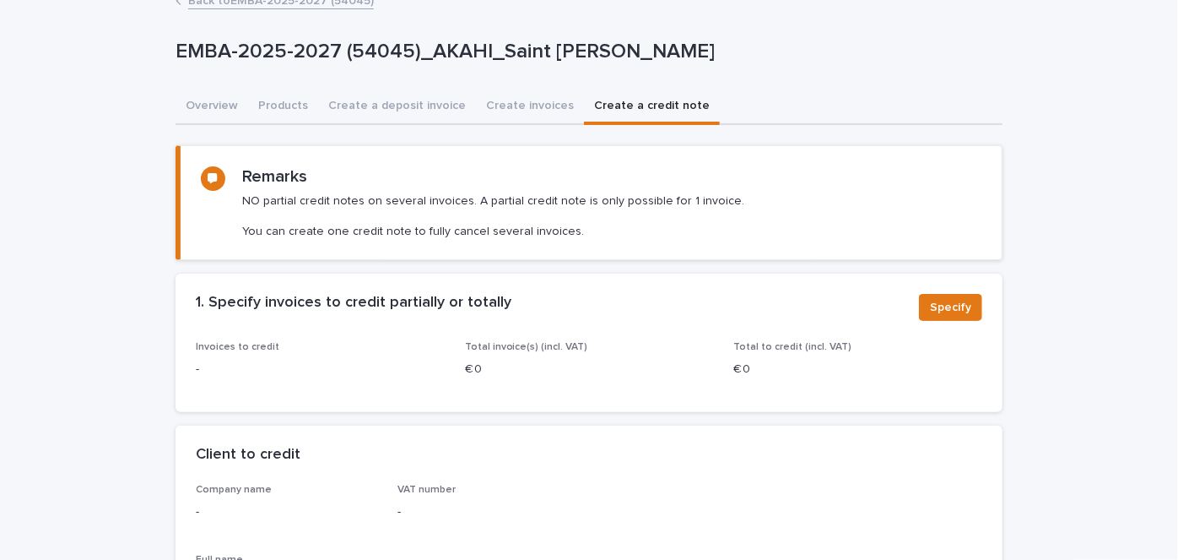
scroll to position [70, 0]
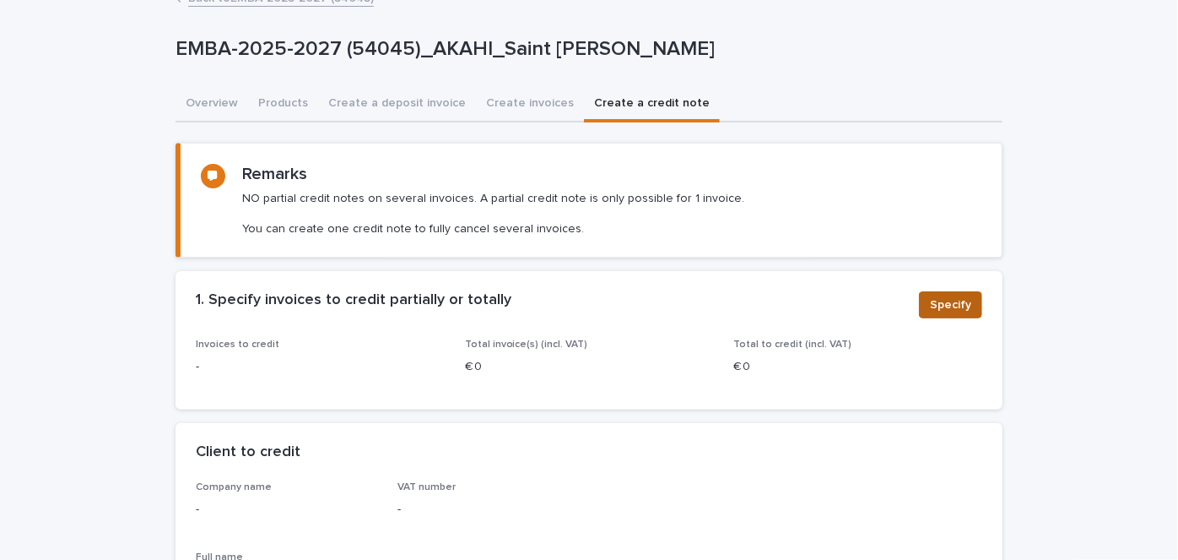
click at [949, 304] on span "Specify" at bounding box center [950, 304] width 41 height 17
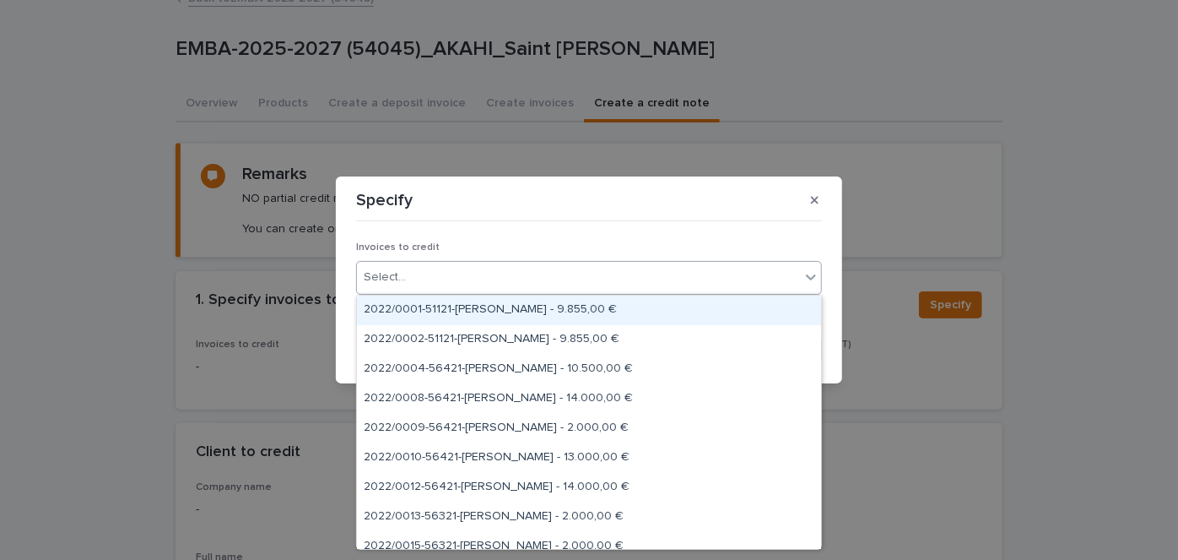
click at [582, 291] on div "Select..." at bounding box center [589, 278] width 466 height 34
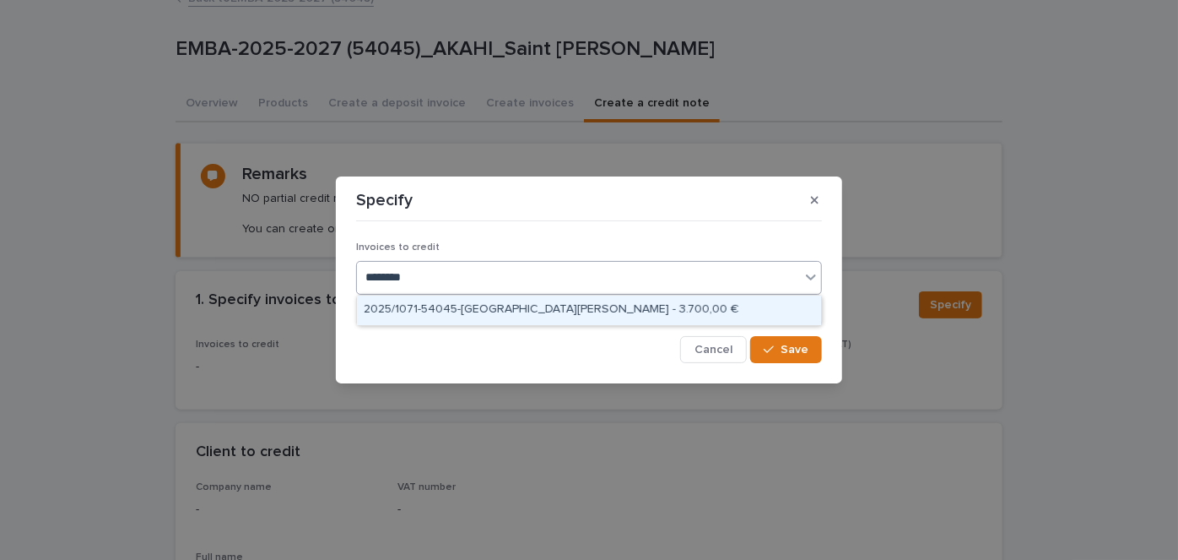
type input "*********"
click at [534, 299] on div "2025/1071-54045-Saint Paul AKAHI - 3.700,00 €" at bounding box center [589, 310] width 464 height 30
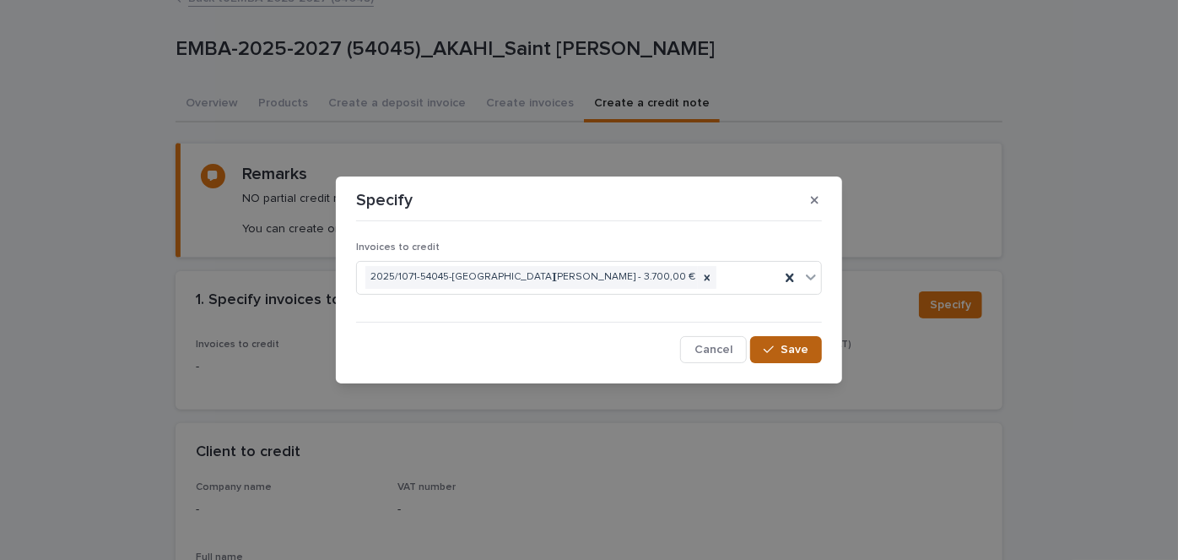
click at [788, 342] on button "Save" at bounding box center [786, 349] width 72 height 27
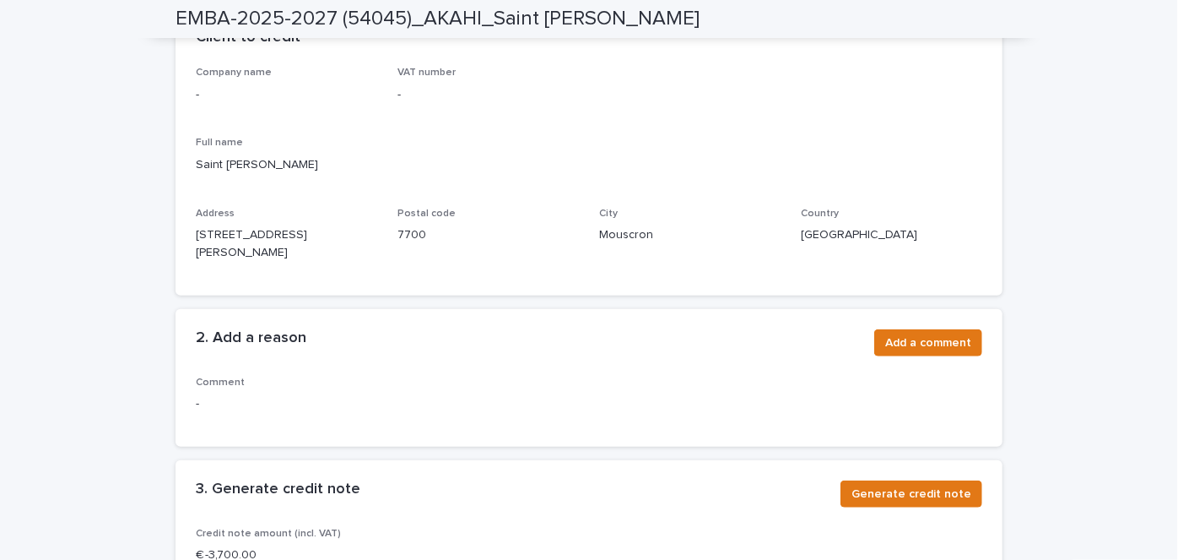
scroll to position [497, 0]
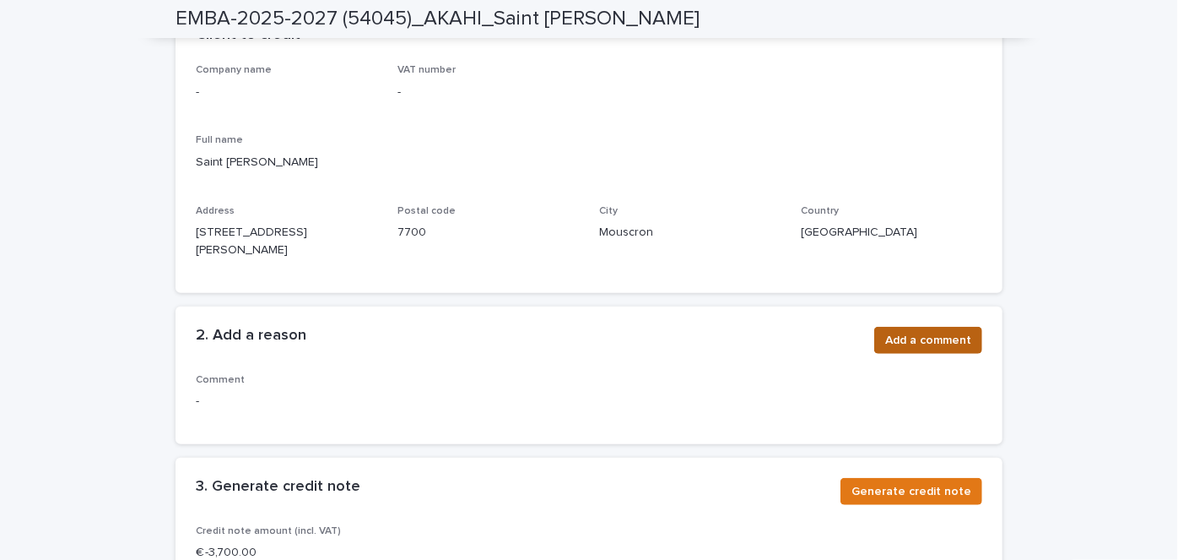
click at [923, 332] on span "Add a comment" at bounding box center [929, 340] width 86 height 17
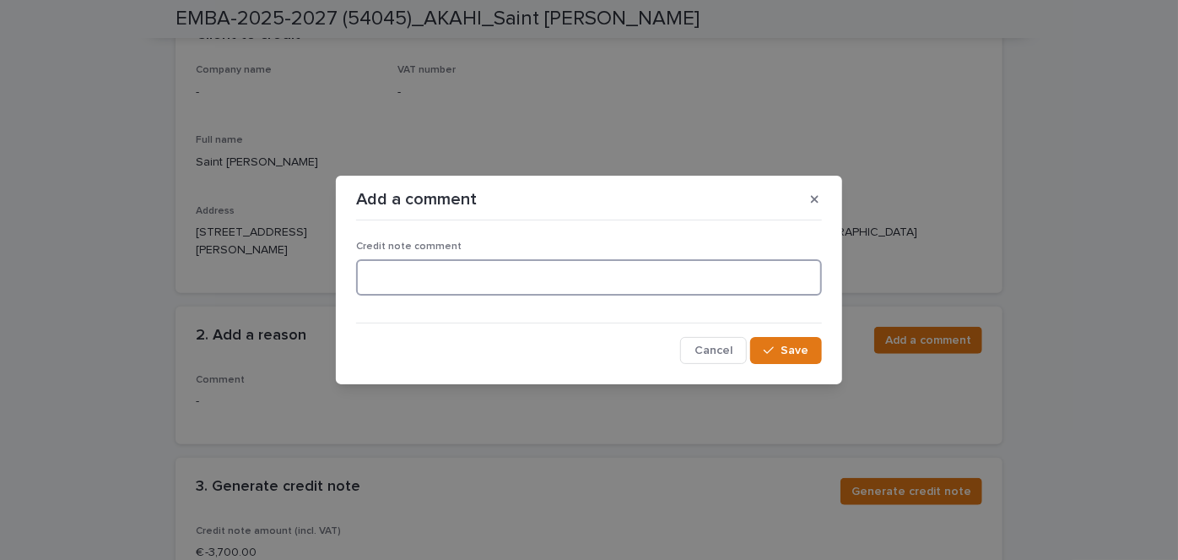
click at [409, 273] on textarea at bounding box center [589, 276] width 466 height 35
type textarea "********"
click at [799, 349] on span "Save" at bounding box center [795, 350] width 28 height 12
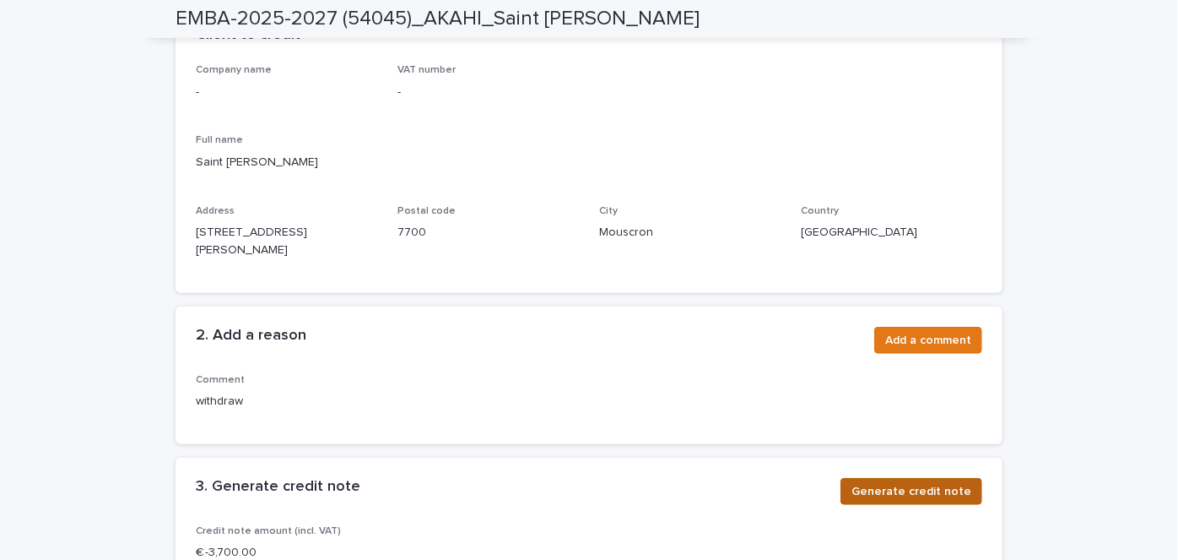
click at [909, 483] on span "Generate credit note" at bounding box center [912, 491] width 120 height 17
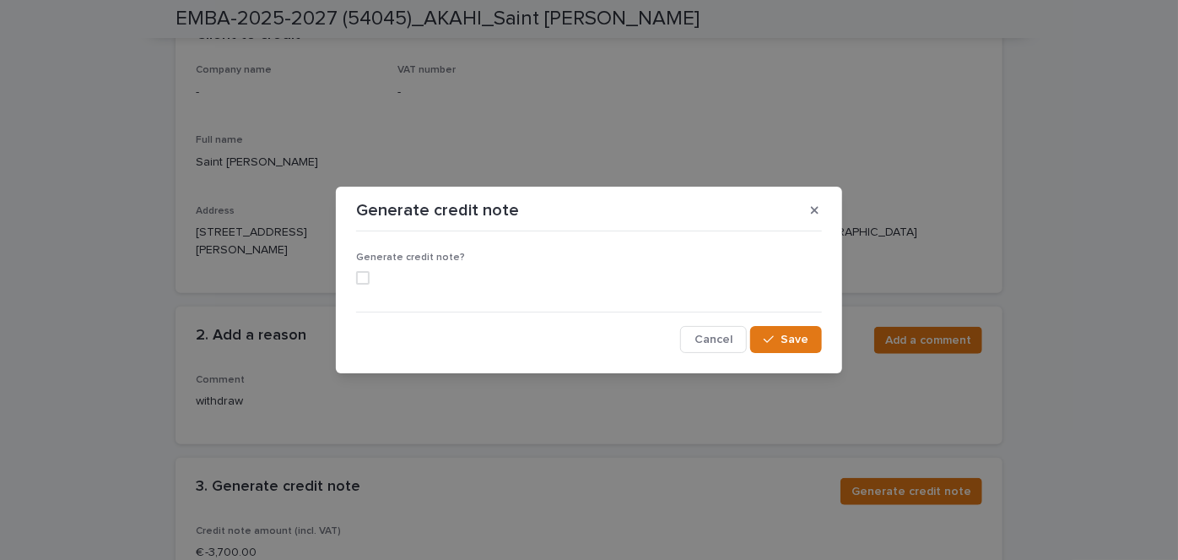
click at [360, 272] on span at bounding box center [363, 278] width 14 height 14
click at [815, 344] on button "Save" at bounding box center [786, 339] width 72 height 27
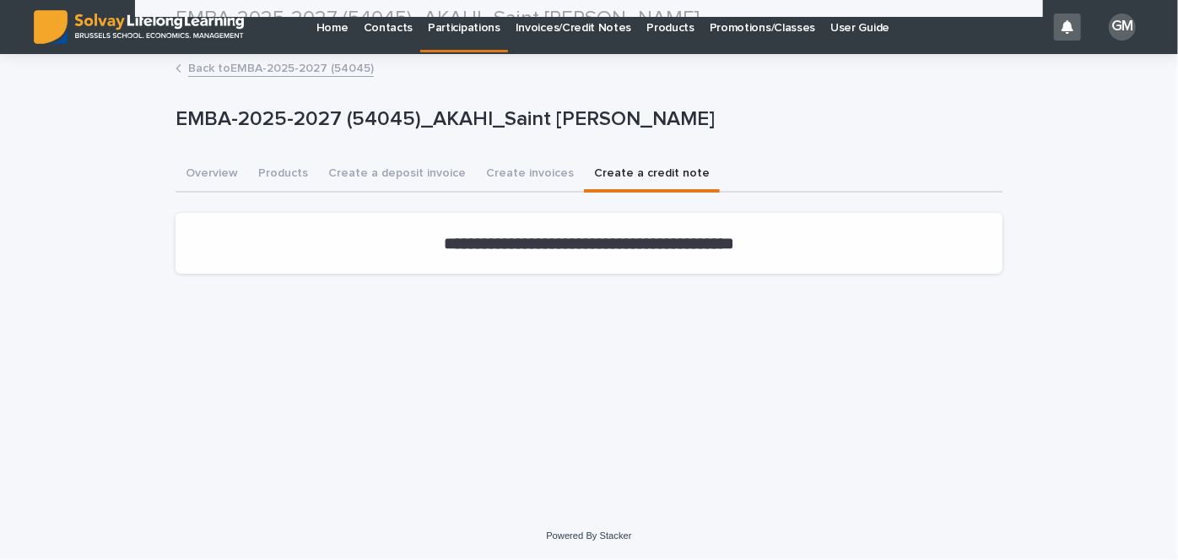
scroll to position [0, 0]
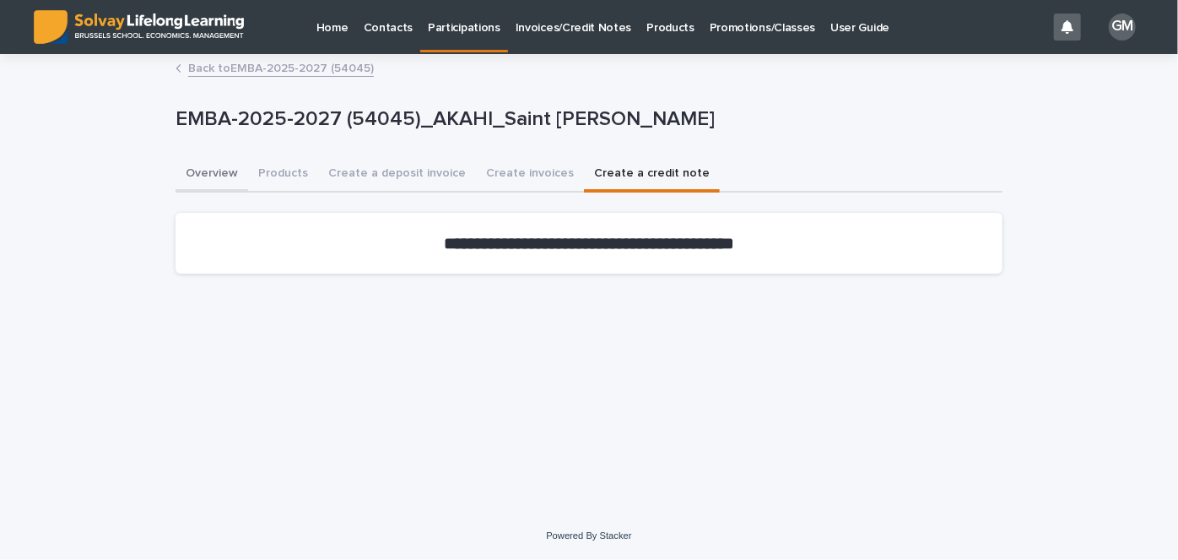
click at [217, 176] on button "Overview" at bounding box center [212, 174] width 73 height 35
